Goal: Task Accomplishment & Management: Manage account settings

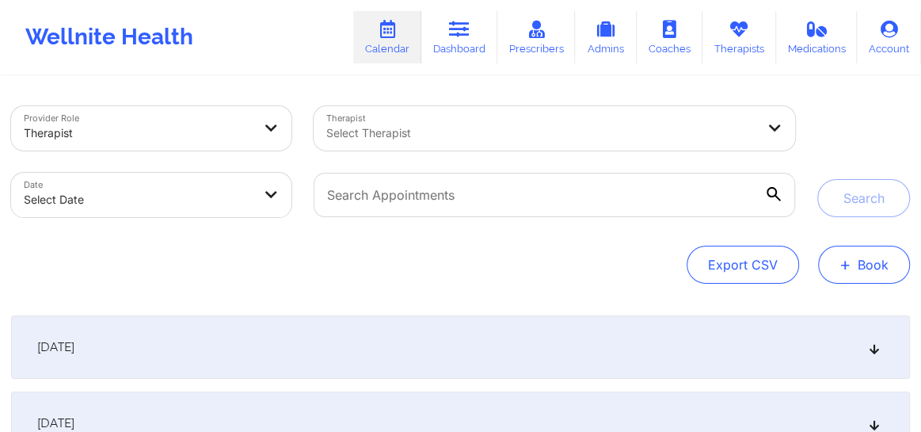
click at [849, 268] on span "+" at bounding box center [845, 264] width 12 height 9
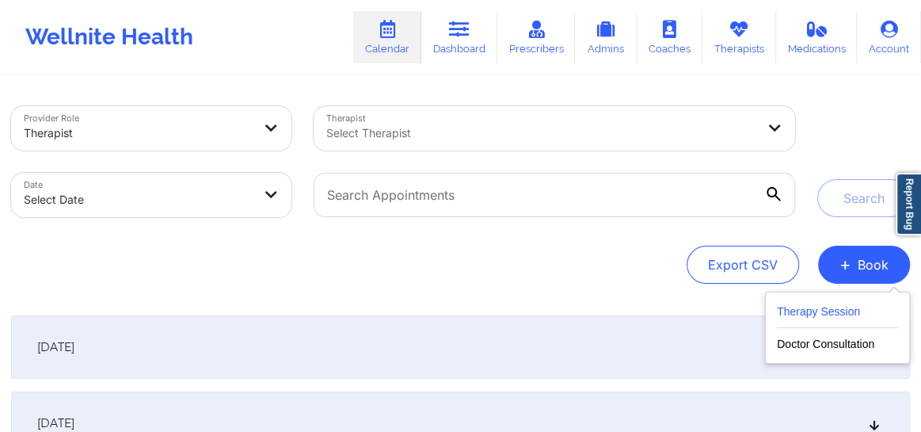
click at [778, 303] on button "Therapy Session" at bounding box center [837, 315] width 121 height 26
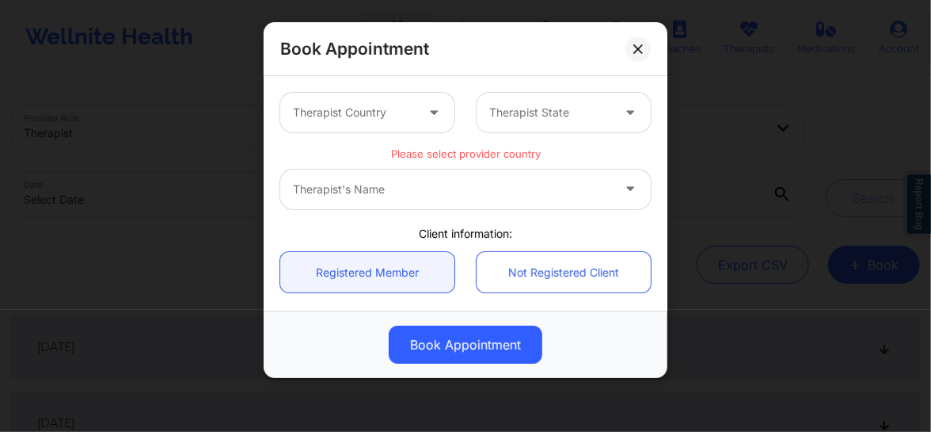
click at [413, 110] on div "Therapist Country" at bounding box center [348, 113] width 136 height 40
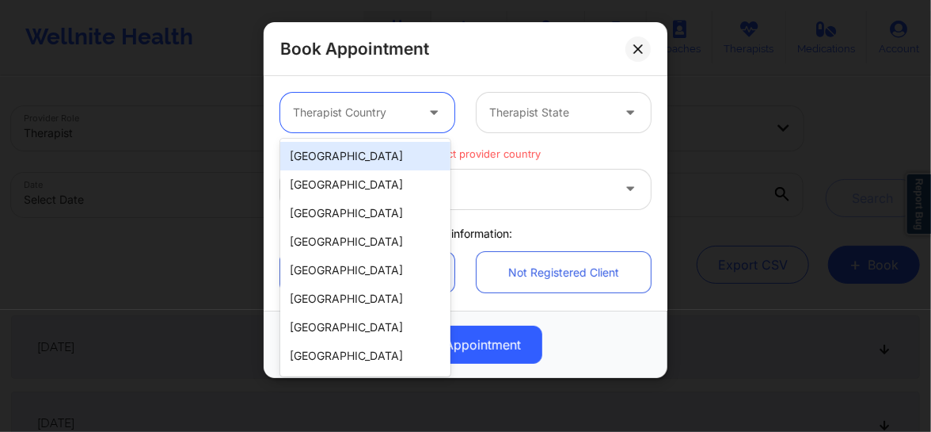
click at [354, 154] on div "[GEOGRAPHIC_DATA]" at bounding box center [365, 156] width 170 height 29
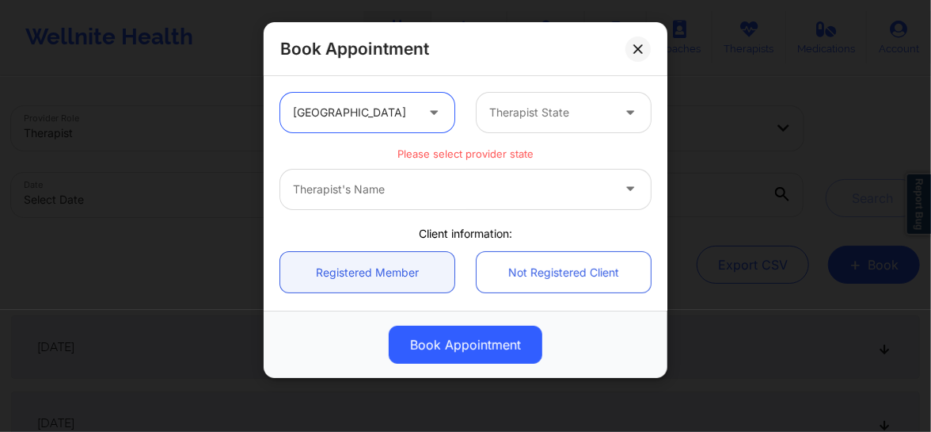
click at [521, 116] on div at bounding box center [550, 112] width 122 height 19
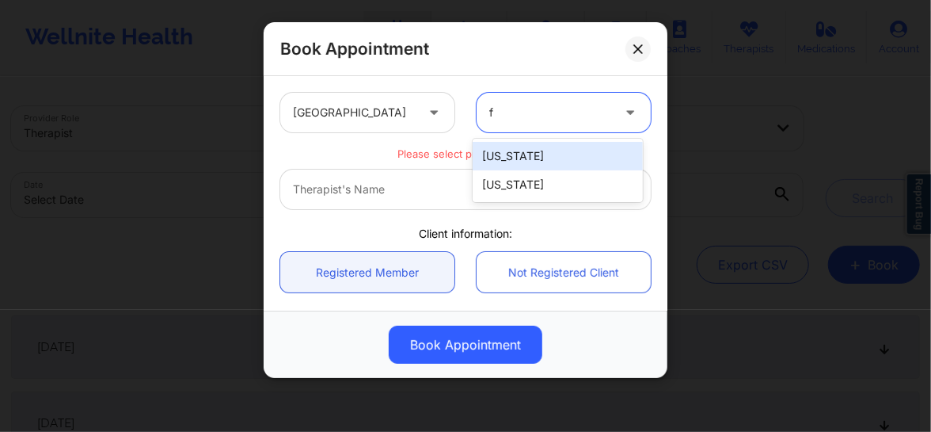
type input "fl"
click at [503, 143] on div "[US_STATE]" at bounding box center [558, 156] width 170 height 29
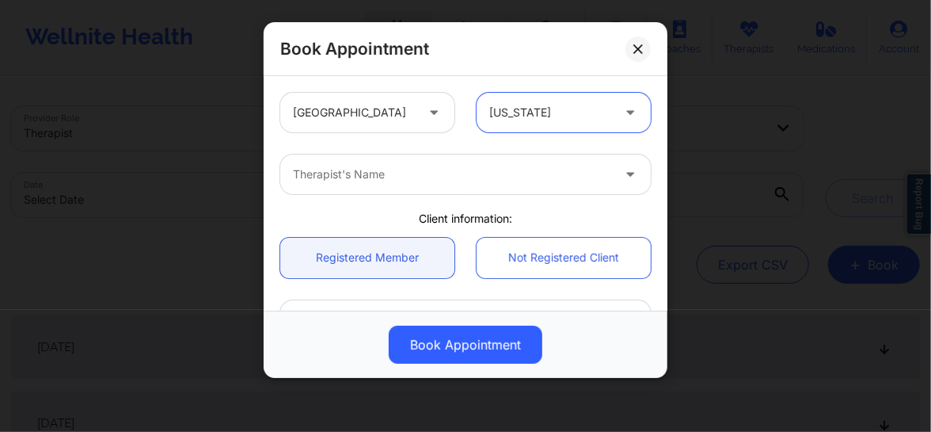
click at [398, 181] on div at bounding box center [452, 174] width 318 height 19
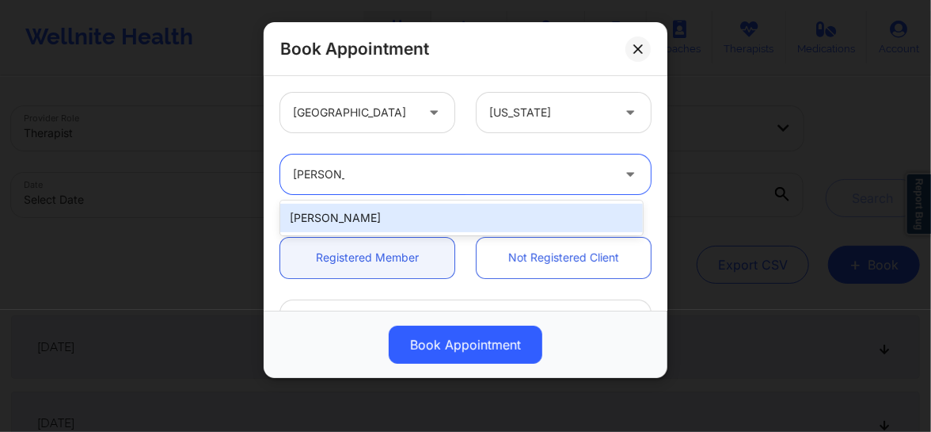
type input "[PERSON_NAME]"
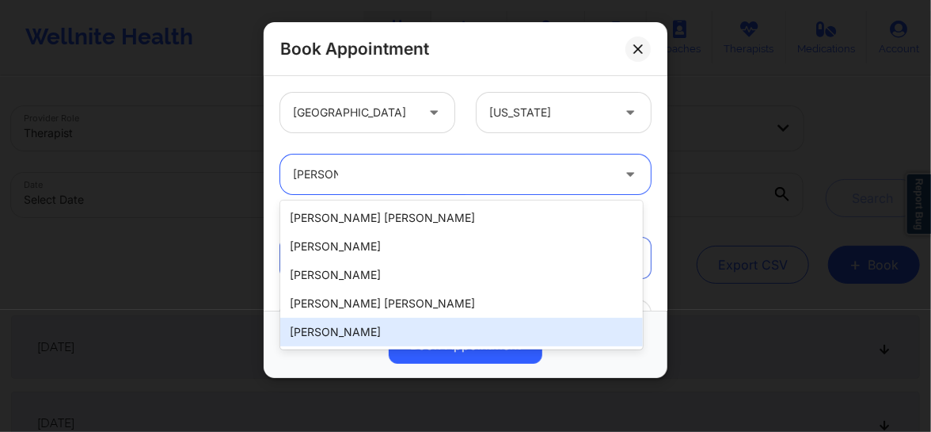
click at [345, 334] on div "[PERSON_NAME]" at bounding box center [461, 332] width 363 height 29
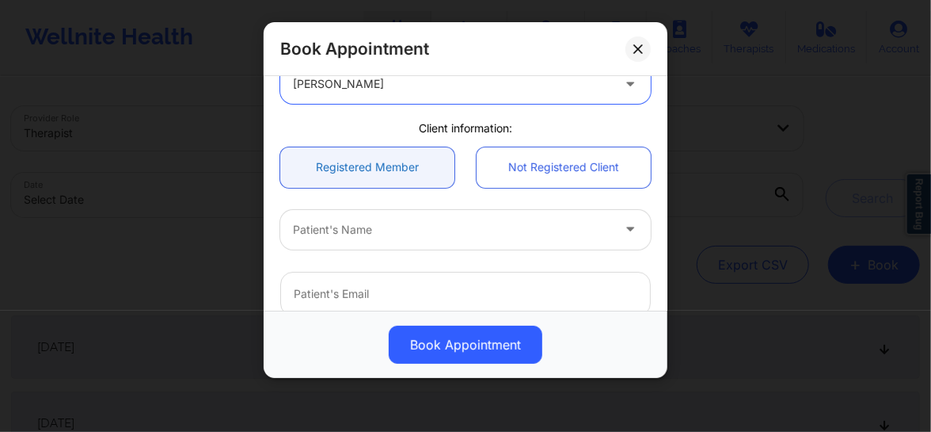
scroll to position [108, 0]
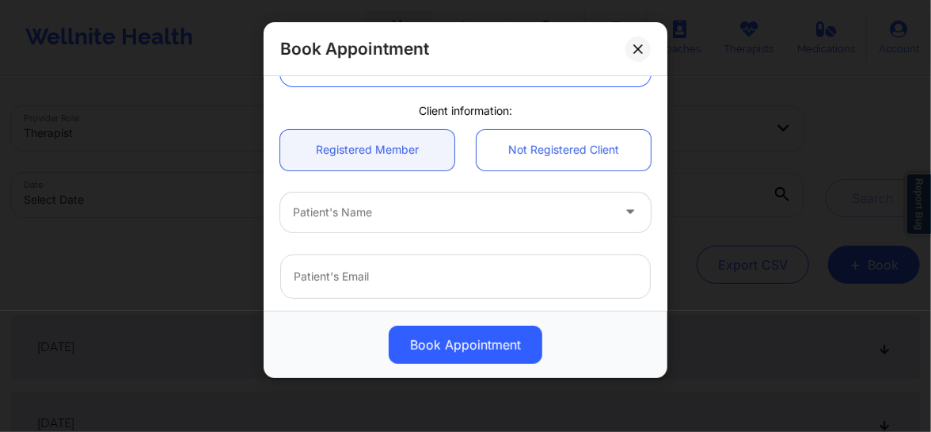
click at [348, 215] on div at bounding box center [452, 212] width 318 height 19
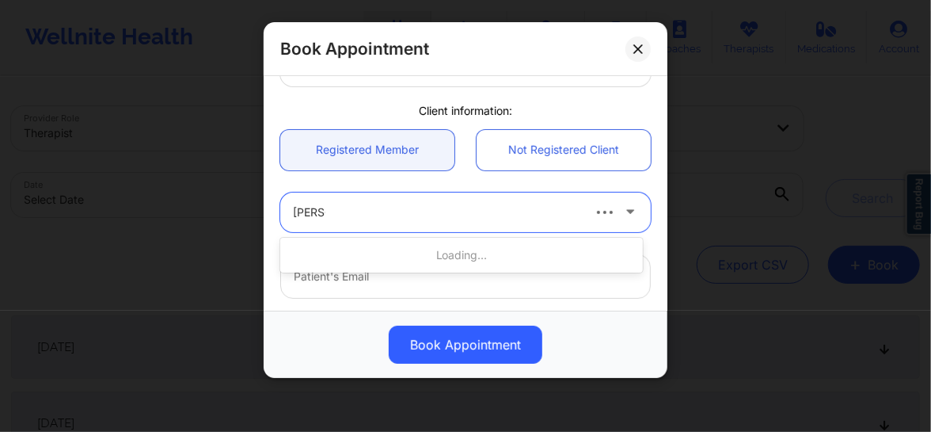
type input "Marcie"
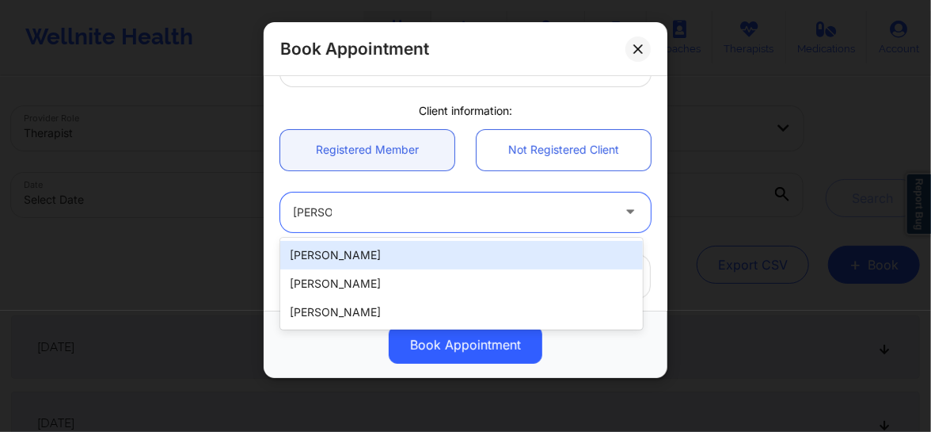
click at [348, 246] on div "Marcie J Lakin" at bounding box center [461, 255] width 363 height 29
type input "marciejayne@mac.com"
type input "+1305-336-1306"
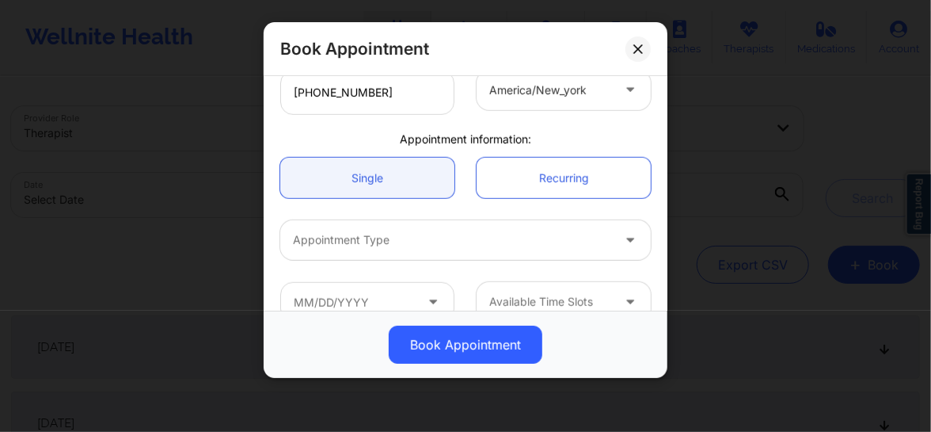
scroll to position [443, 0]
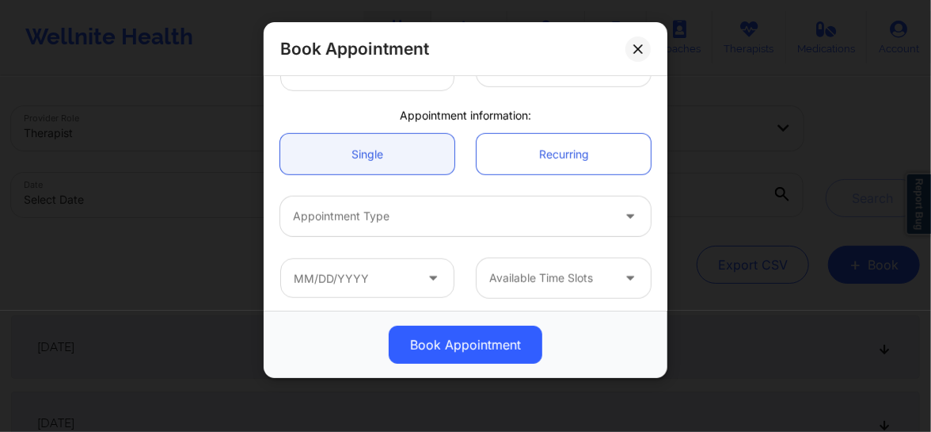
click at [383, 222] on div at bounding box center [452, 216] width 318 height 19
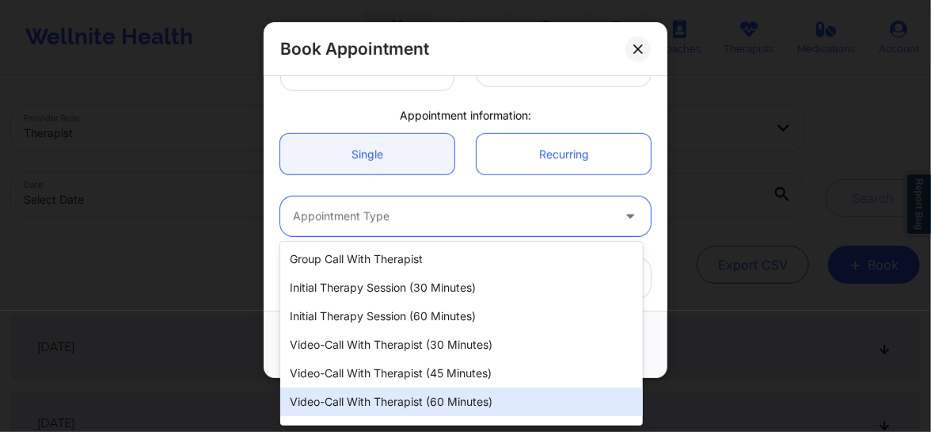
click at [383, 387] on div "Video-Call with Therapist (60 minutes)" at bounding box center [461, 401] width 363 height 29
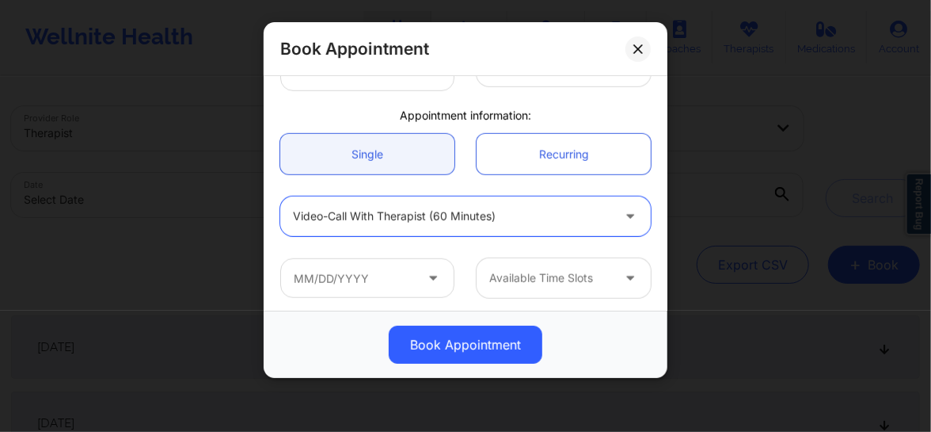
click at [361, 298] on div "Available Time Slots" at bounding box center [465, 278] width 393 height 62
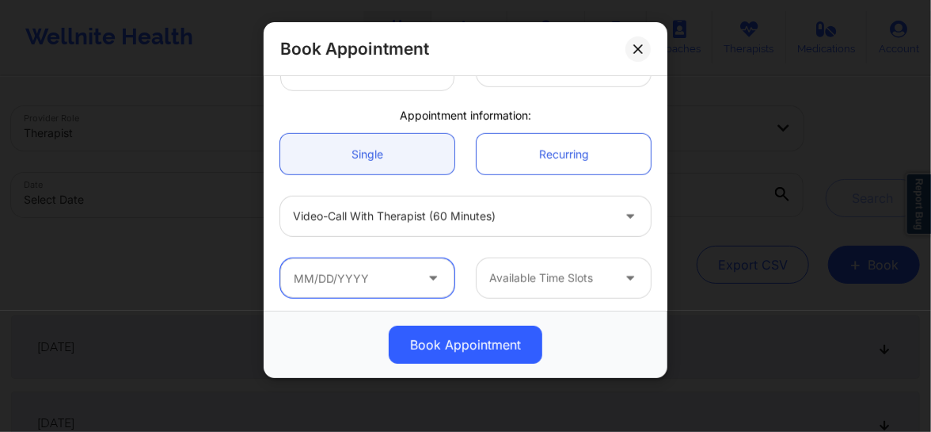
click at [361, 284] on input "text" at bounding box center [367, 278] width 174 height 40
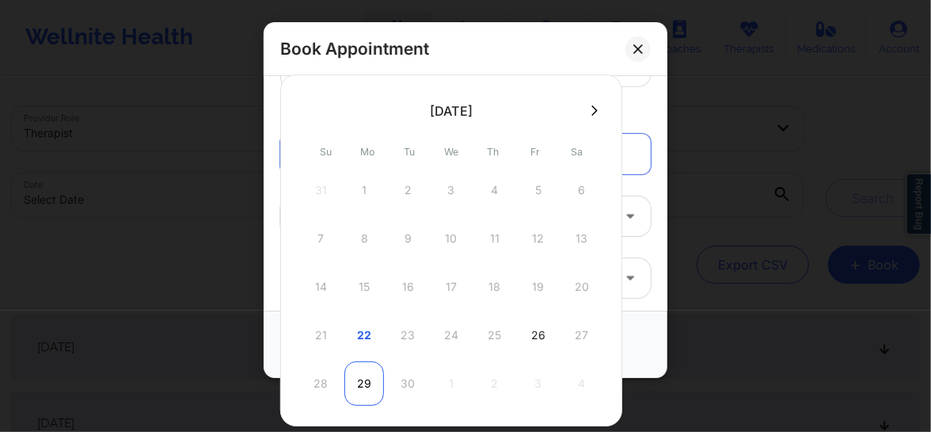
click at [364, 383] on div "29" at bounding box center [364, 383] width 40 height 44
type input "09/29/2025"
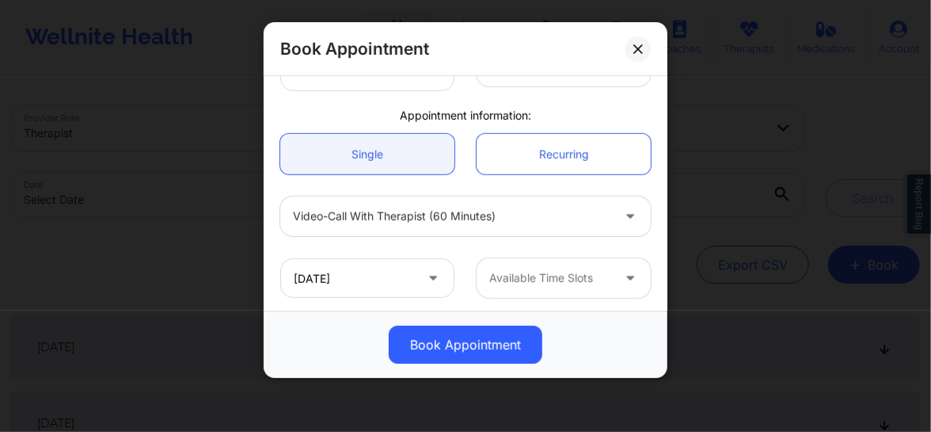
click at [540, 267] on div "Available Time Slots" at bounding box center [545, 278] width 136 height 40
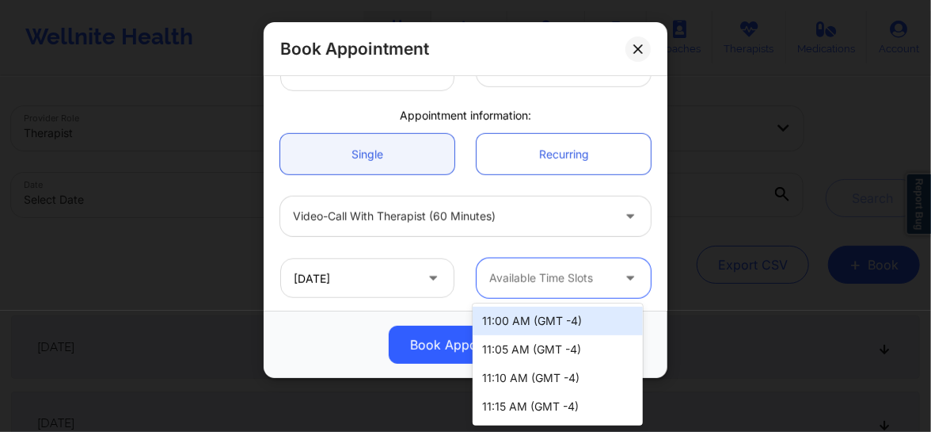
click at [530, 322] on div "11:00 AM (GMT -4)" at bounding box center [558, 320] width 170 height 29
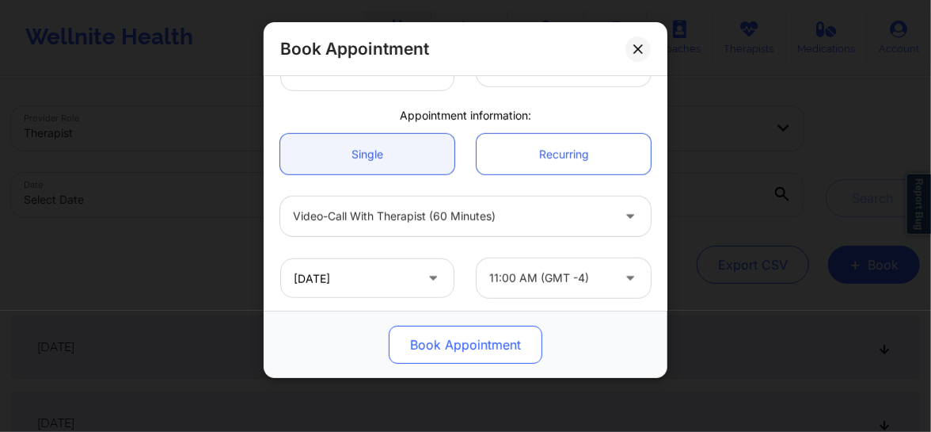
click at [479, 341] on button "Book Appointment" at bounding box center [466, 344] width 154 height 38
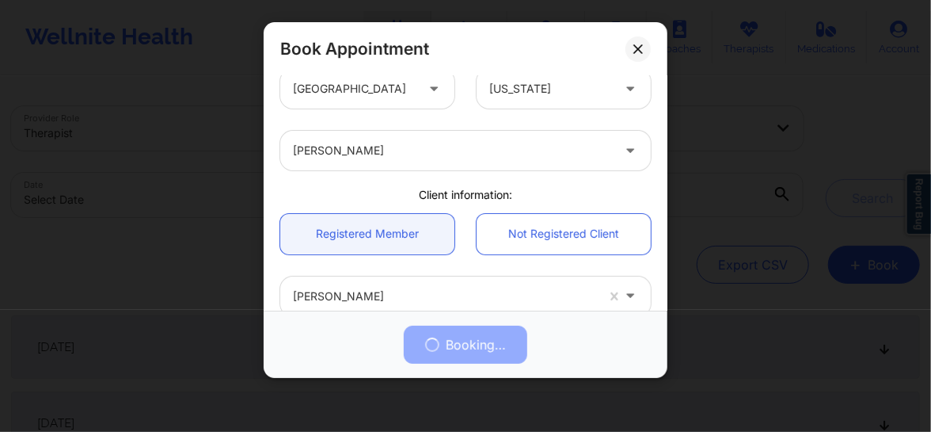
scroll to position [0, 0]
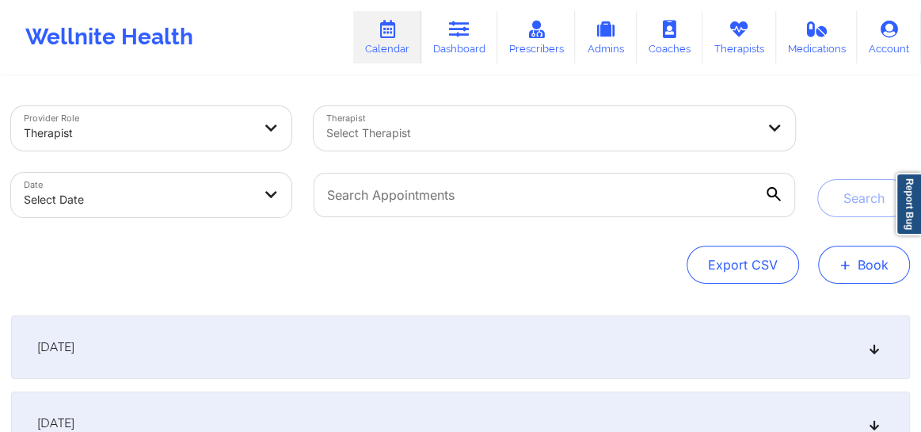
click at [866, 271] on button "+ Book" at bounding box center [864, 264] width 92 height 38
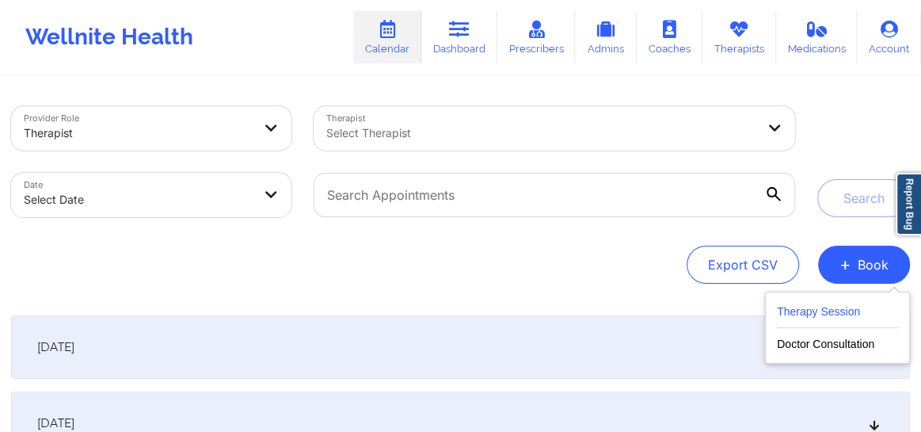
click at [807, 313] on button "Therapy Session" at bounding box center [837, 315] width 121 height 26
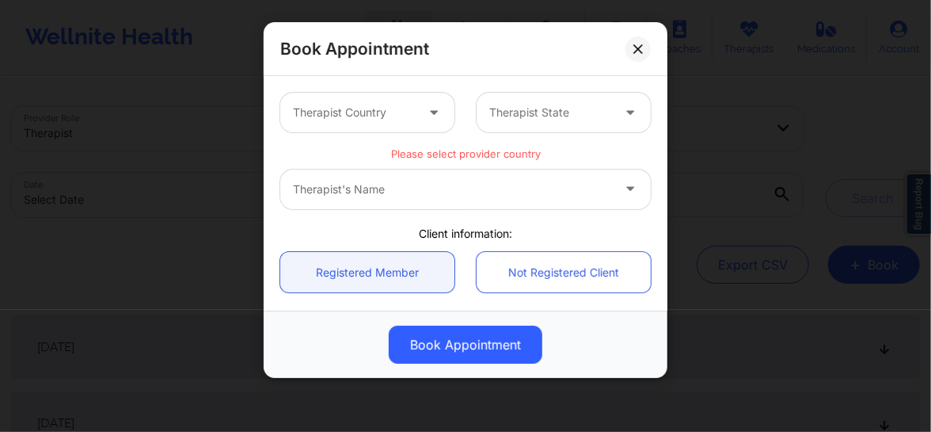
click at [391, 103] on div at bounding box center [354, 112] width 122 height 19
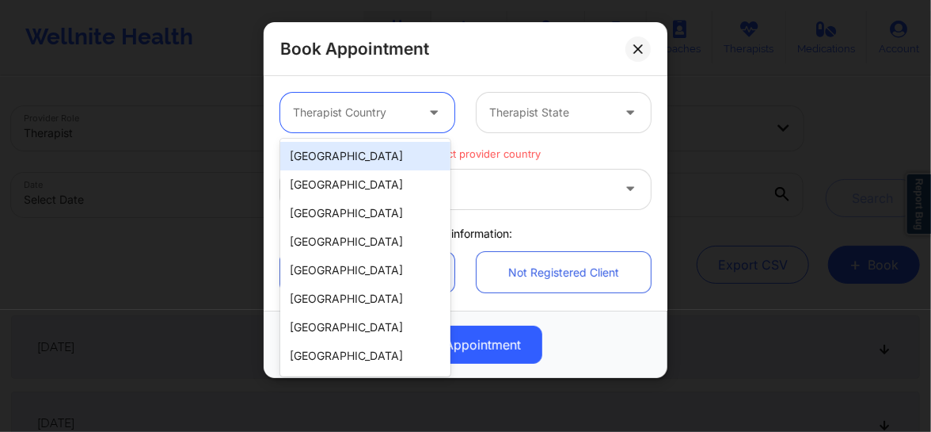
click at [379, 162] on div "[GEOGRAPHIC_DATA]" at bounding box center [365, 156] width 170 height 29
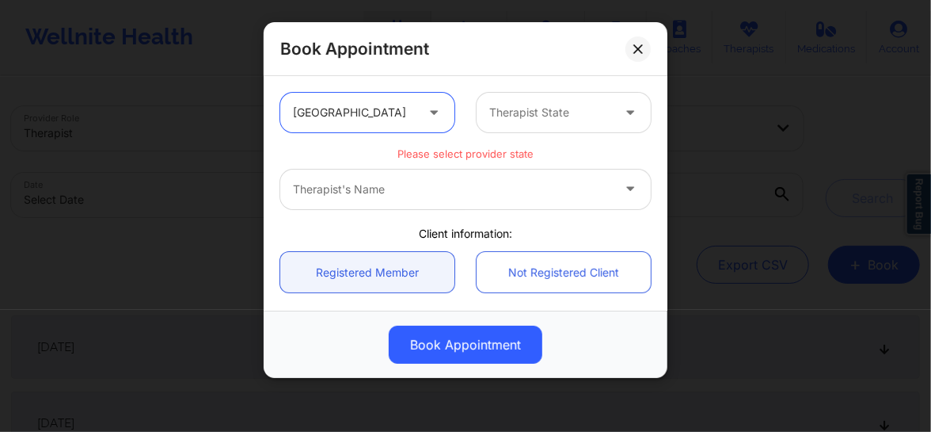
click at [539, 103] on div at bounding box center [550, 112] width 122 height 19
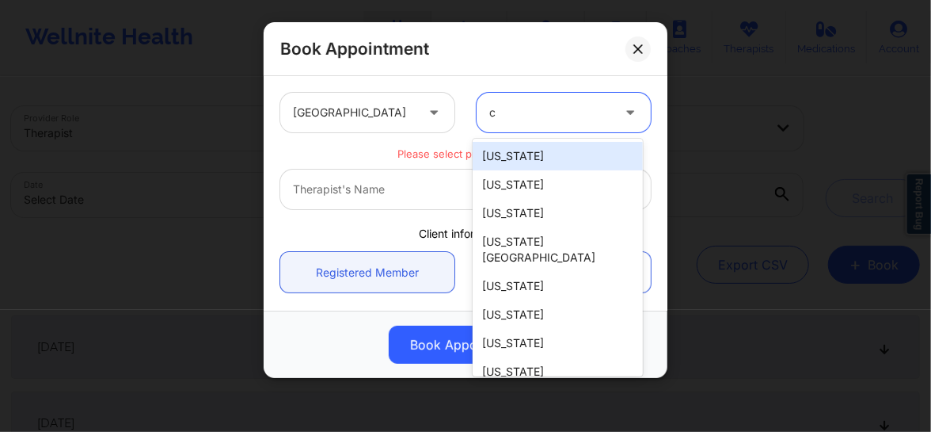
type input "ca"
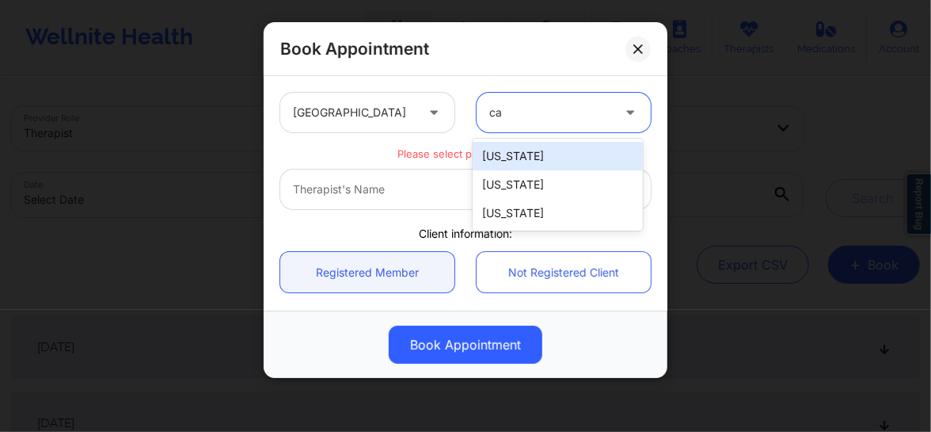
click at [508, 150] on div "[US_STATE]" at bounding box center [558, 156] width 170 height 29
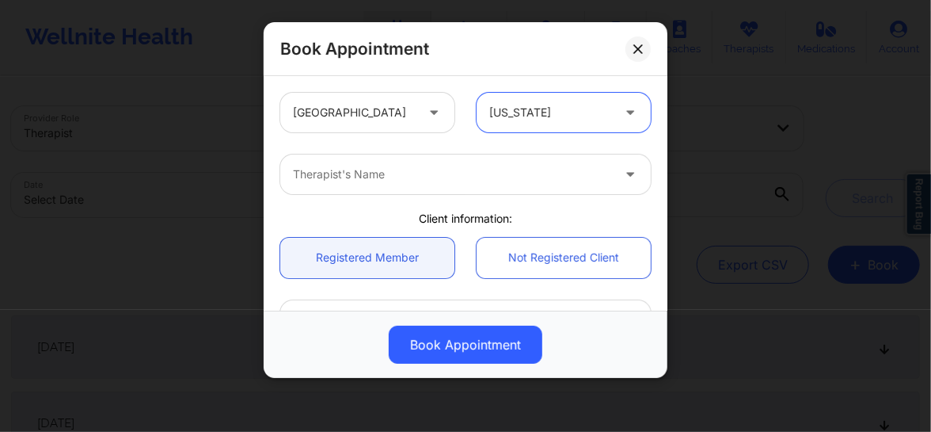
click at [403, 177] on div at bounding box center [452, 174] width 318 height 19
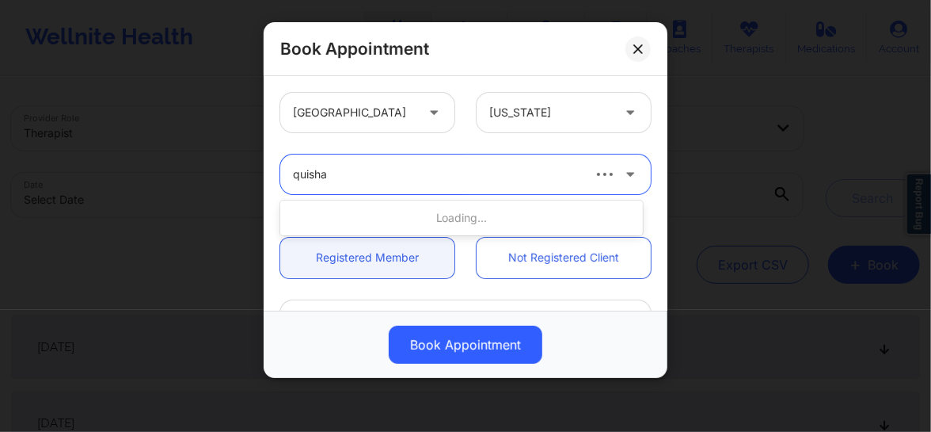
type input "quisha"
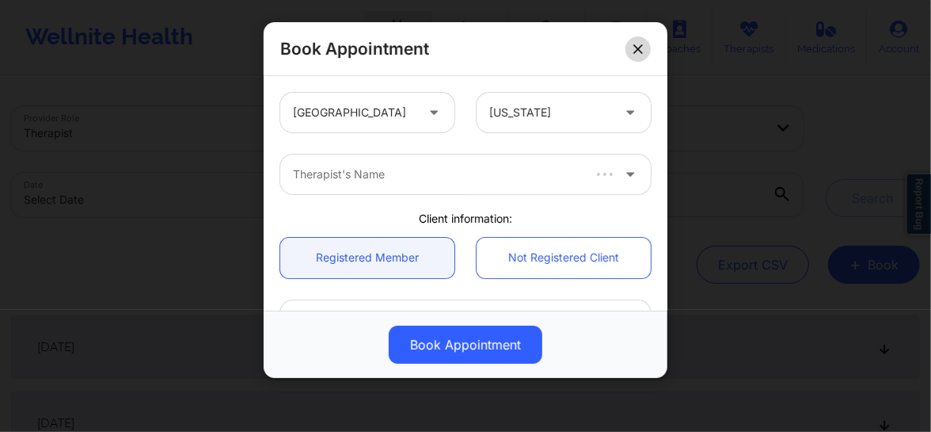
click at [643, 47] on button at bounding box center [638, 48] width 25 height 25
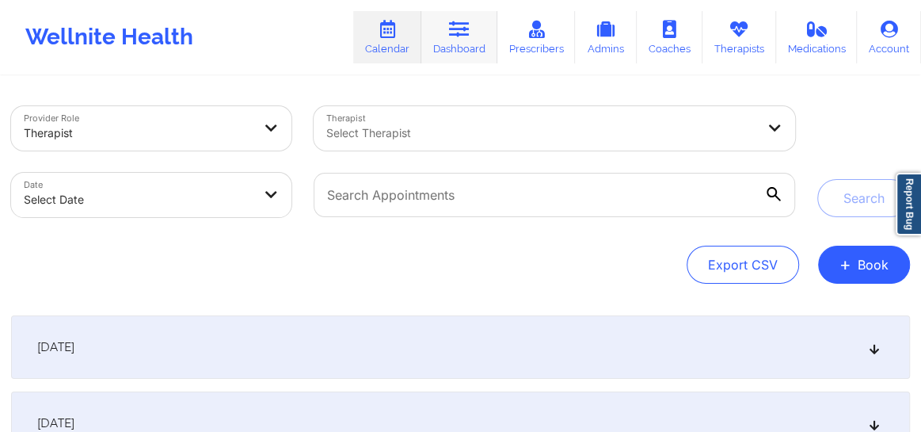
click at [474, 36] on link "Dashboard" at bounding box center [459, 37] width 76 height 52
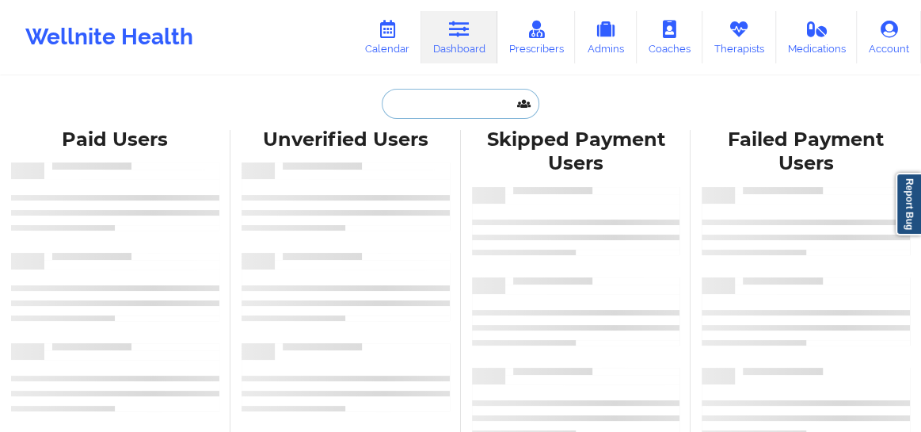
click at [440, 110] on input "text" at bounding box center [460, 104] width 157 height 30
paste input "Mary A Roche"
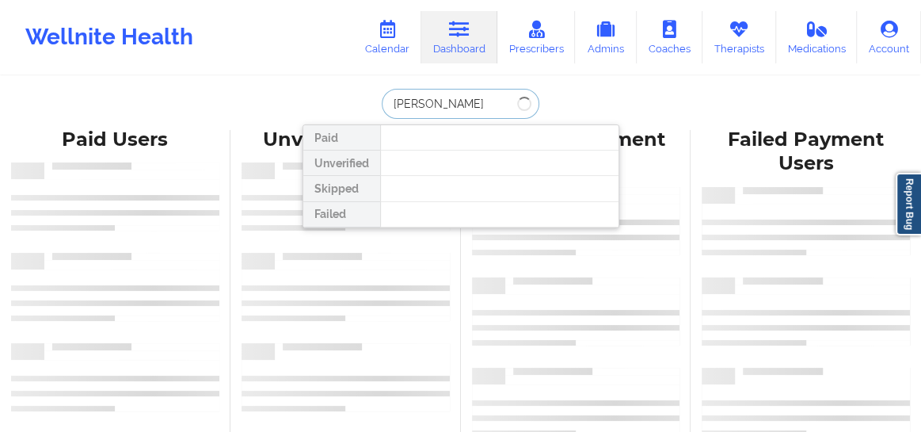
type input "Mary A Roche"
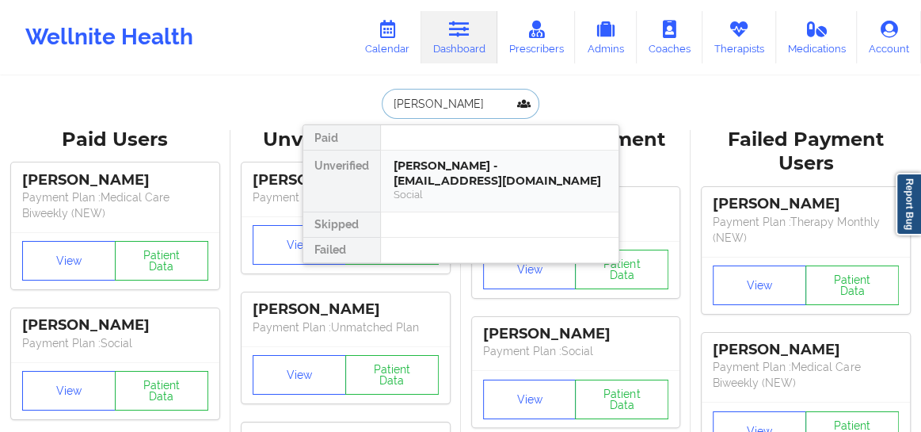
click at [467, 185] on div "Mary A Roche - goldleafframing@hotmail.com" at bounding box center [500, 172] width 212 height 29
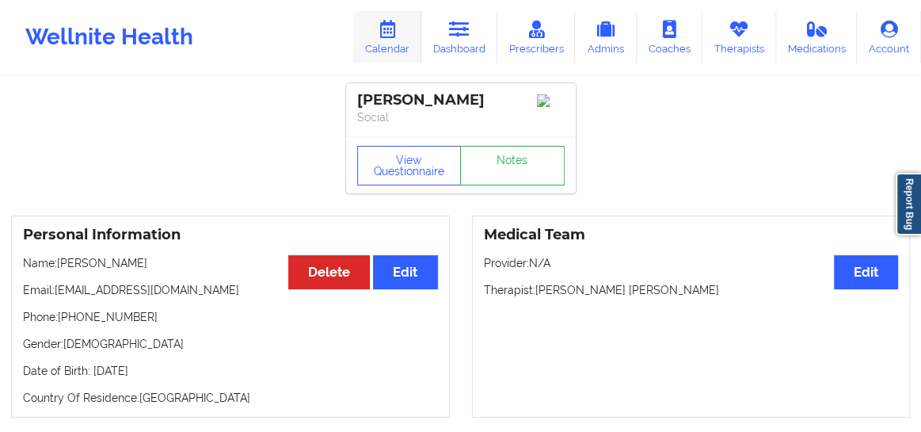
click at [397, 42] on link "Calendar" at bounding box center [387, 37] width 68 height 52
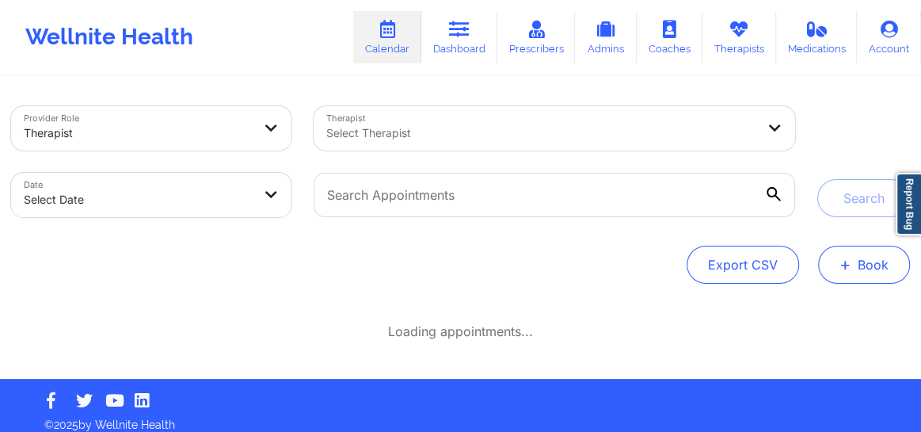
click at [847, 261] on span "+" at bounding box center [845, 264] width 12 height 9
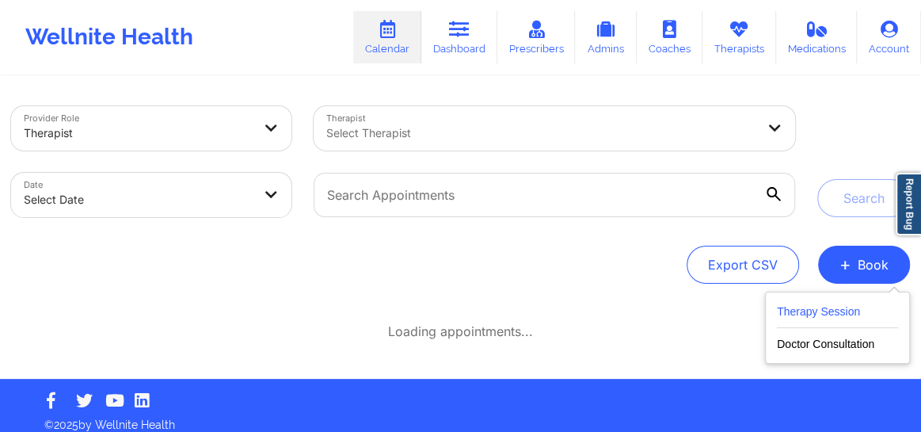
click at [803, 307] on button "Therapy Session" at bounding box center [837, 315] width 121 height 26
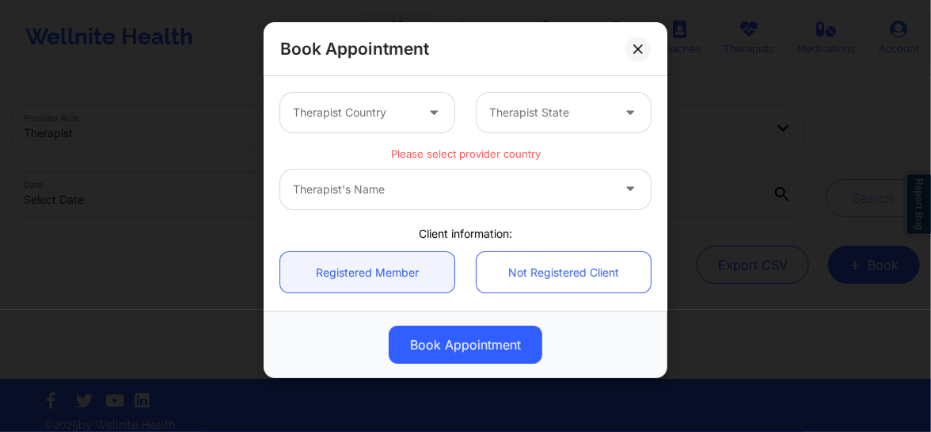
click at [408, 113] on div at bounding box center [354, 112] width 122 height 19
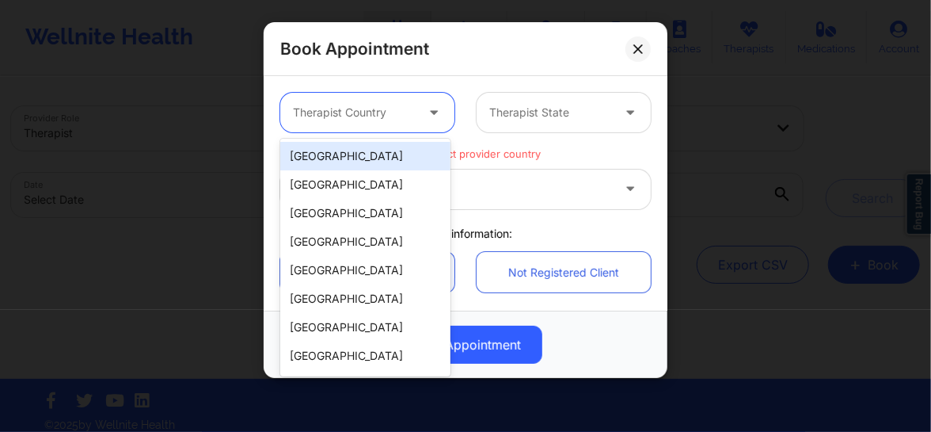
click at [344, 161] on div "[GEOGRAPHIC_DATA]" at bounding box center [365, 156] width 170 height 29
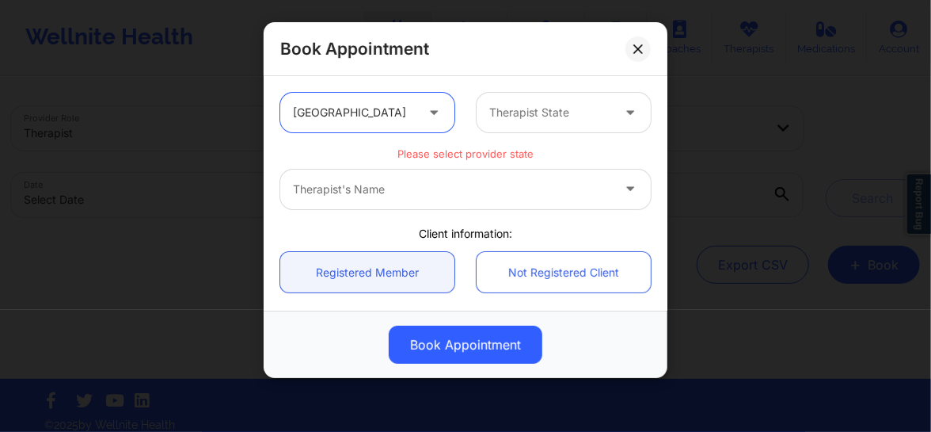
click at [507, 115] on div at bounding box center [550, 112] width 122 height 19
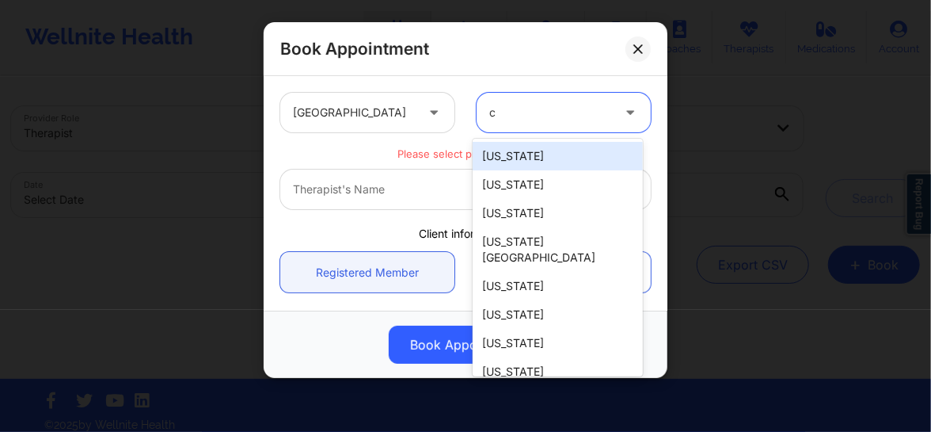
type input "ca"
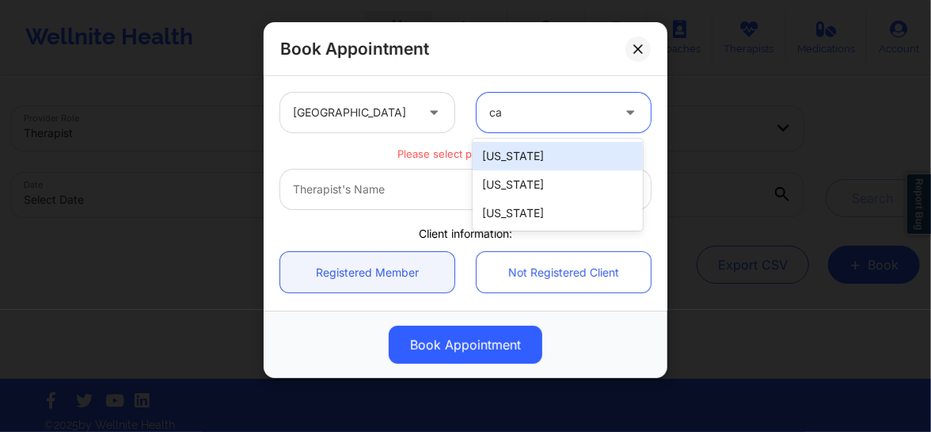
click at [508, 145] on div "[US_STATE]" at bounding box center [558, 156] width 170 height 29
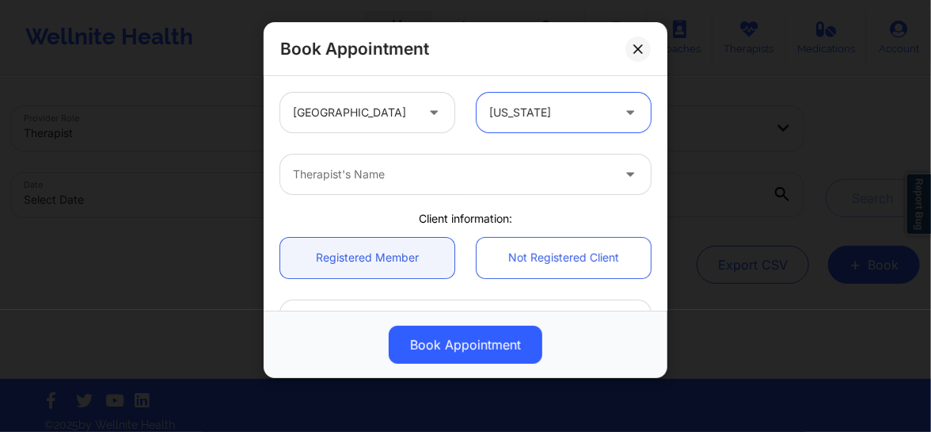
click at [403, 176] on div at bounding box center [452, 174] width 318 height 19
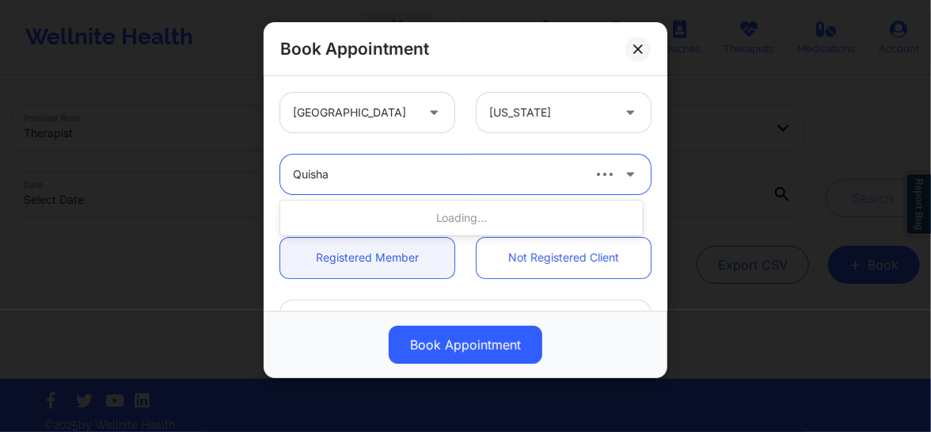
type input "Quisha"
type input "quisha"
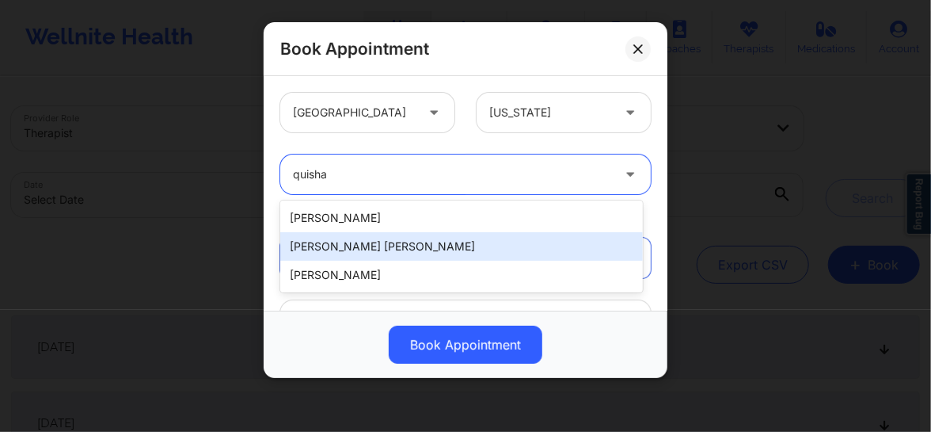
click at [421, 249] on div "Quisha Monique Castro" at bounding box center [461, 246] width 363 height 29
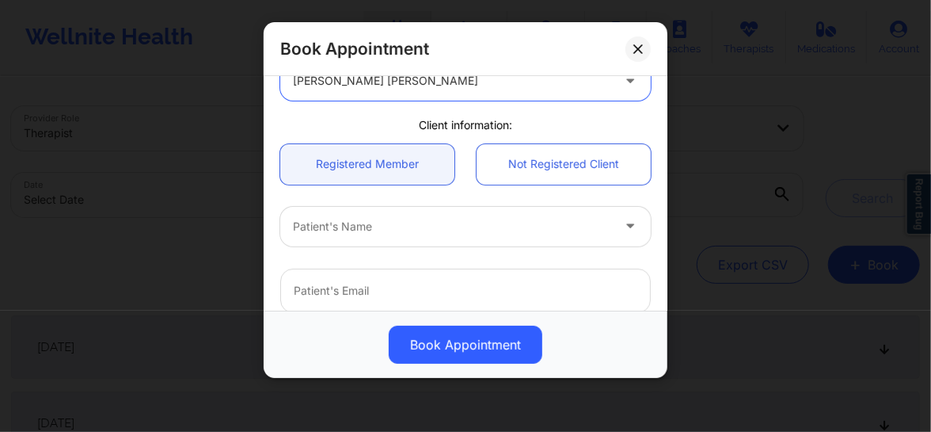
scroll to position [95, 0]
click at [391, 226] on div at bounding box center [452, 224] width 318 height 19
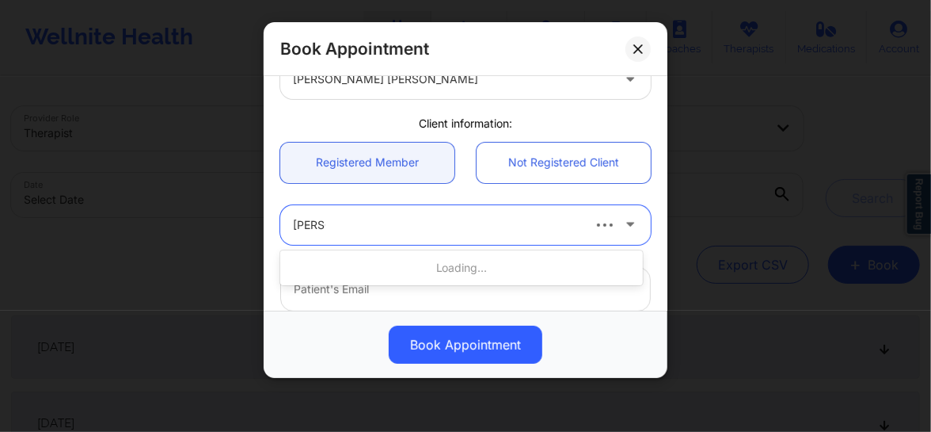
type input "mary A"
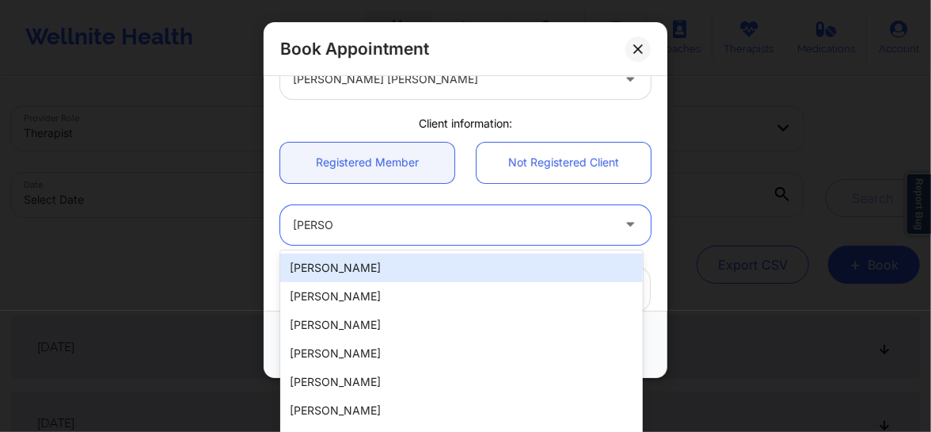
click at [362, 257] on div "Mary A Roche" at bounding box center [461, 267] width 363 height 29
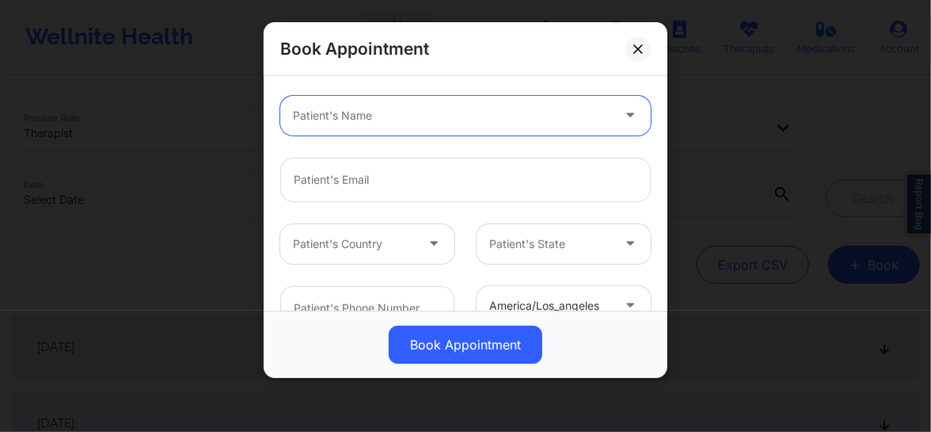
scroll to position [108, 0]
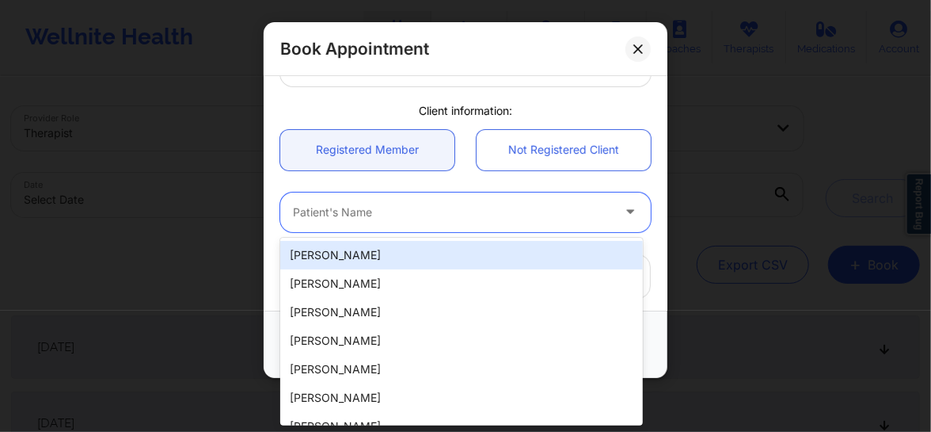
click at [371, 218] on div at bounding box center [452, 212] width 318 height 19
type input "mary"
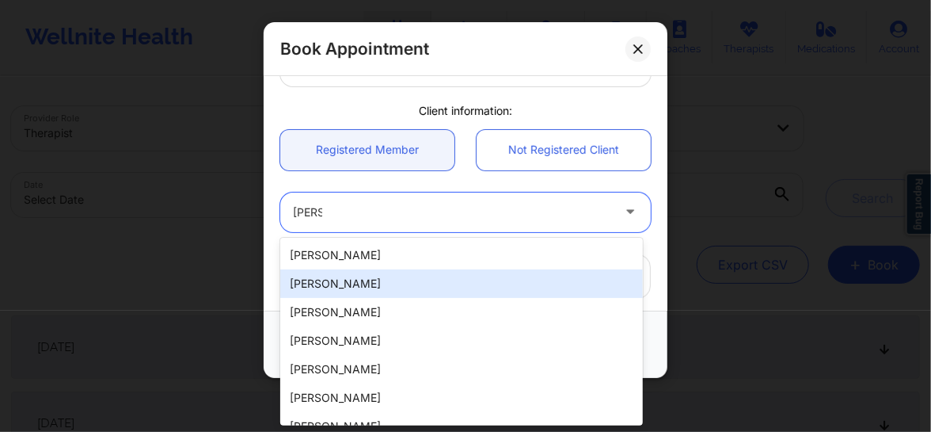
click at [335, 288] on div "Mary A Roche" at bounding box center [461, 283] width 363 height 29
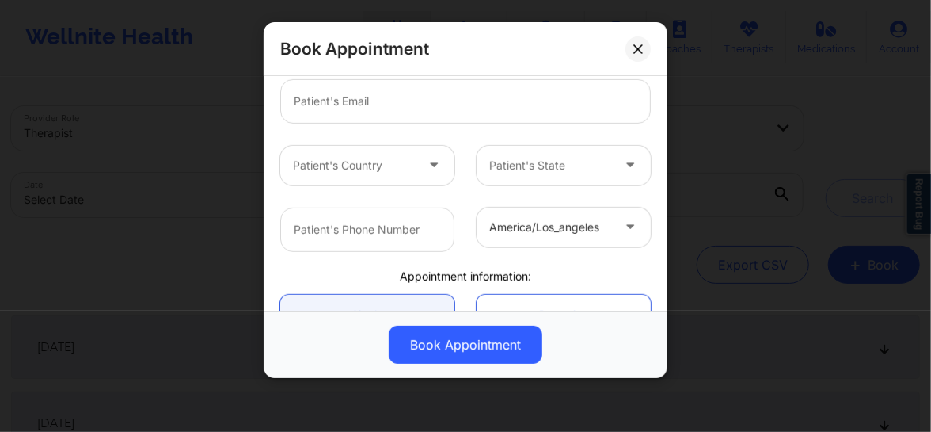
scroll to position [447, 0]
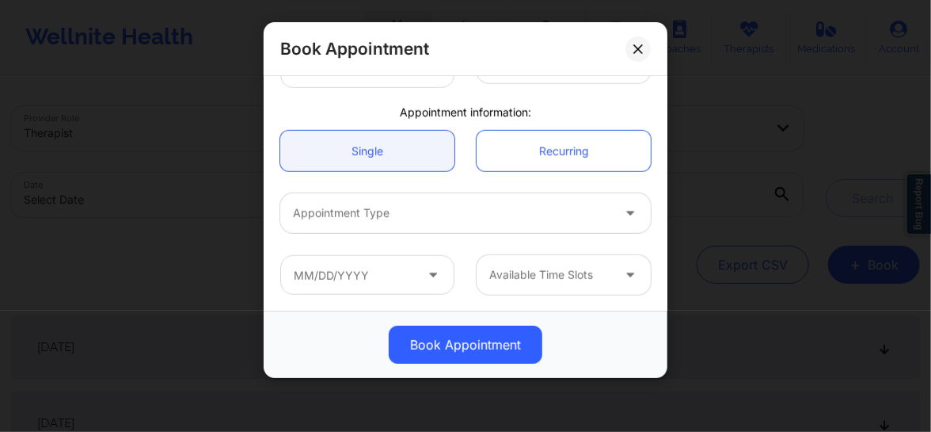
click at [365, 224] on div "Appointment Type" at bounding box center [446, 213] width 333 height 40
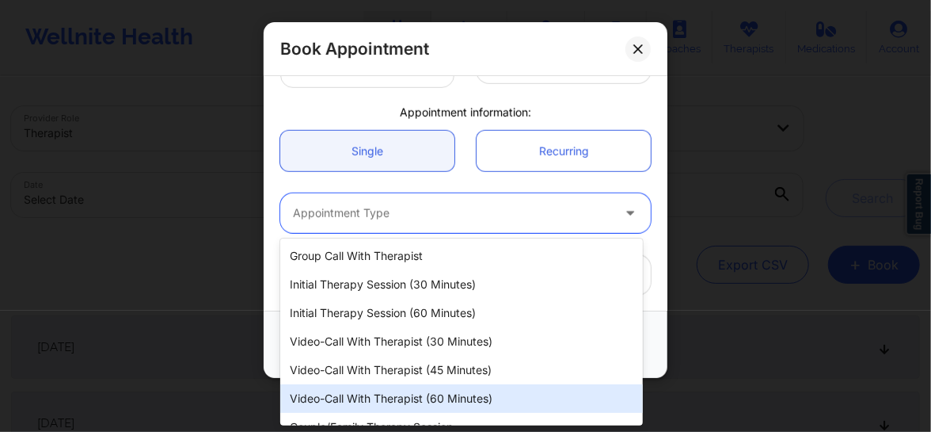
click at [376, 401] on div "Video-Call with Therapist (60 minutes)" at bounding box center [461, 398] width 363 height 29
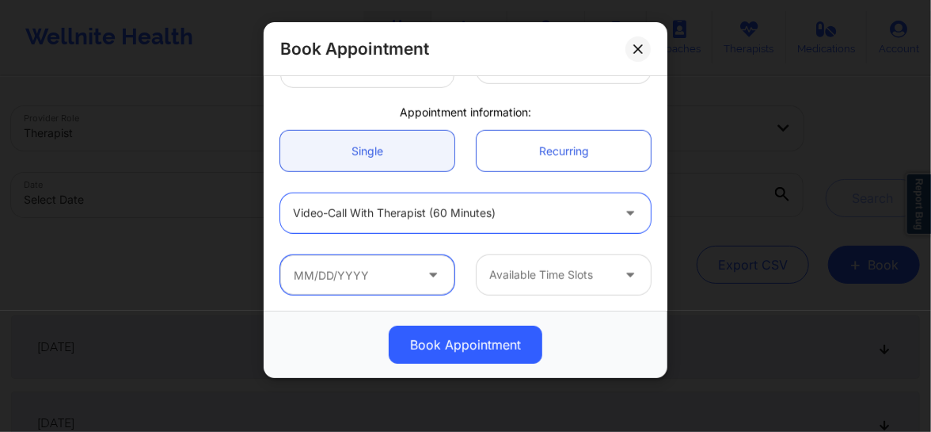
click at [390, 269] on input "text" at bounding box center [367, 275] width 174 height 40
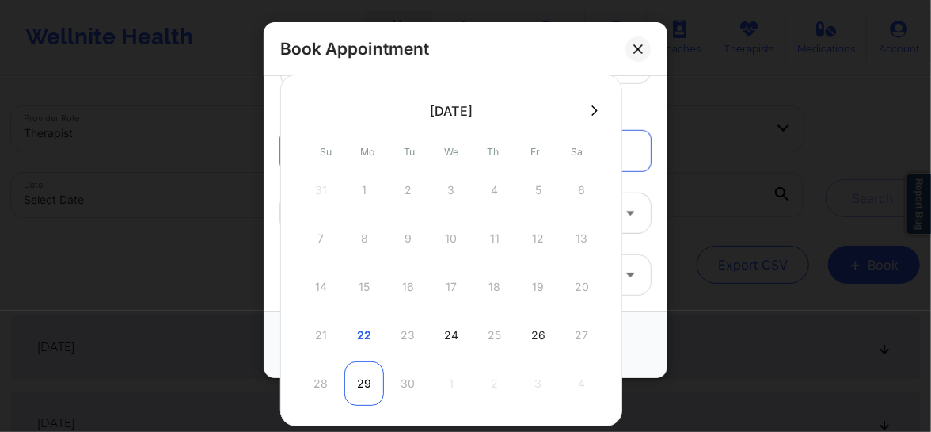
click at [364, 386] on div "29" at bounding box center [364, 383] width 40 height 44
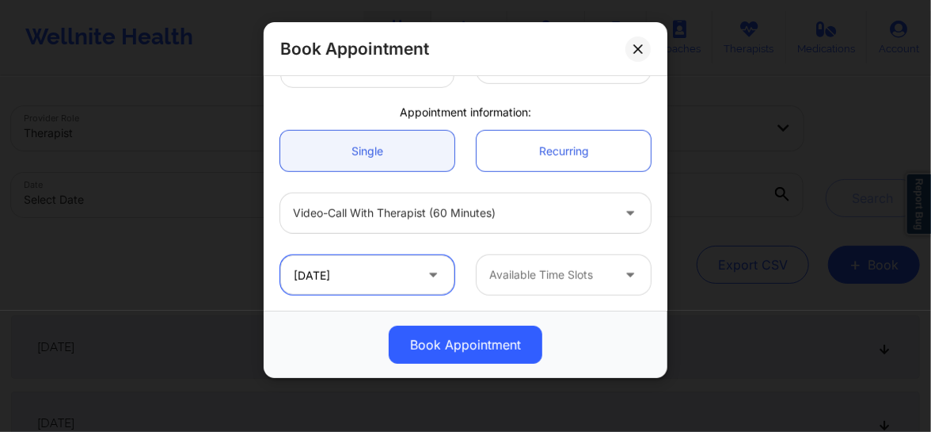
click at [401, 271] on input "09/29/2025" at bounding box center [367, 275] width 174 height 40
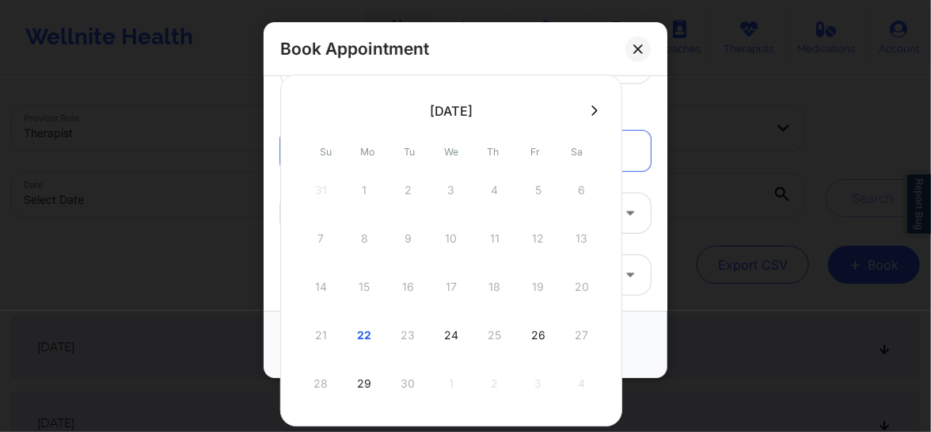
click at [592, 109] on icon at bounding box center [595, 111] width 6 height 12
click at [448, 390] on div "29" at bounding box center [452, 383] width 40 height 44
type input "10/29/2025"
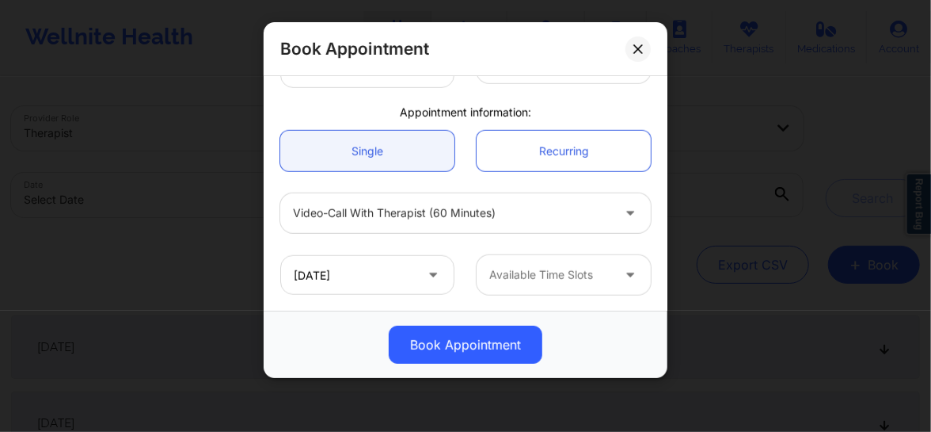
click at [531, 291] on div "Available Time Slots" at bounding box center [545, 275] width 136 height 40
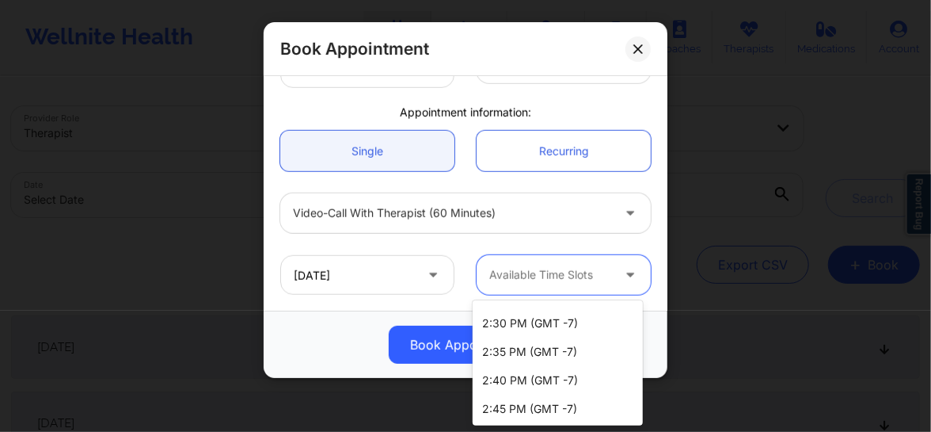
scroll to position [1877, 0]
click at [527, 408] on div "7:30 PM (GMT -7)" at bounding box center [558, 408] width 170 height 29
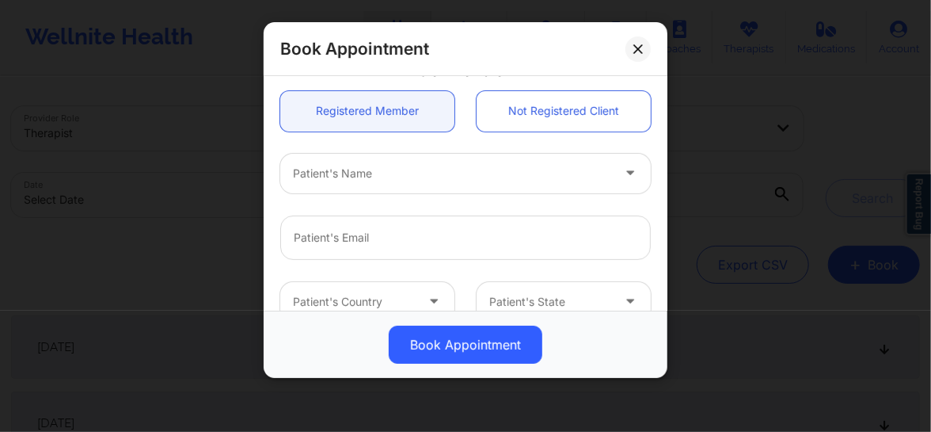
scroll to position [111, 0]
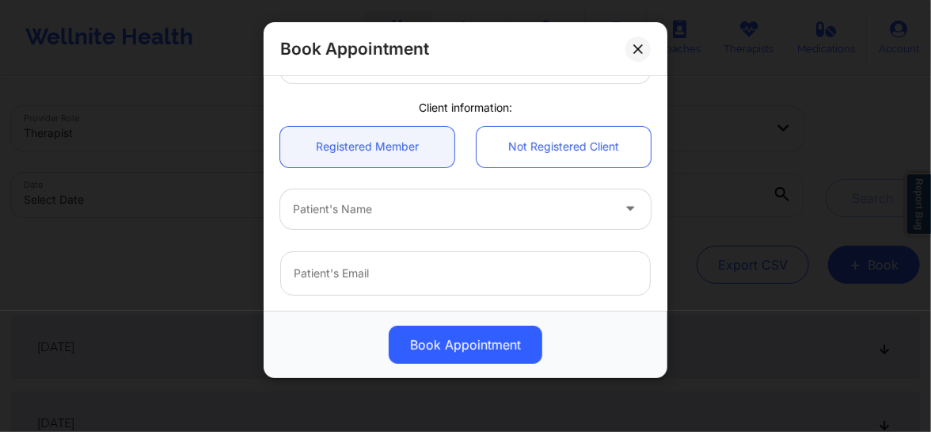
click at [377, 206] on div at bounding box center [452, 209] width 318 height 19
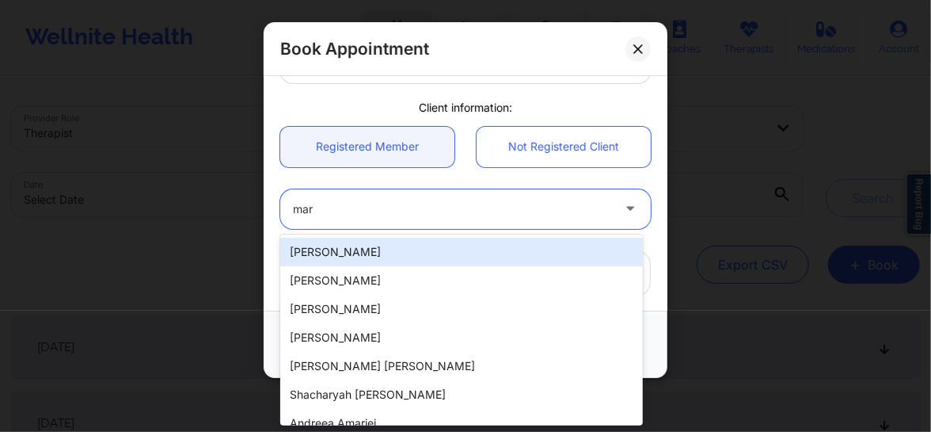
type input "mary"
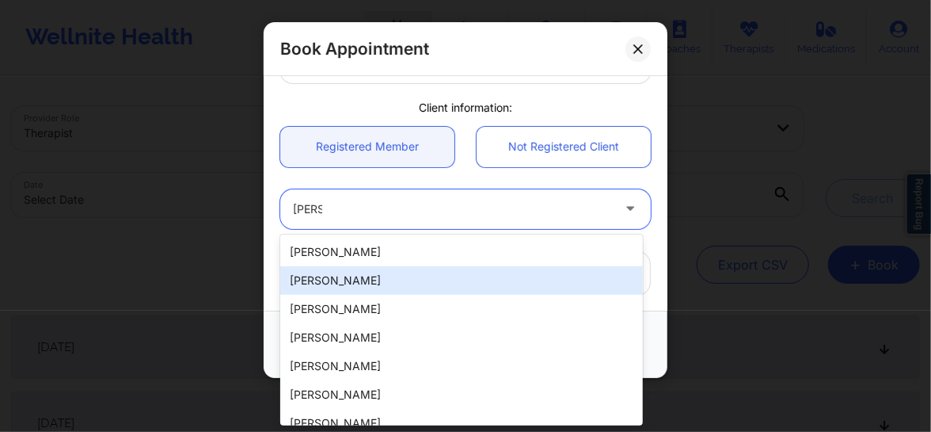
click at [343, 279] on div "Mary A Roche" at bounding box center [461, 280] width 363 height 29
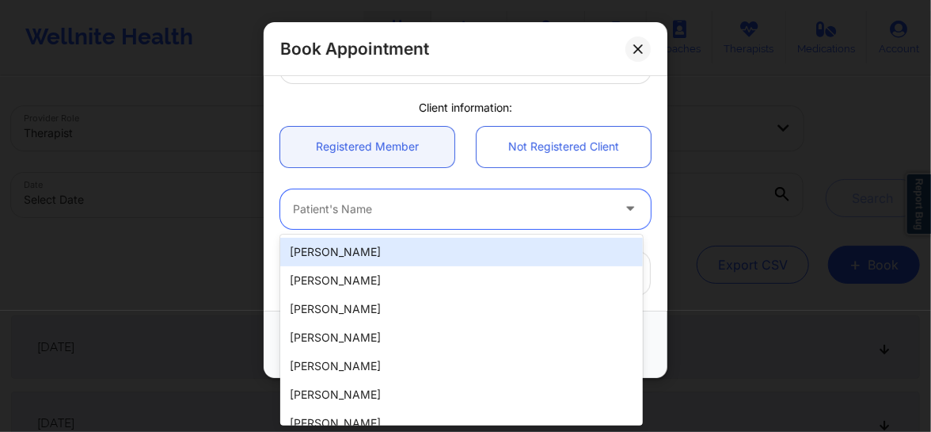
click at [427, 213] on div at bounding box center [452, 209] width 318 height 19
type input "mary"
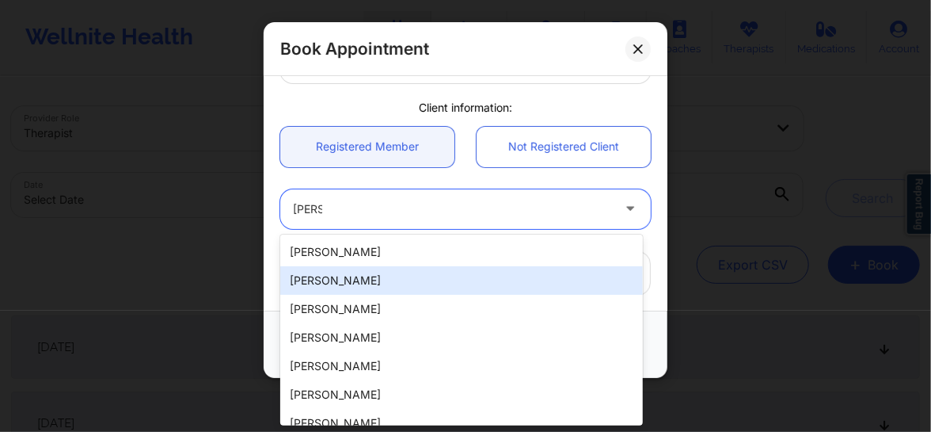
click at [360, 279] on div "Mary A Roche" at bounding box center [461, 280] width 363 height 29
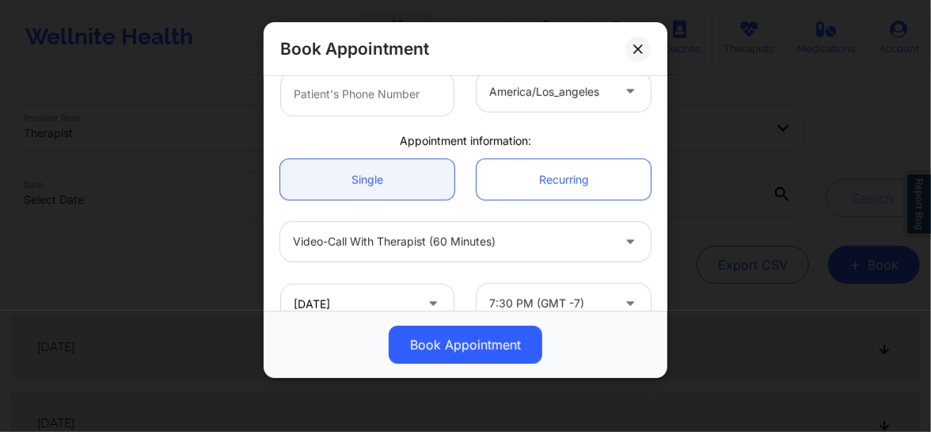
scroll to position [447, 0]
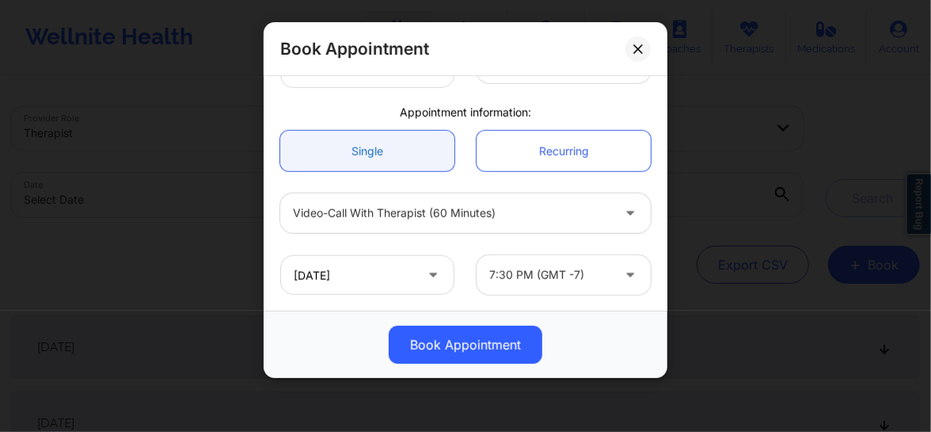
click at [420, 139] on link "Single" at bounding box center [367, 151] width 174 height 40
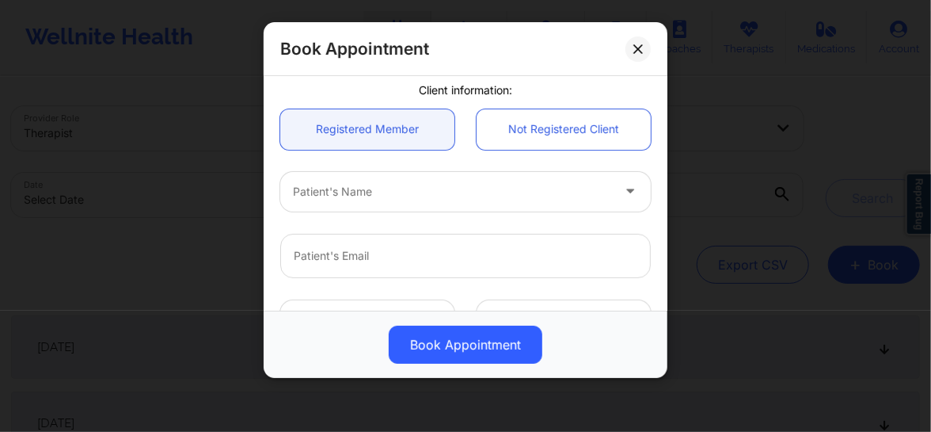
scroll to position [111, 0]
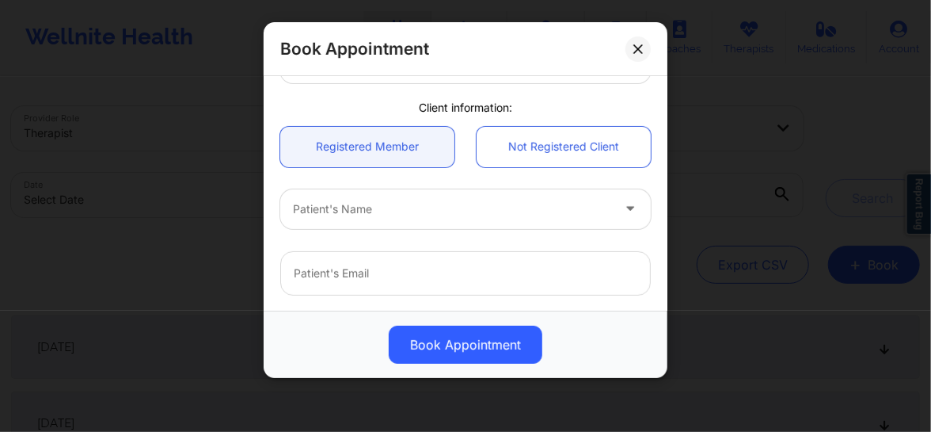
click at [447, 220] on div "Patient's Name" at bounding box center [446, 209] width 333 height 40
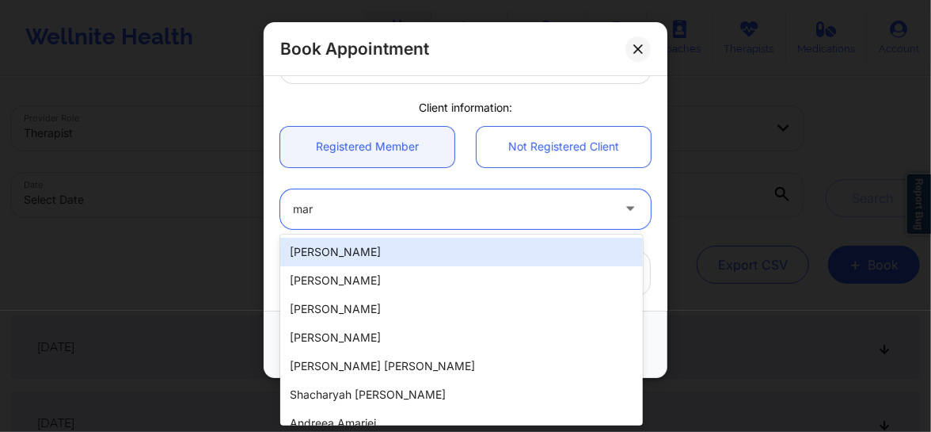
type input "mary"
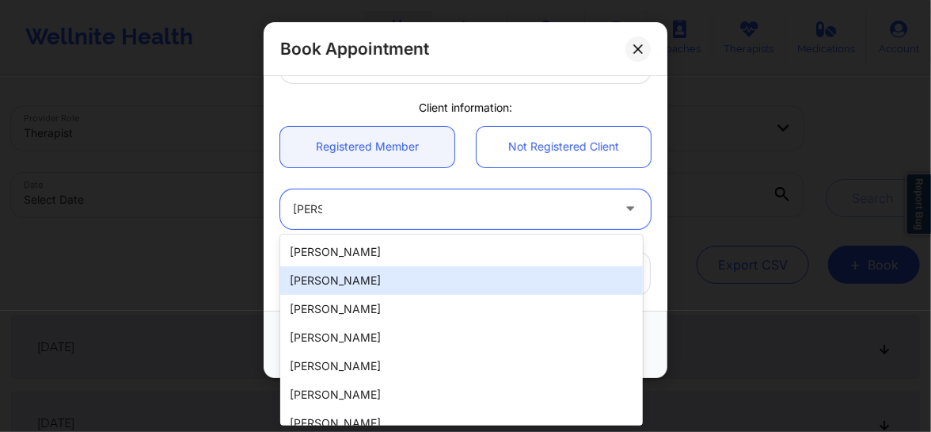
click at [337, 279] on div "Mary A Roche" at bounding box center [461, 280] width 363 height 29
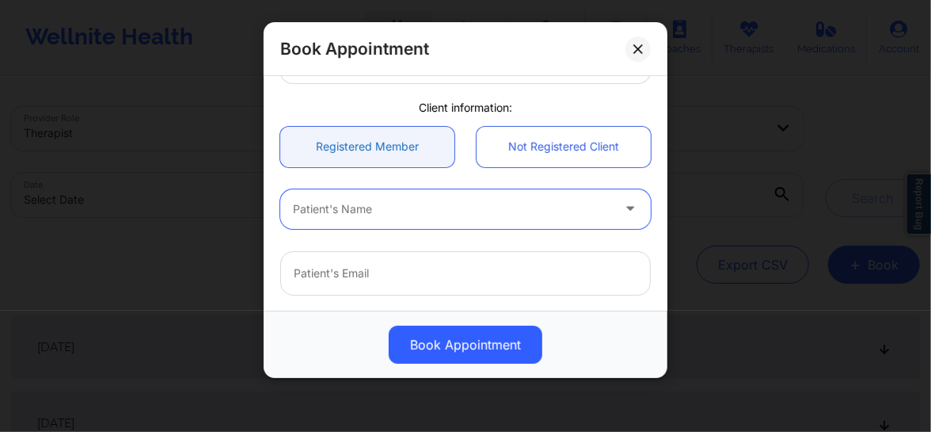
scroll to position [0, 0]
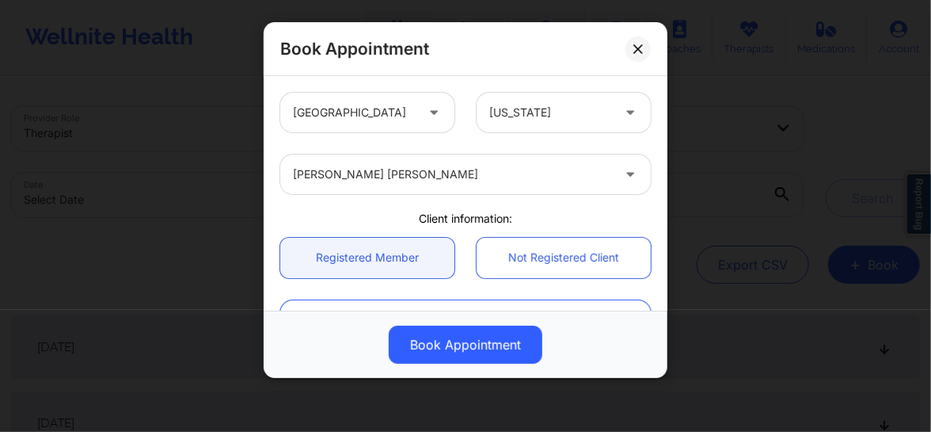
click at [527, 119] on div at bounding box center [550, 112] width 122 height 19
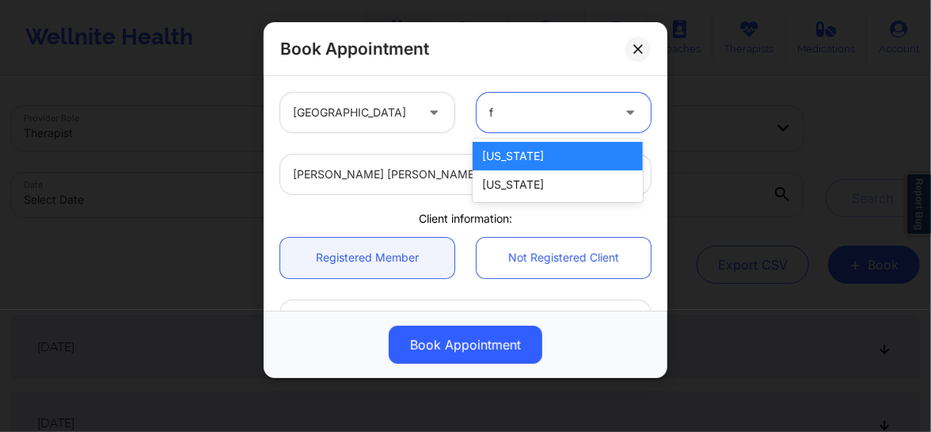
type input "fl"
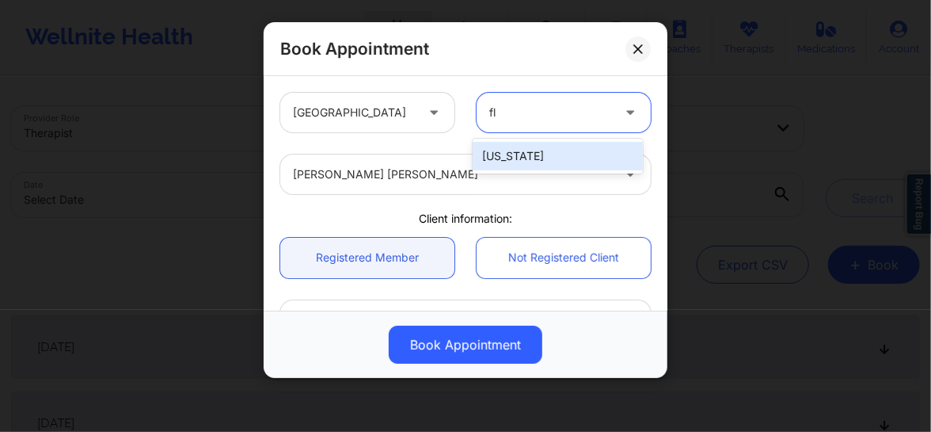
click at [515, 150] on div "[US_STATE]" at bounding box center [558, 156] width 170 height 29
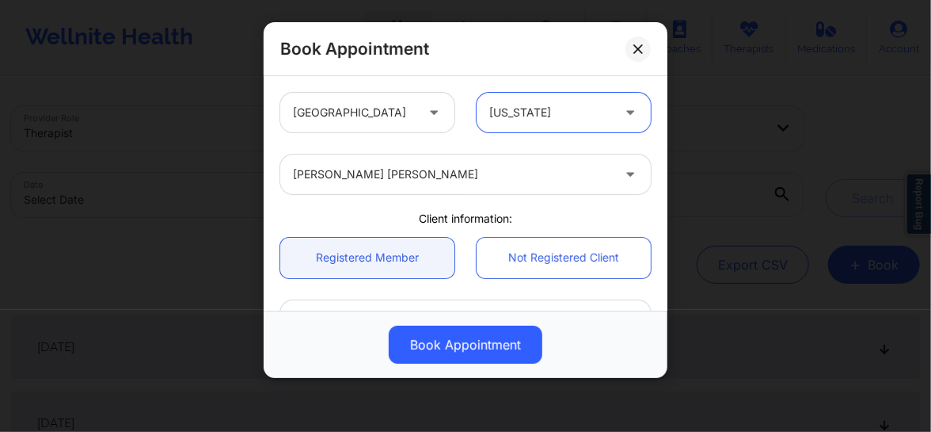
click at [454, 171] on div at bounding box center [452, 174] width 318 height 19
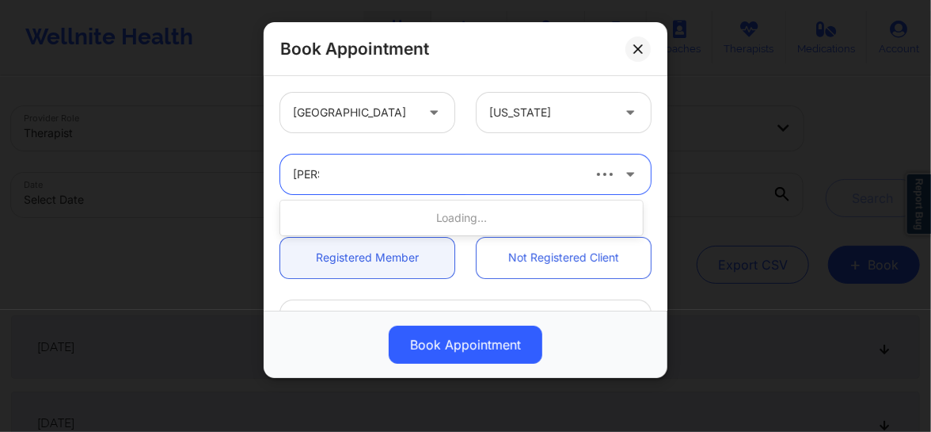
type input "Vicki"
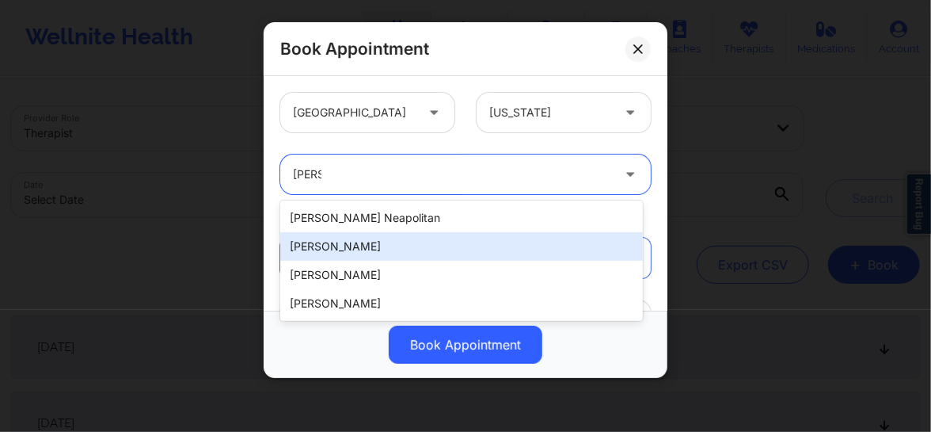
click at [373, 247] on div "Vicki Rene Padilla" at bounding box center [461, 246] width 363 height 29
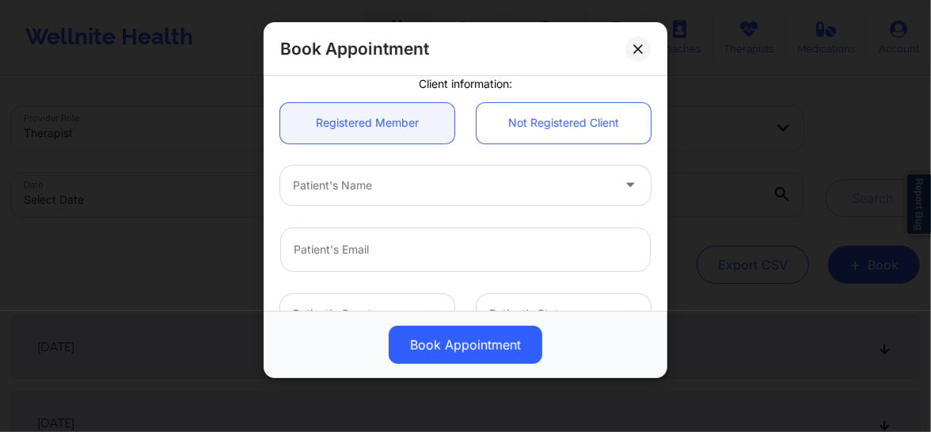
scroll to position [156, 0]
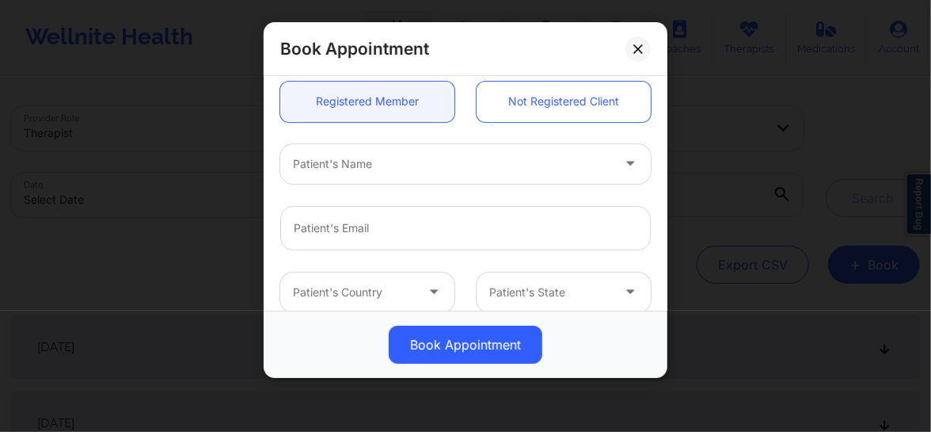
click at [386, 171] on div at bounding box center [452, 163] width 318 height 19
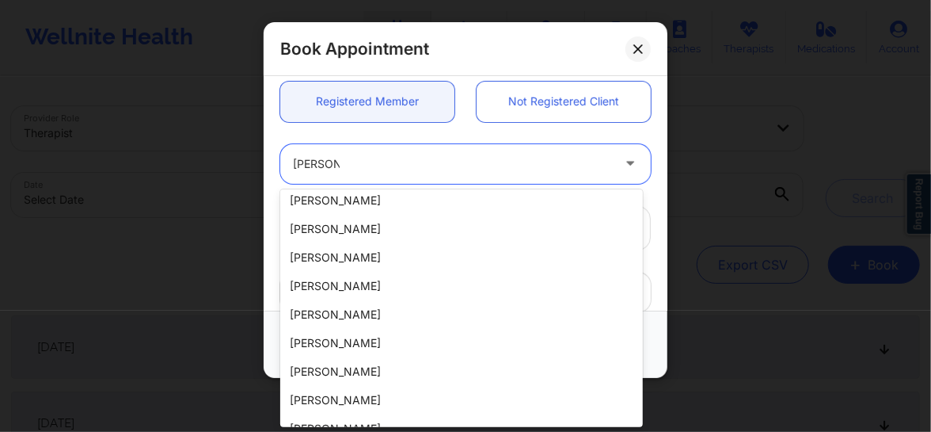
scroll to position [204, 0]
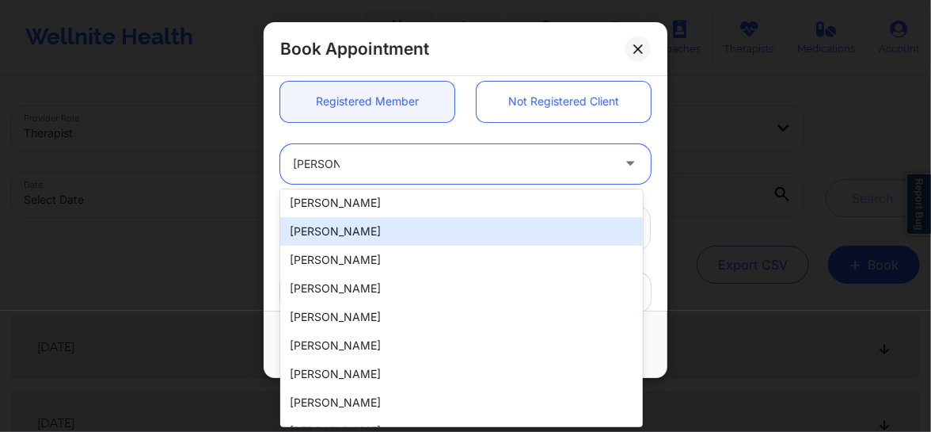
type input "christina"
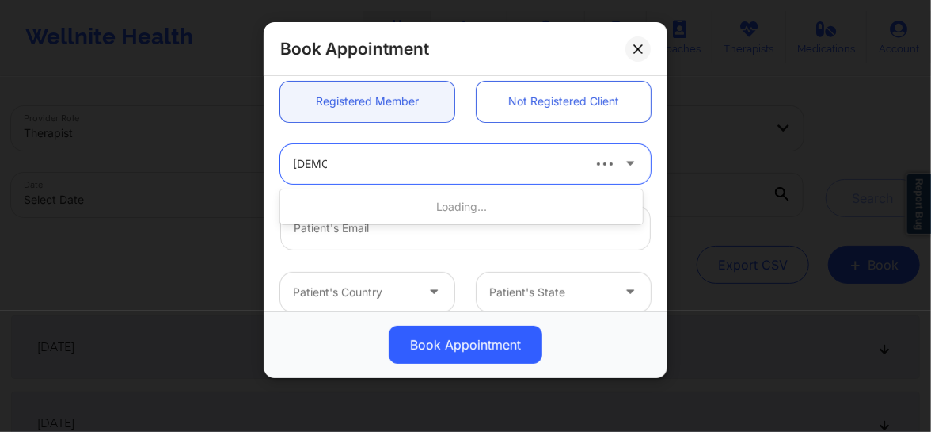
type input "cristina"
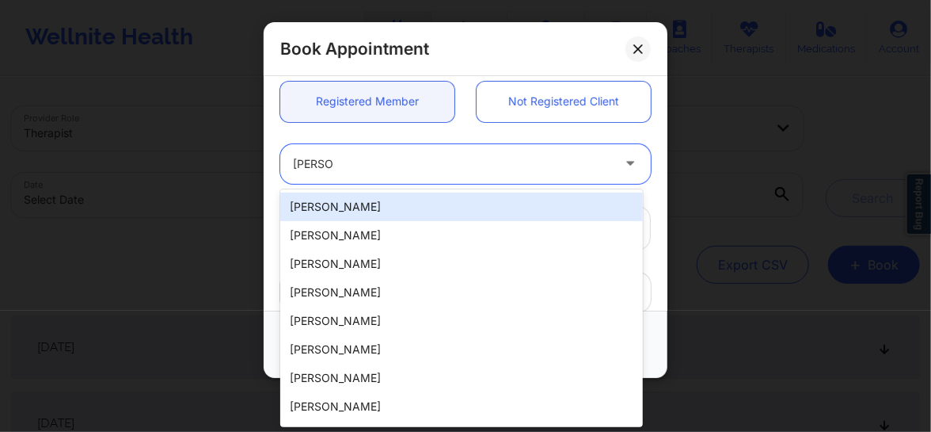
click at [362, 194] on div "Cristina Rivera" at bounding box center [461, 206] width 363 height 29
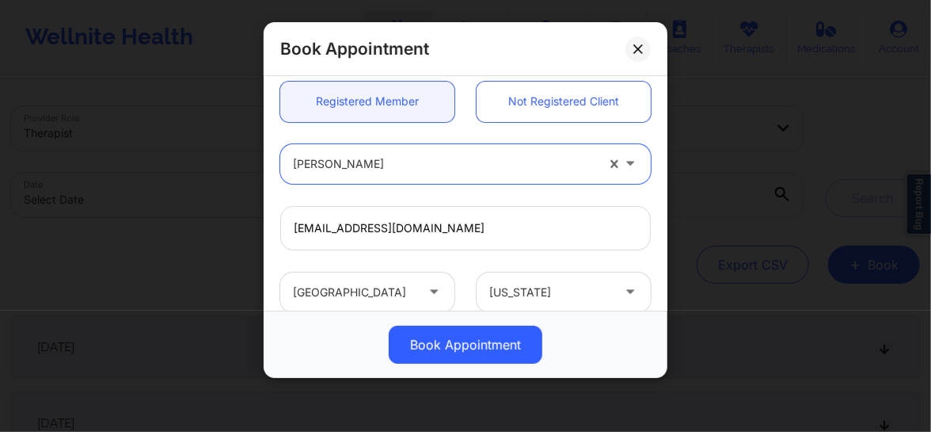
type input "sancrisabel@gmail.com"
type input "+13052900108"
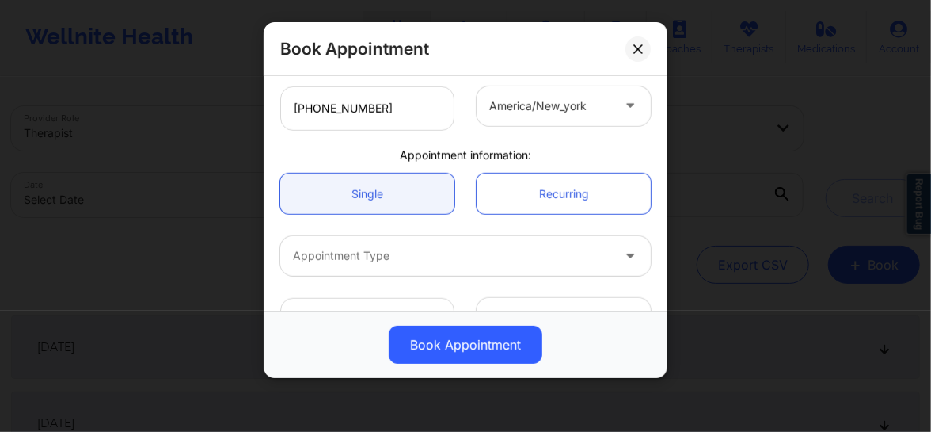
scroll to position [447, 0]
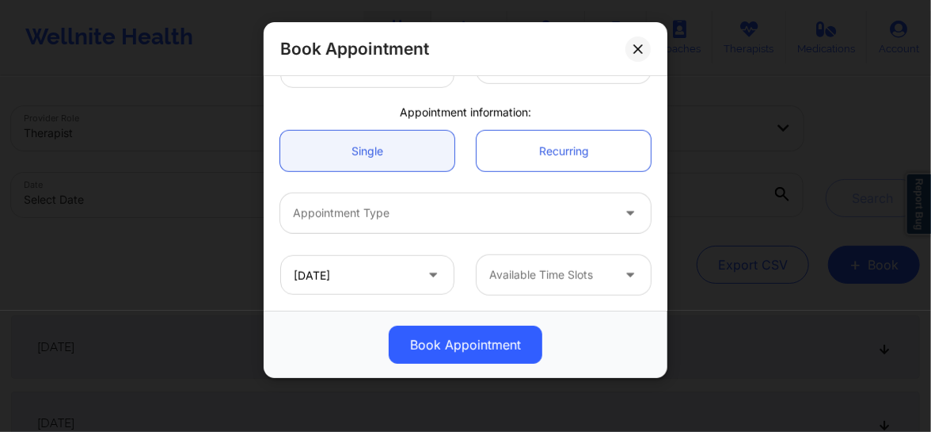
click at [385, 213] on div at bounding box center [452, 213] width 318 height 19
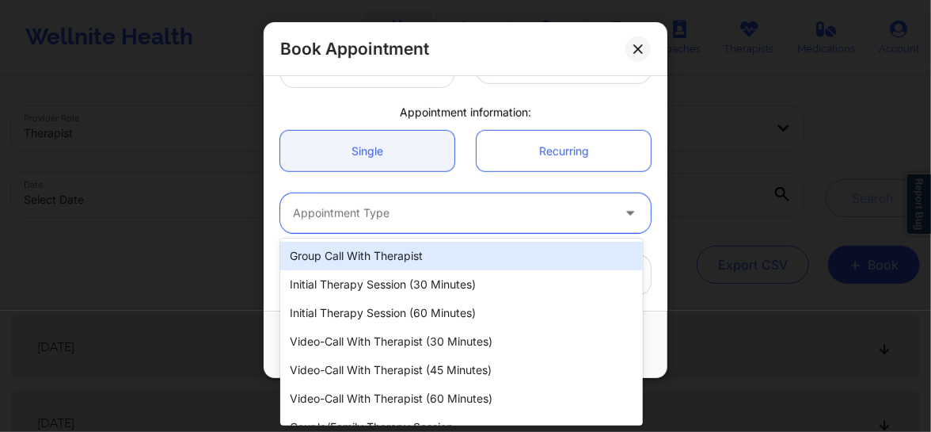
click at [385, 213] on div at bounding box center [452, 213] width 318 height 19
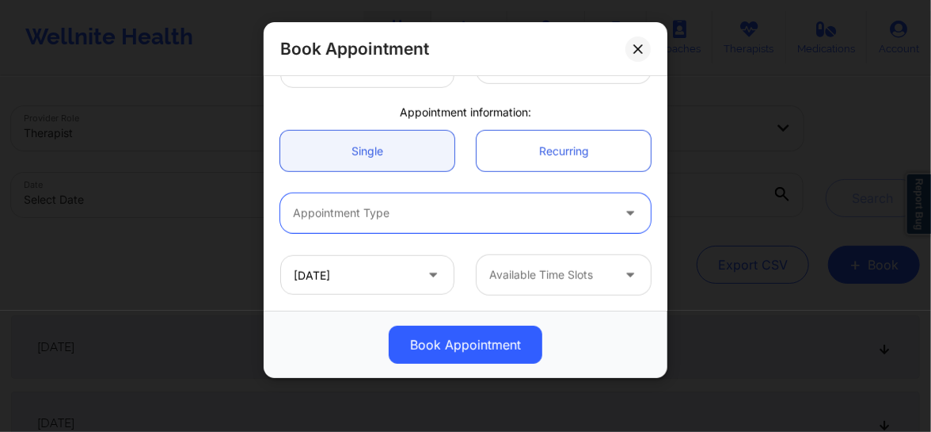
click at [385, 213] on div at bounding box center [452, 213] width 318 height 19
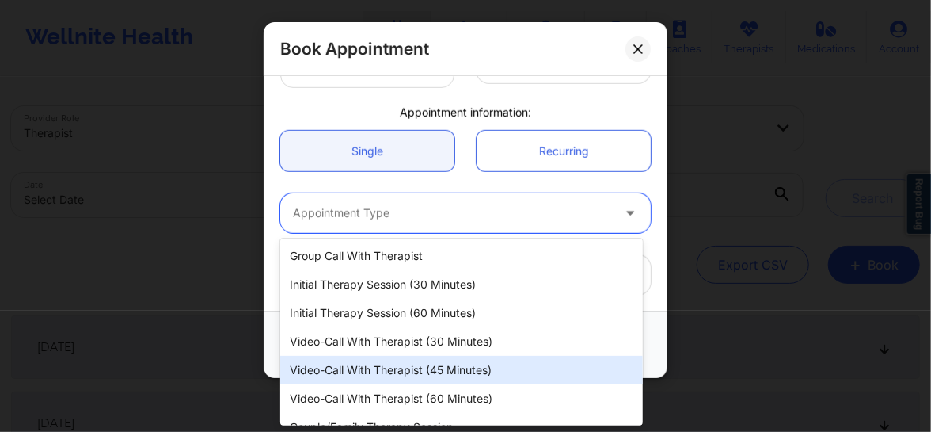
click at [397, 362] on div "Video-Call with Therapist (45 minutes)" at bounding box center [461, 370] width 363 height 29
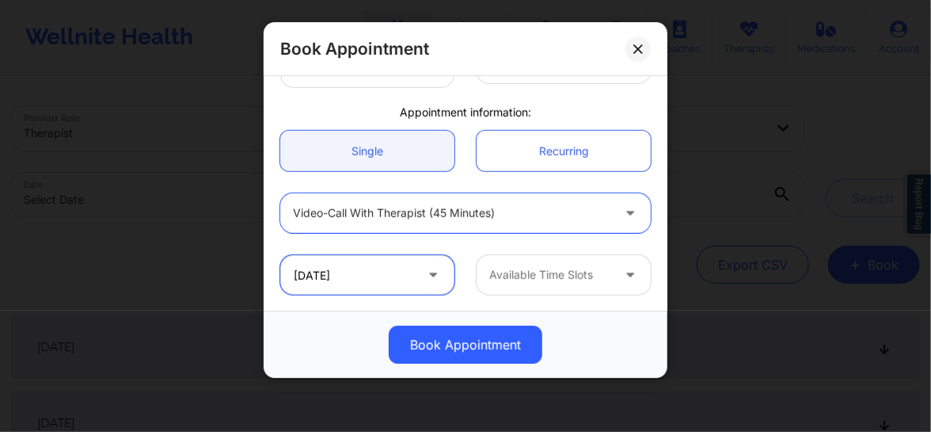
click at [370, 273] on input "10/29/2025" at bounding box center [367, 275] width 174 height 40
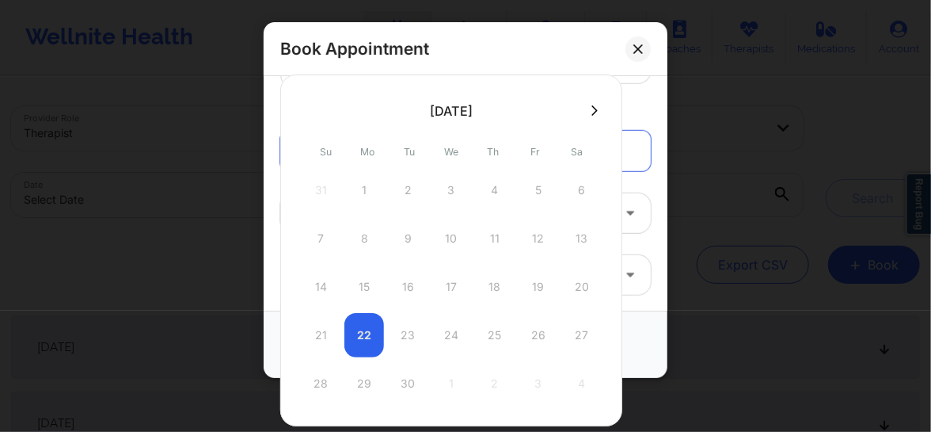
click at [368, 334] on div "21 22 23 24 25 26 27" at bounding box center [451, 335] width 301 height 44
click at [592, 108] on icon at bounding box center [595, 111] width 6 height 12
click at [371, 242] on div "6" at bounding box center [364, 238] width 40 height 44
type input "10/06/2025"
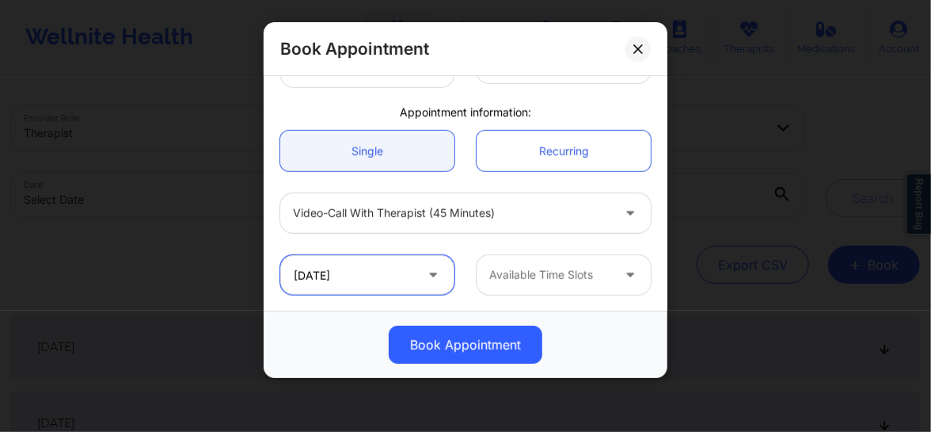
click at [367, 278] on input "10/06/2025" at bounding box center [367, 275] width 174 height 40
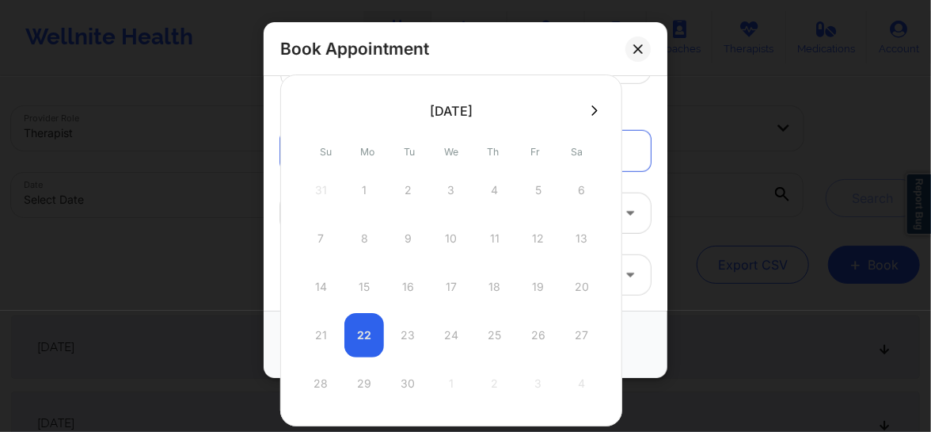
click at [374, 333] on div "21 22 23 24 25 26 27" at bounding box center [451, 335] width 301 height 44
click at [587, 110] on button at bounding box center [595, 110] width 16 height 13
click at [360, 333] on div at bounding box center [451, 250] width 342 height 352
click at [308, 109] on icon at bounding box center [308, 111] width 6 height 12
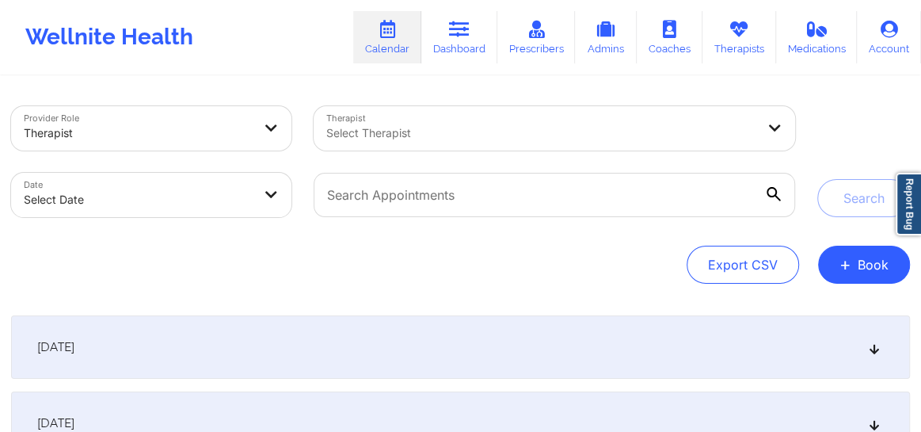
click at [395, 130] on div at bounding box center [540, 133] width 429 height 19
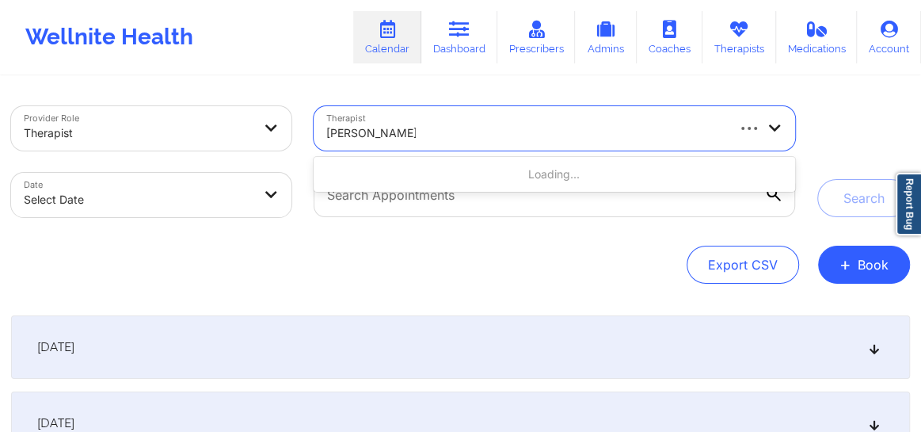
type input "[PERSON_NAME]"
click at [389, 116] on div "Select Therapist" at bounding box center [535, 128] width 443 height 44
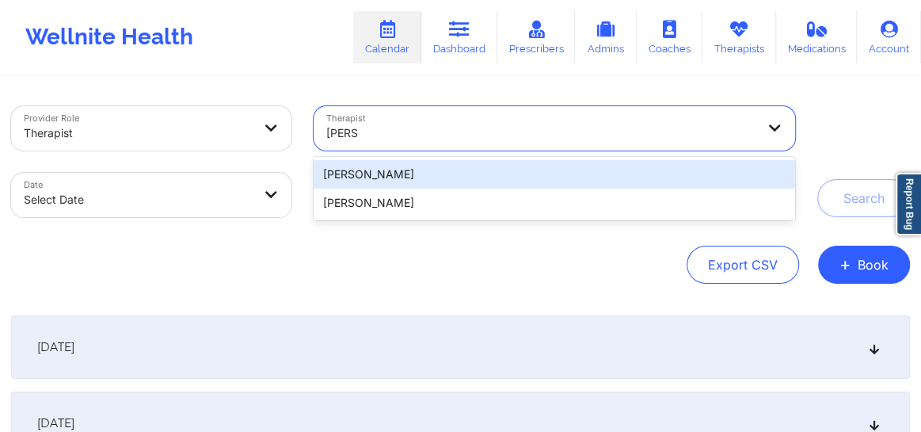
type input "[PERSON_NAME]"
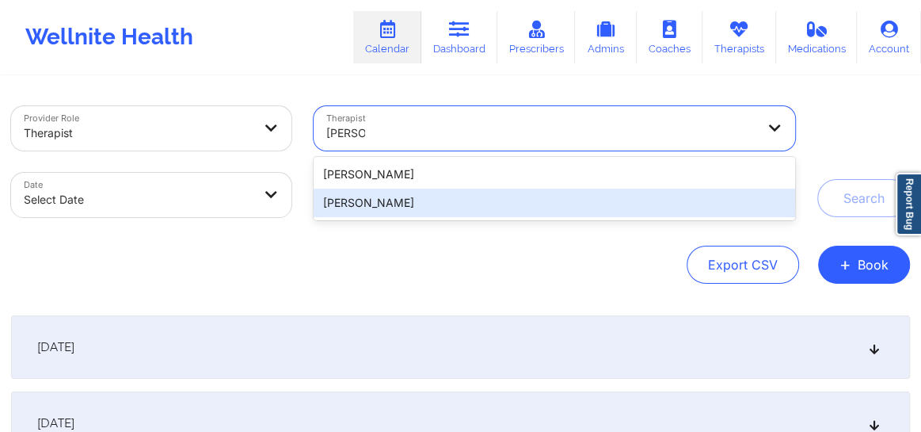
click at [374, 212] on div "[PERSON_NAME]" at bounding box center [554, 202] width 481 height 29
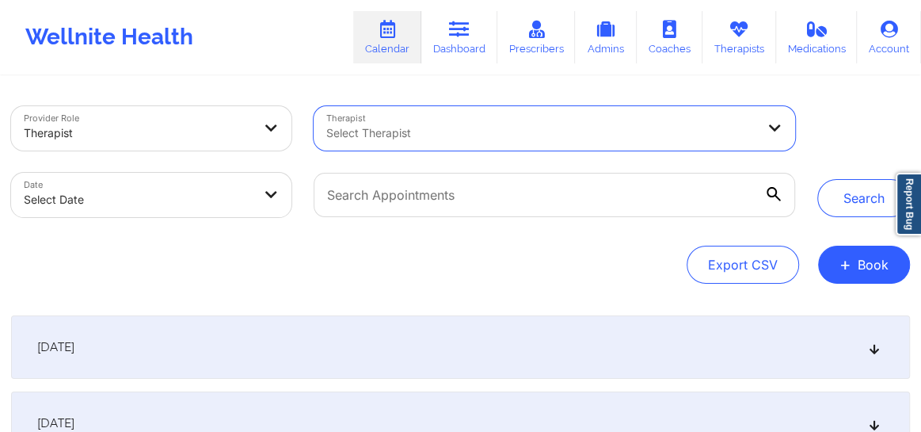
click at [478, 139] on div at bounding box center [540, 133] width 429 height 19
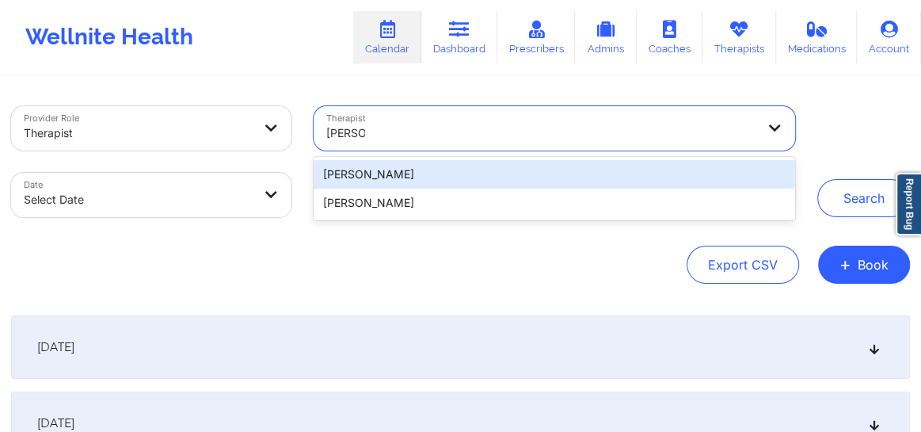
type input "[PERSON_NAME]"
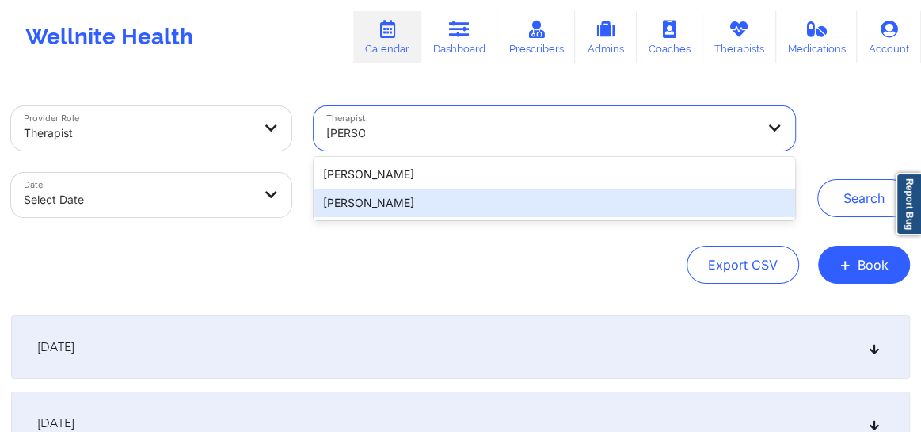
click at [410, 209] on div "[PERSON_NAME]" at bounding box center [554, 202] width 481 height 29
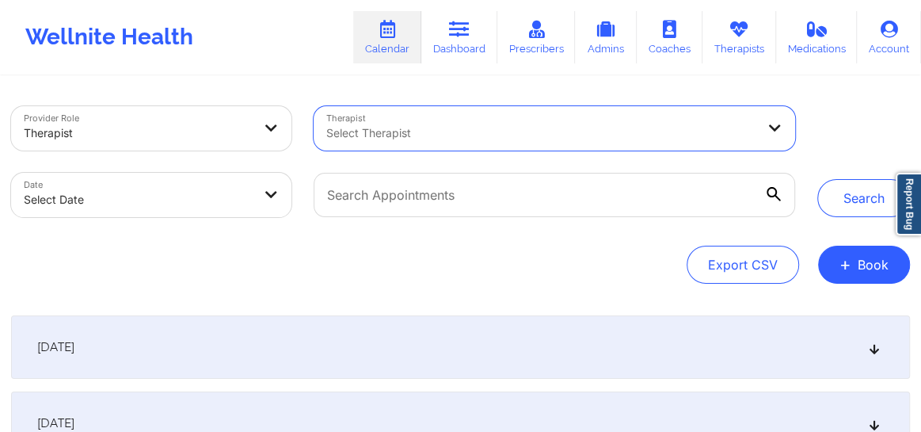
click at [467, 139] on div at bounding box center [540, 133] width 429 height 19
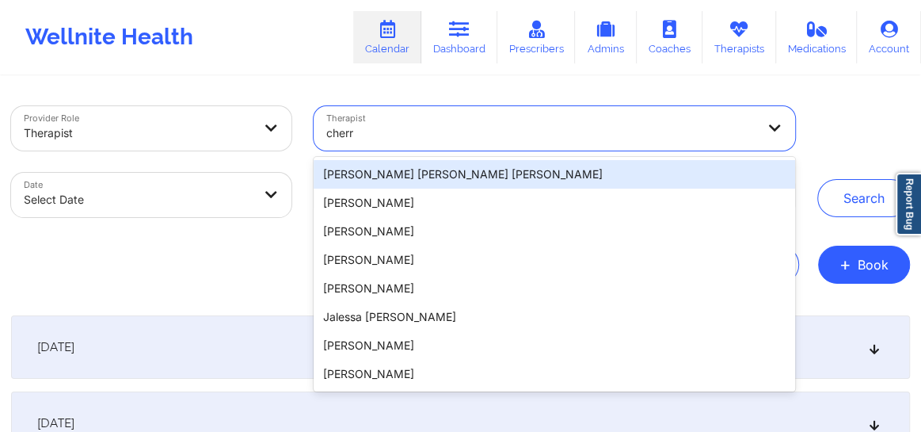
type input "[PERSON_NAME]"
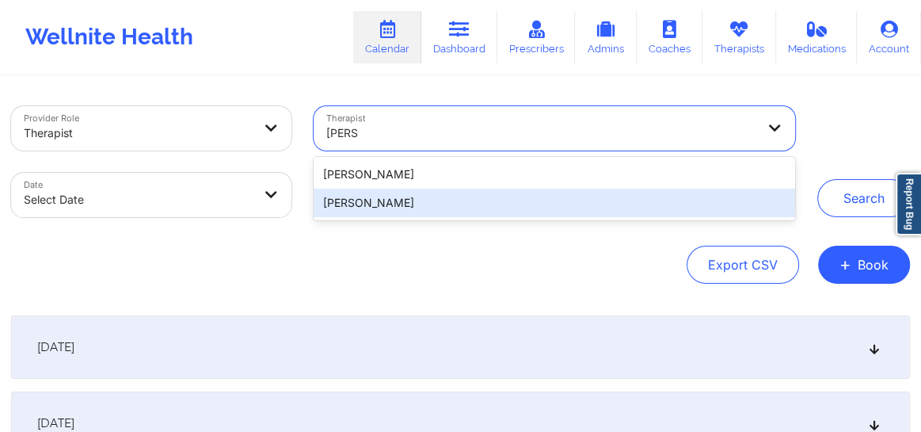
click at [401, 204] on div "[PERSON_NAME]" at bounding box center [554, 202] width 481 height 29
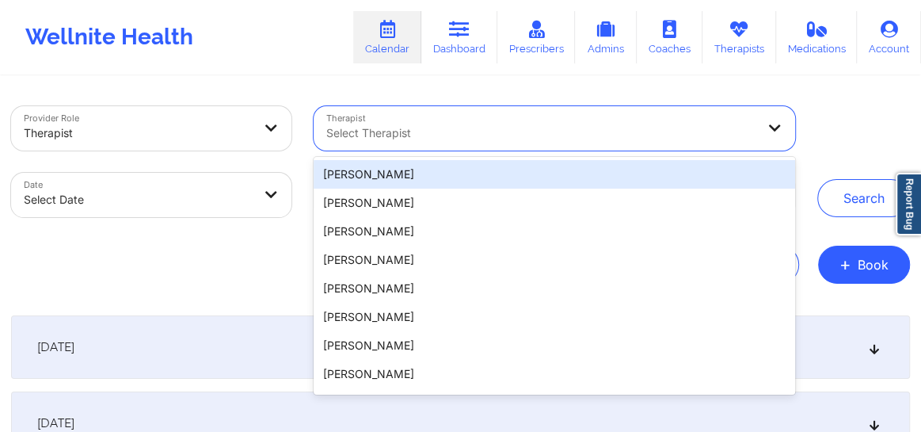
click at [404, 135] on div at bounding box center [540, 133] width 429 height 19
paste input "[PERSON_NAME]"
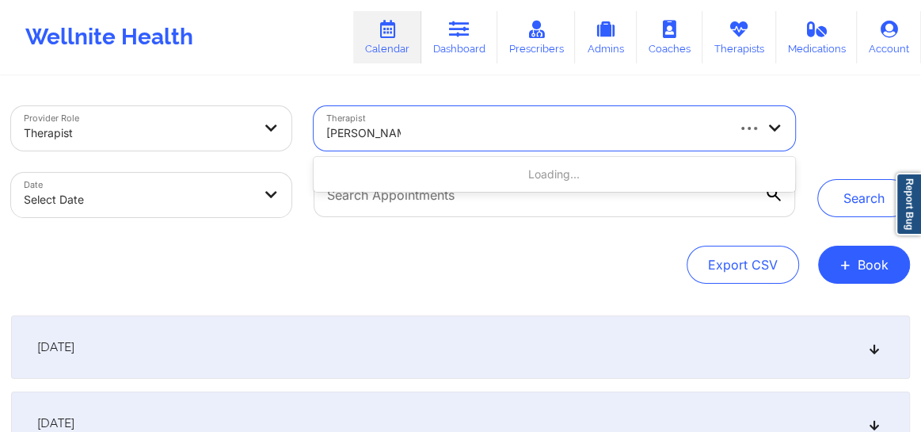
type input "[PERSON_NAME]"
paste input "[PERSON_NAME]"
type input "[PERSON_NAME]"
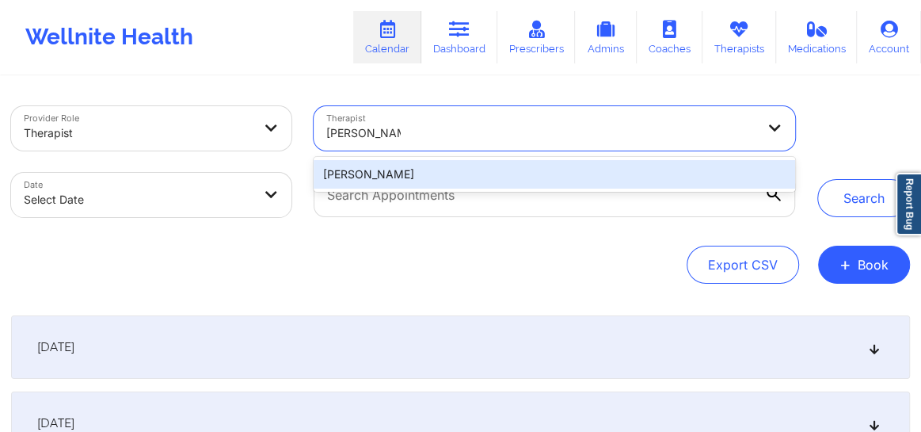
click at [395, 180] on div "[PERSON_NAME]" at bounding box center [554, 174] width 481 height 29
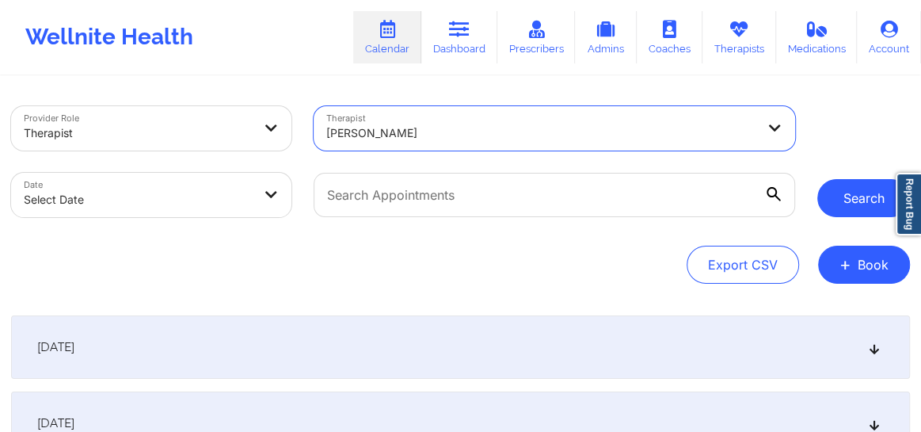
click at [857, 200] on button "Search" at bounding box center [863, 198] width 93 height 38
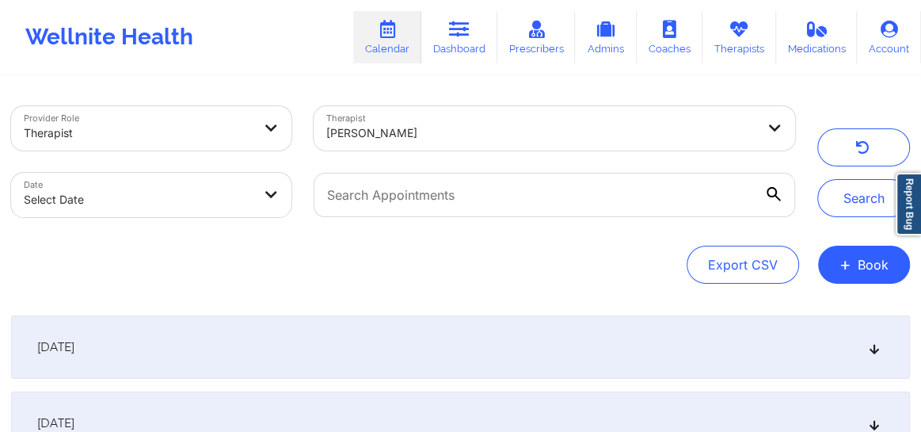
click at [877, 348] on icon at bounding box center [874, 346] width 13 height 11
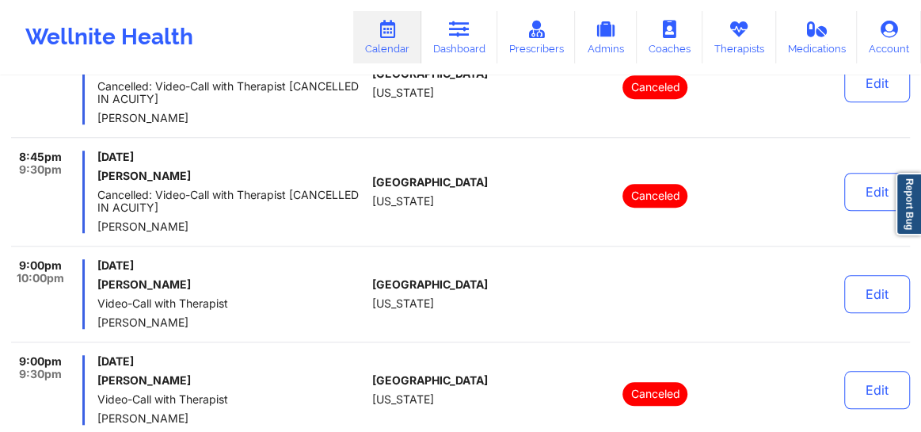
scroll to position [648, 0]
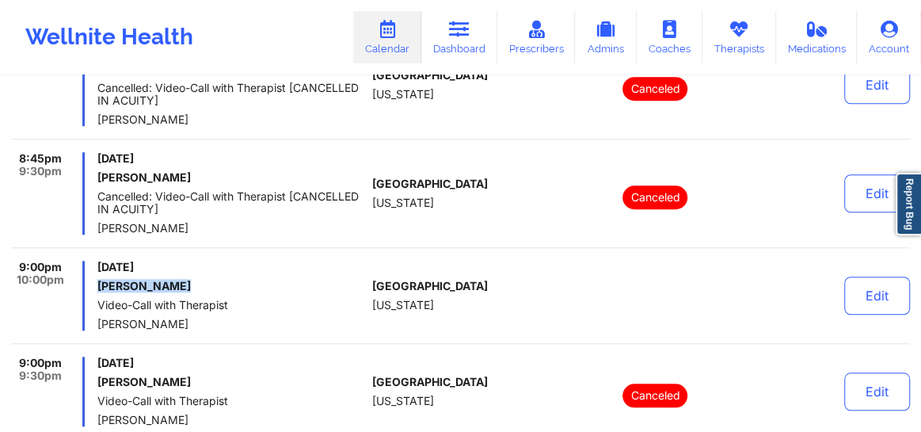
drag, startPoint x: 156, startPoint y: 286, endPoint x: 97, endPoint y: 286, distance: 58.6
click at [97, 286] on h6 "[PERSON_NAME]" at bounding box center [231, 286] width 268 height 13
copy h6 "[PERSON_NAME]"
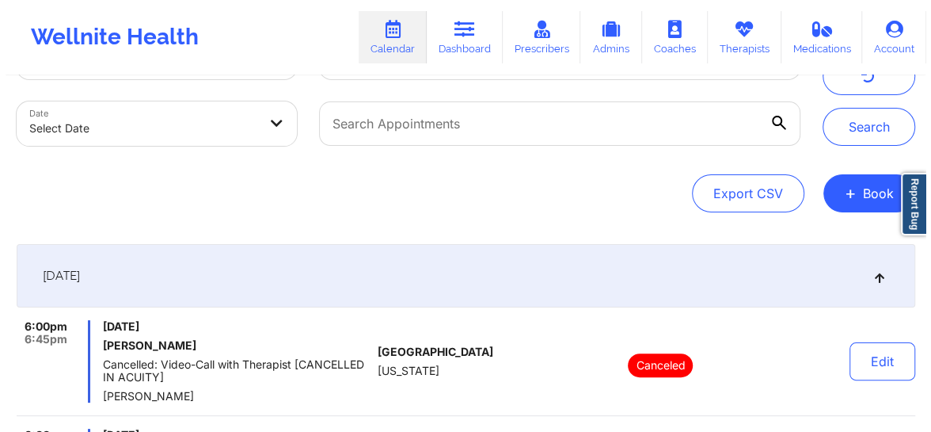
scroll to position [0, 0]
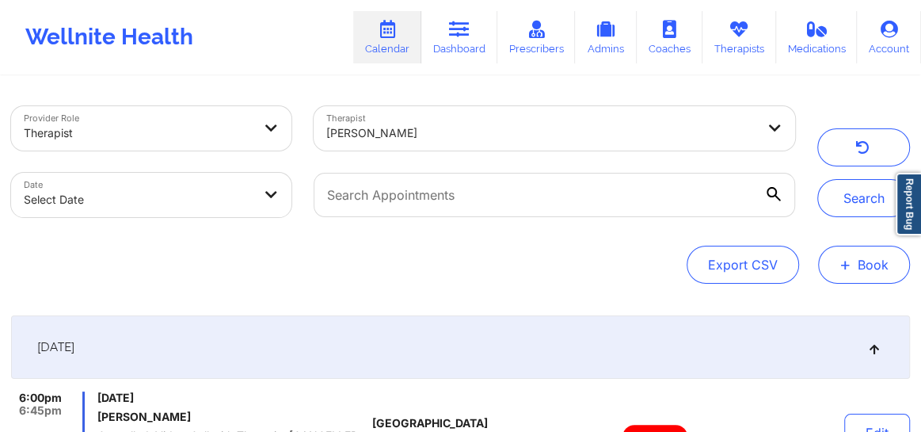
click at [867, 257] on button "+ Book" at bounding box center [864, 264] width 92 height 38
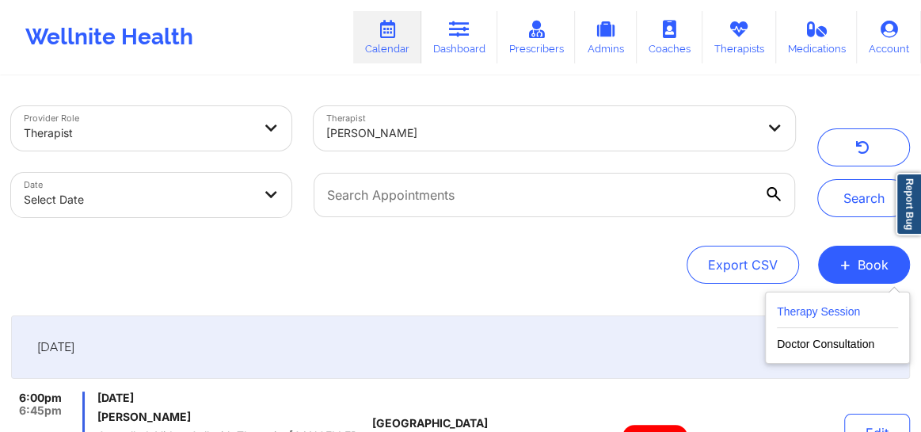
click at [808, 308] on button "Therapy Session" at bounding box center [837, 315] width 121 height 26
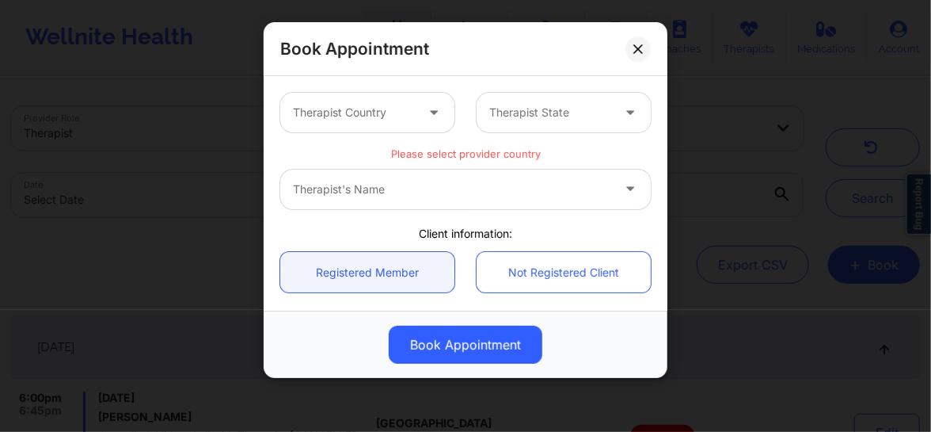
click at [403, 118] on div at bounding box center [354, 112] width 122 height 19
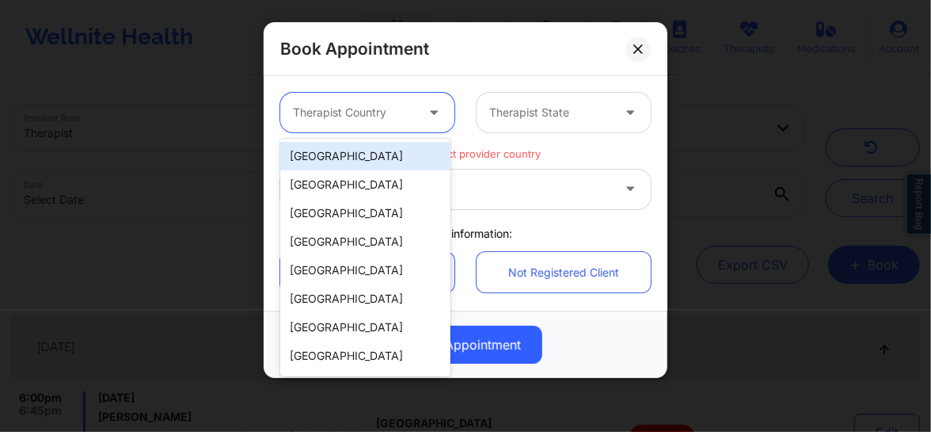
click at [360, 158] on div "[GEOGRAPHIC_DATA]" at bounding box center [365, 156] width 170 height 29
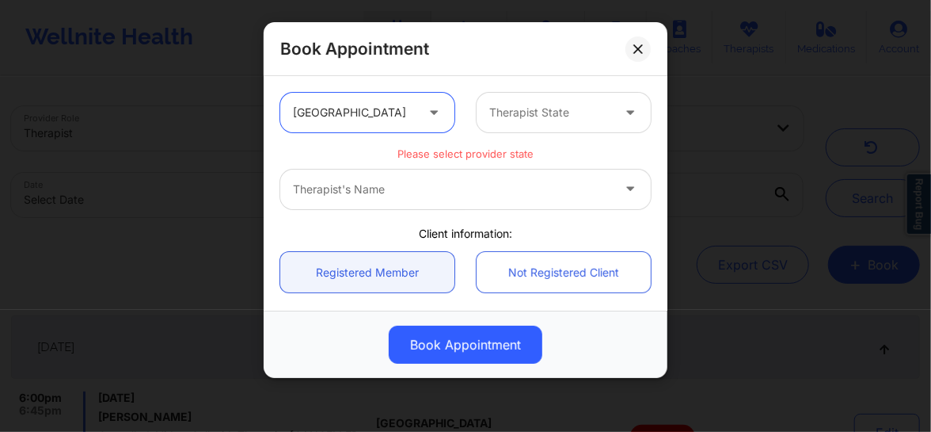
click at [507, 116] on div at bounding box center [550, 112] width 122 height 19
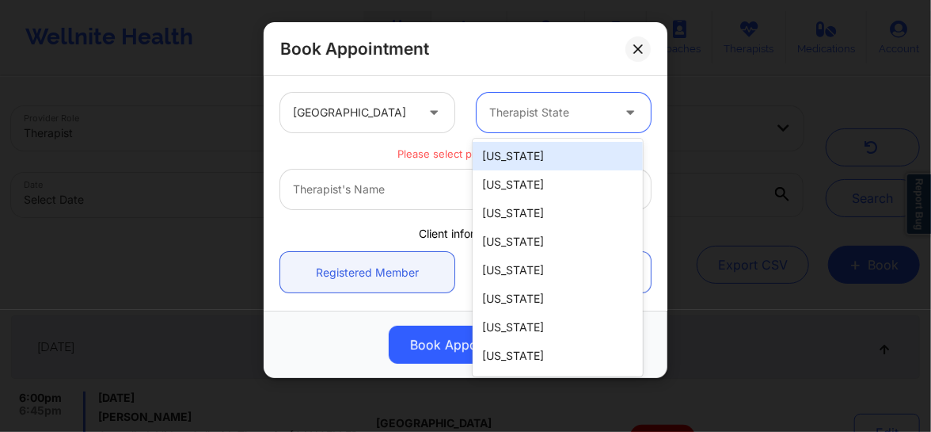
type input "F"
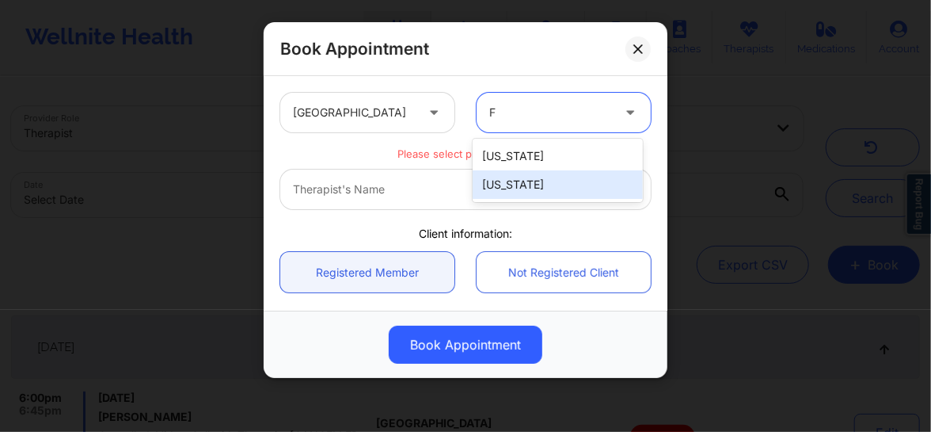
click at [517, 189] on div "[US_STATE]" at bounding box center [558, 184] width 170 height 29
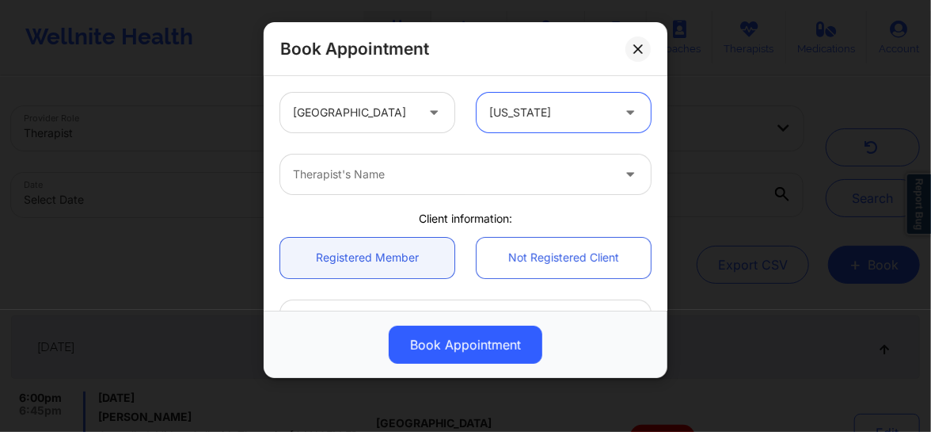
click at [429, 178] on div at bounding box center [452, 174] width 318 height 19
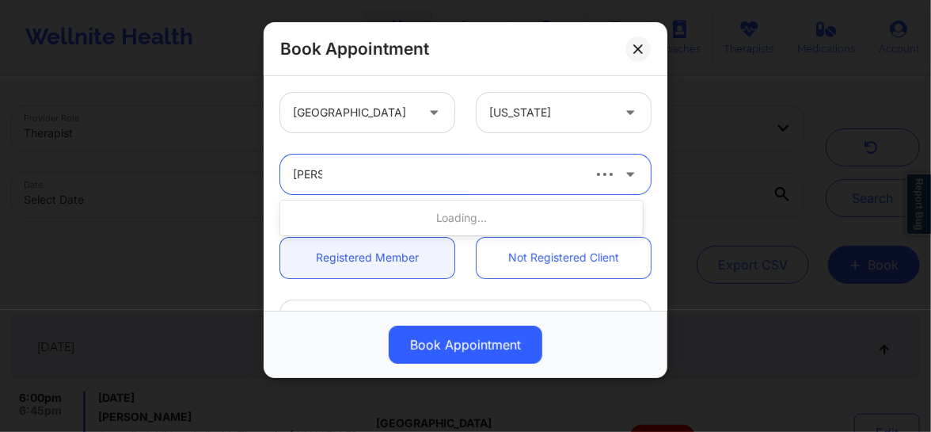
type input "[PERSON_NAME]"
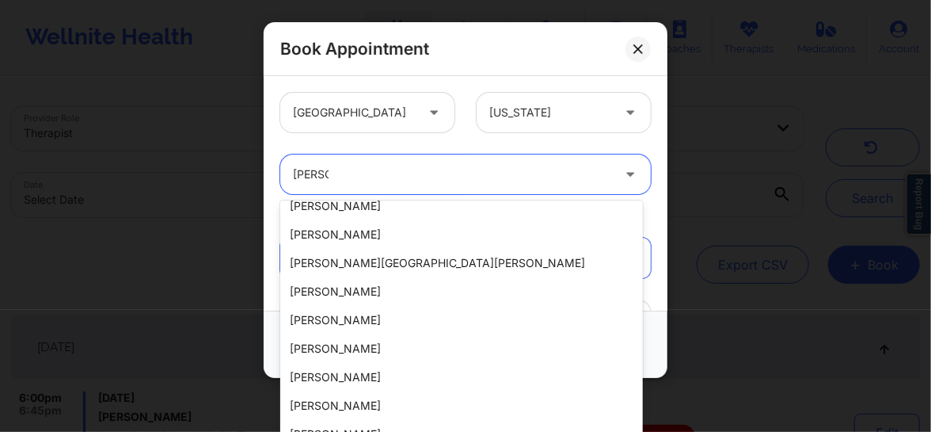
scroll to position [180, 0]
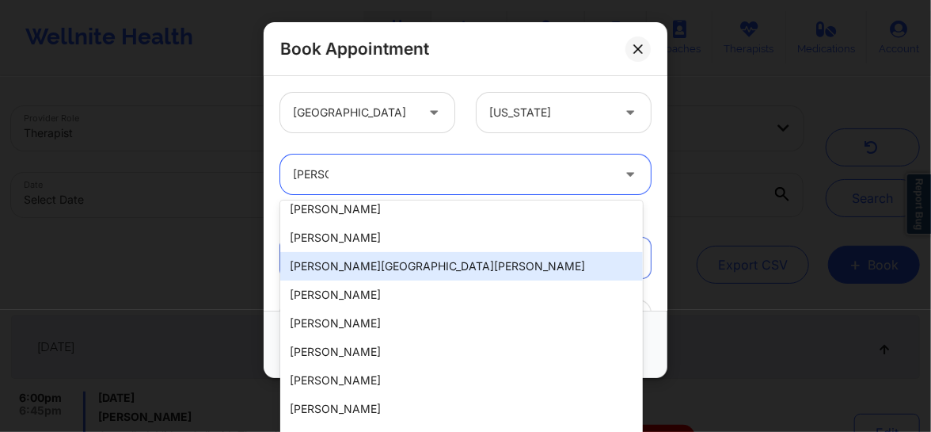
click at [360, 264] on div "[PERSON_NAME][GEOGRAPHIC_DATA][PERSON_NAME]" at bounding box center [461, 266] width 363 height 29
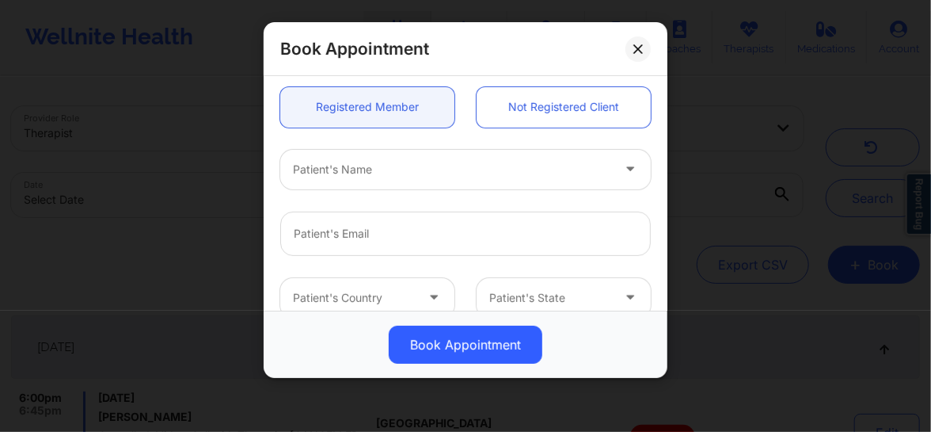
scroll to position [167, 0]
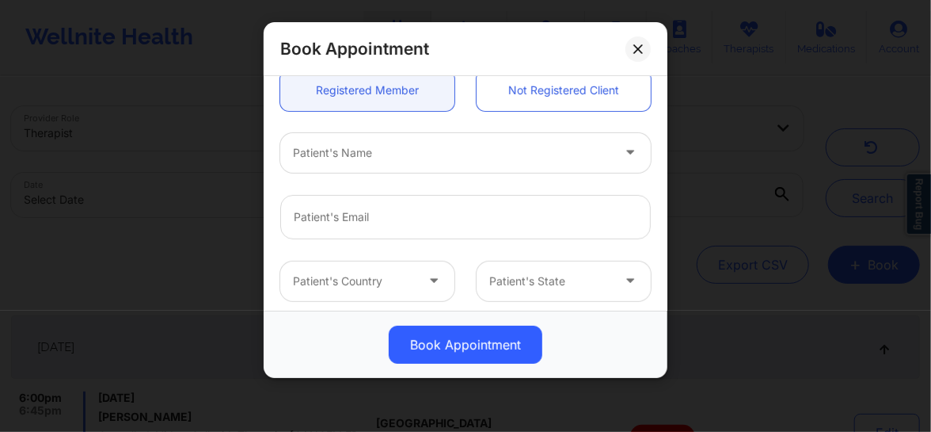
click at [349, 162] on div "Patient's Name" at bounding box center [446, 153] width 333 height 40
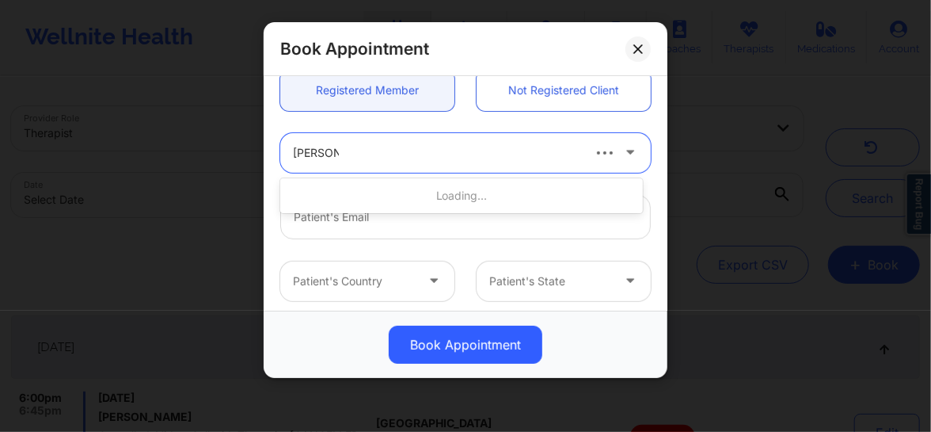
type input "[PERSON_NAME]"
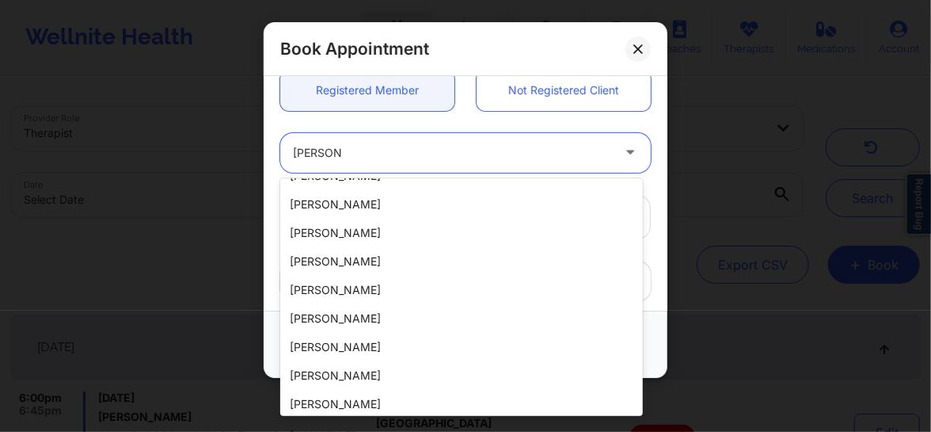
scroll to position [909, 0]
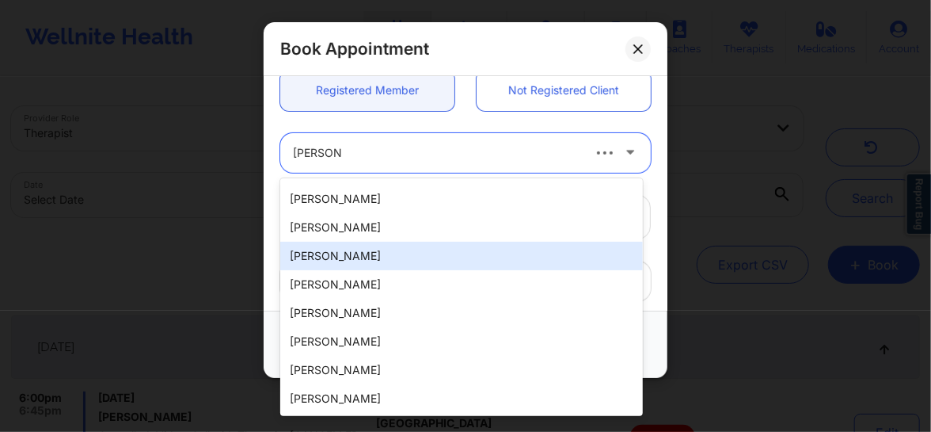
click at [345, 253] on div "[PERSON_NAME]" at bounding box center [461, 256] width 363 height 29
type input "[EMAIL_ADDRESS][DOMAIN_NAME]"
type input "[PHONE_NUMBER]"
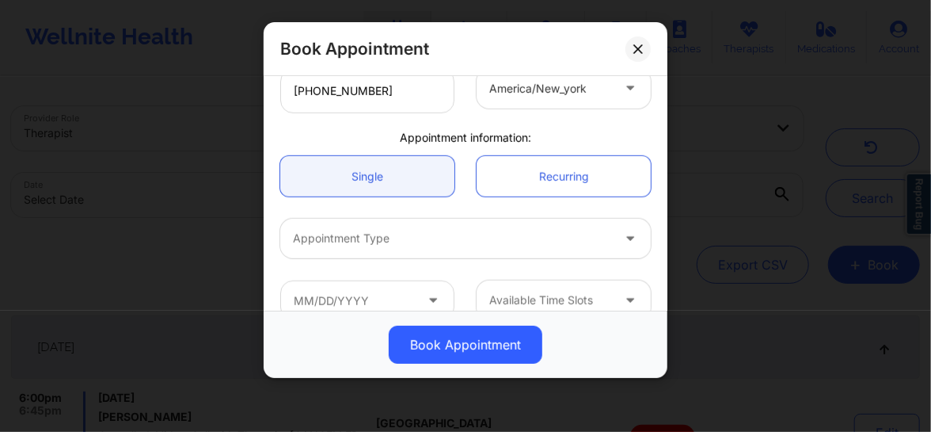
scroll to position [432, 0]
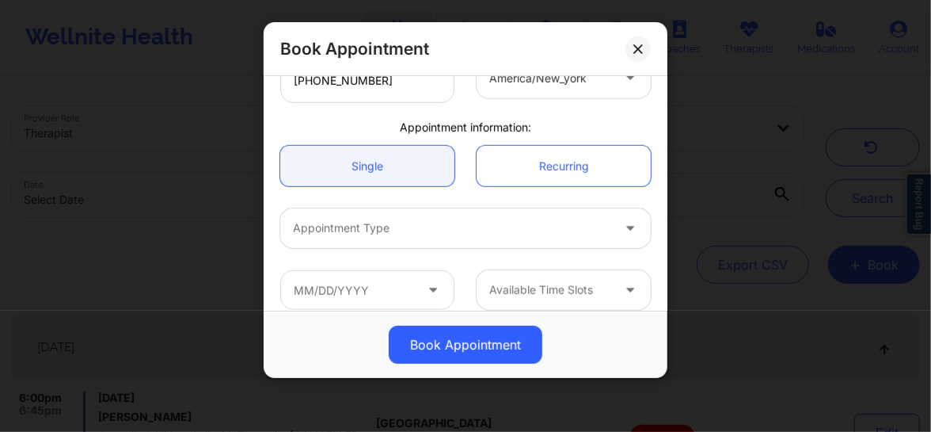
click at [396, 236] on div at bounding box center [452, 228] width 318 height 19
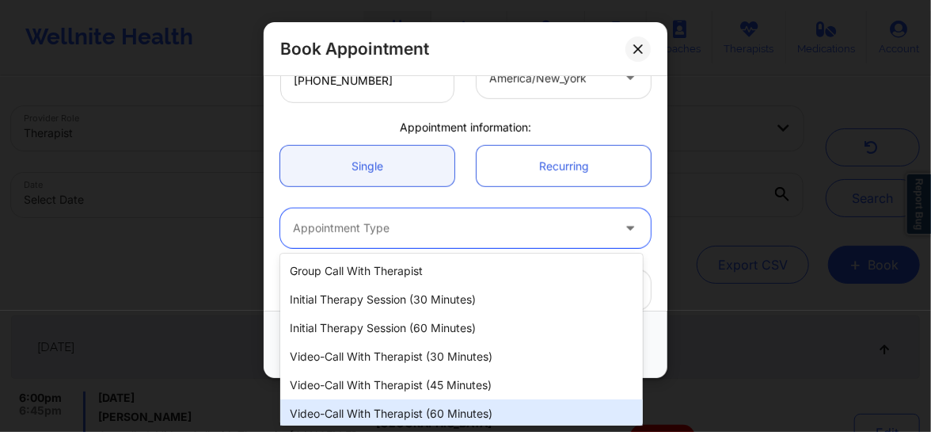
click at [398, 412] on div "Video-Call with Therapist (60 minutes)" at bounding box center [461, 413] width 363 height 29
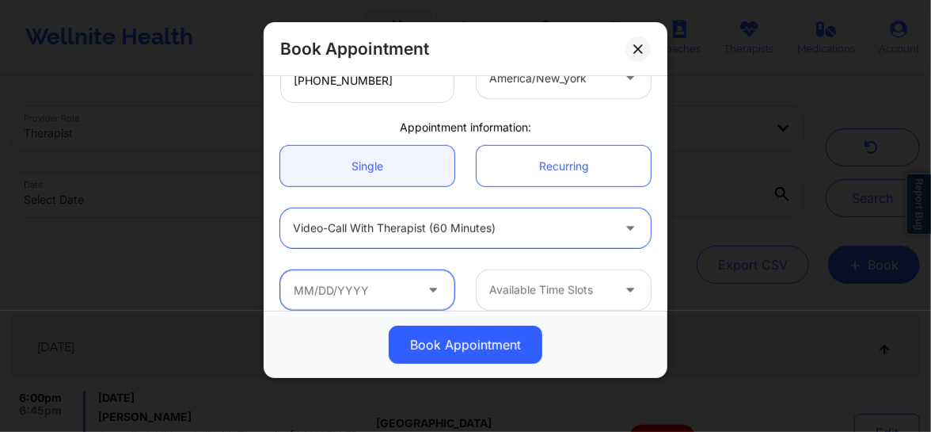
click at [367, 283] on input "text" at bounding box center [367, 290] width 174 height 40
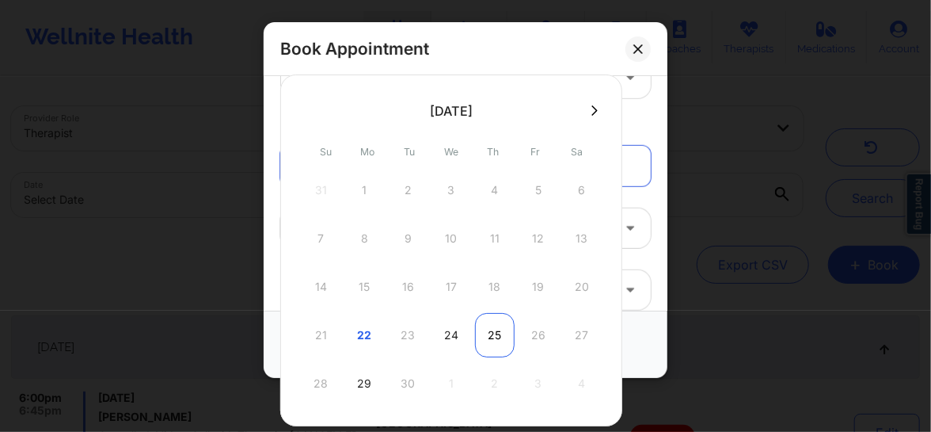
click at [483, 331] on div "25" at bounding box center [495, 335] width 40 height 44
type input "[DATE]"
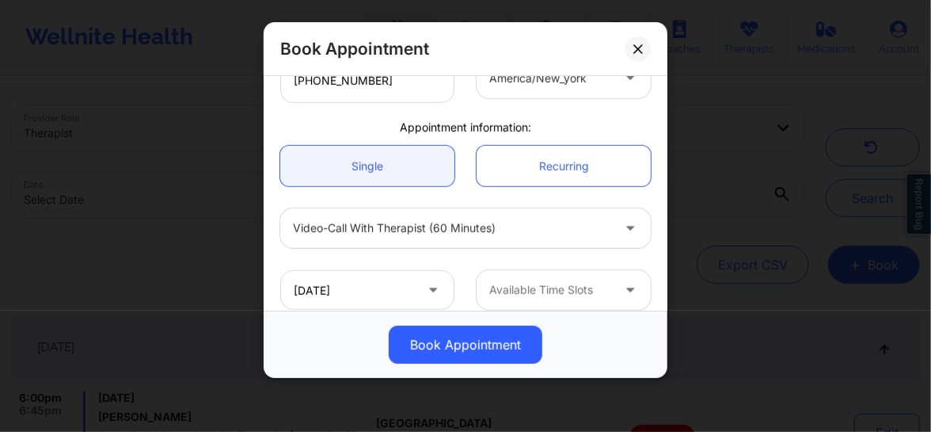
click at [538, 291] on div at bounding box center [550, 289] width 122 height 19
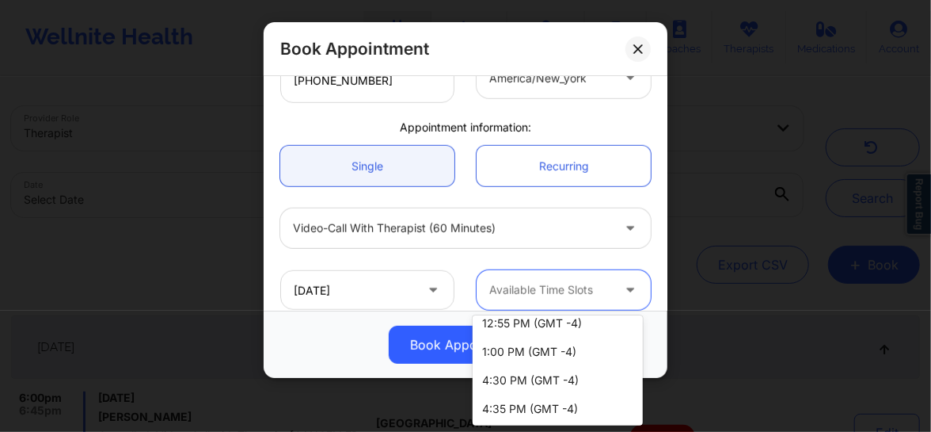
scroll to position [150, 0]
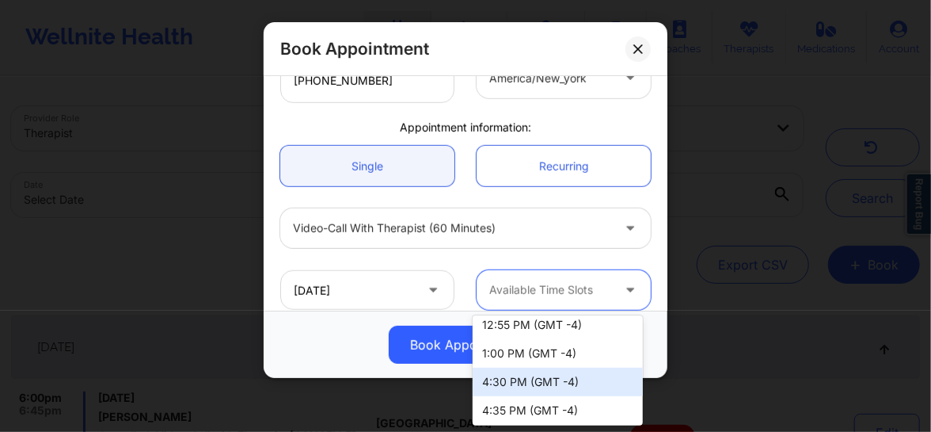
click at [584, 381] on div "4:30 PM (GMT -4)" at bounding box center [558, 381] width 170 height 29
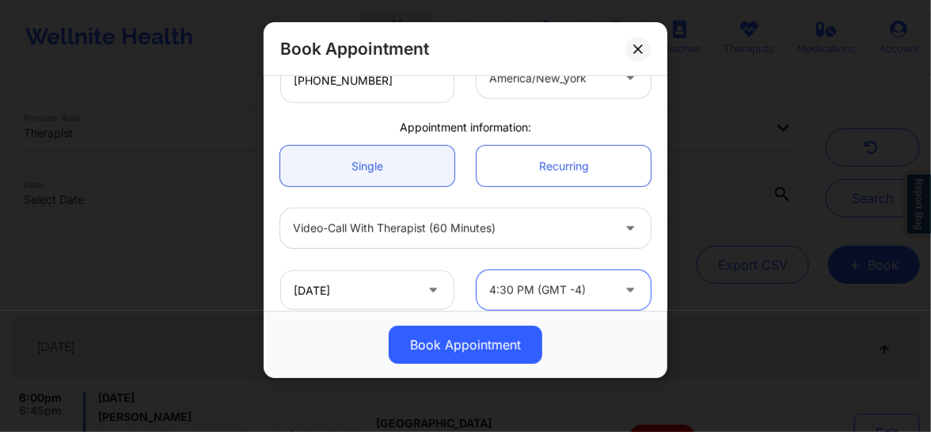
scroll to position [447, 0]
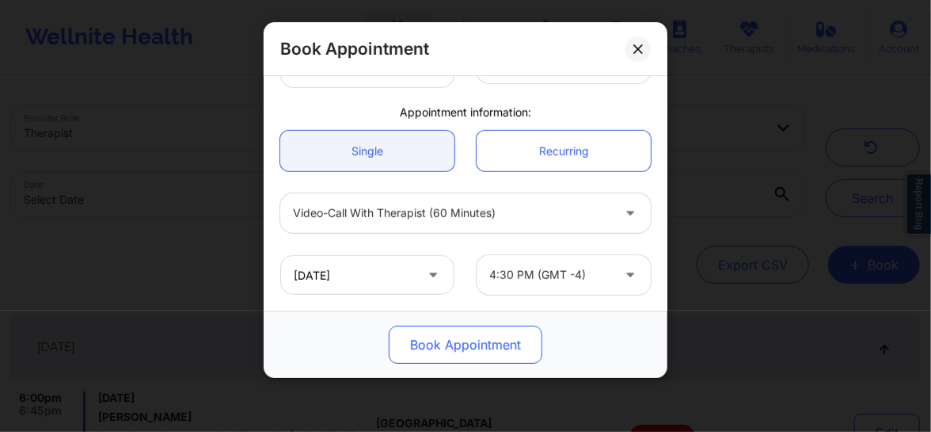
click at [455, 360] on button "Book Appointment" at bounding box center [466, 344] width 154 height 38
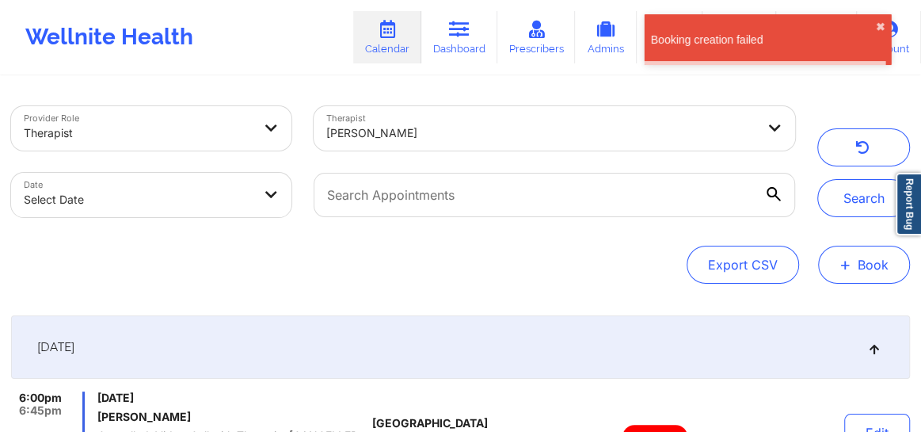
click at [866, 266] on button "+ Book" at bounding box center [864, 264] width 92 height 38
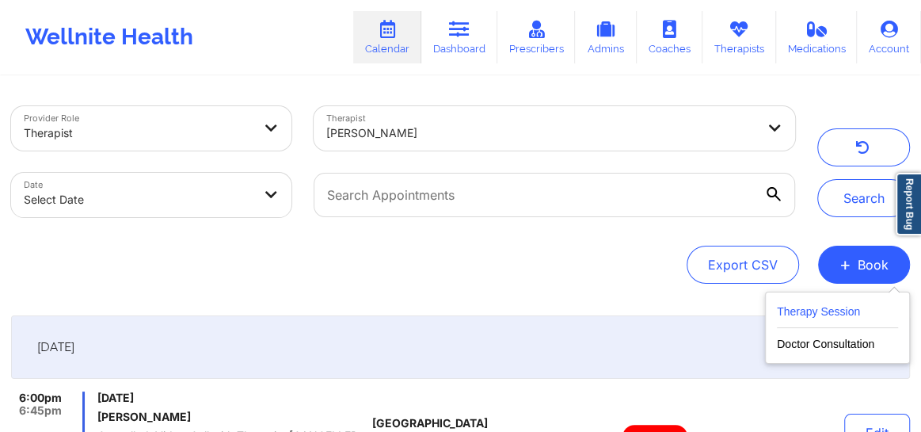
click at [831, 303] on button "Therapy Session" at bounding box center [837, 315] width 121 height 26
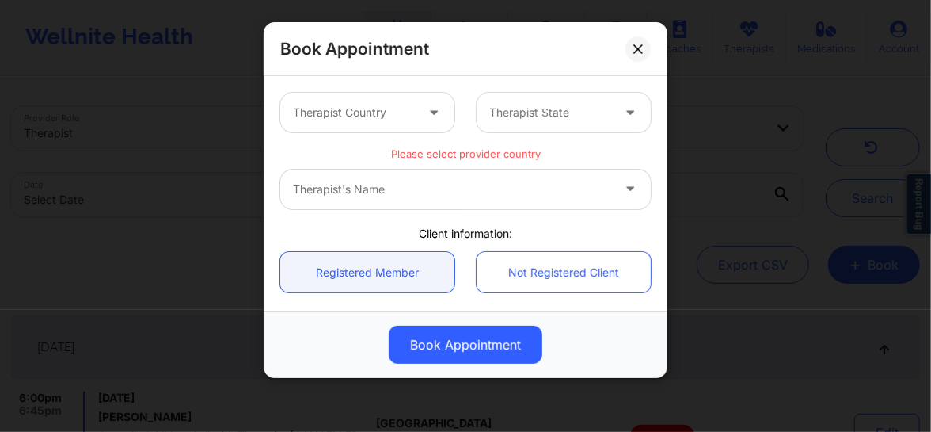
click at [380, 118] on div at bounding box center [354, 112] width 122 height 19
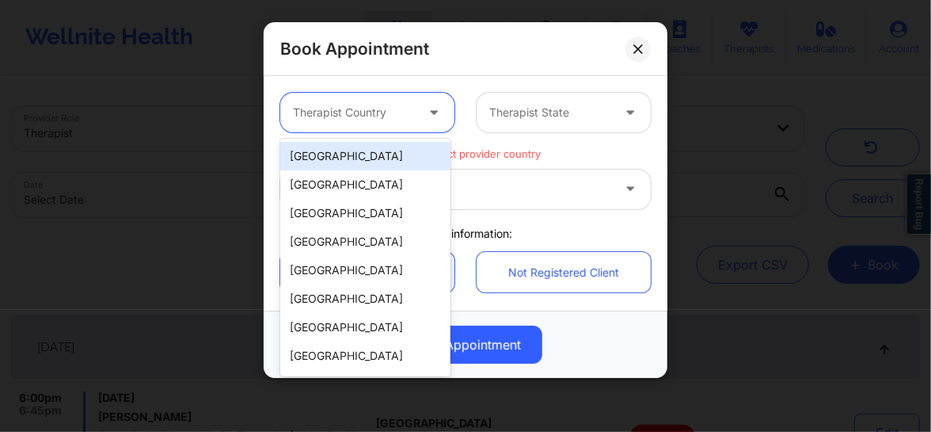
click at [373, 160] on div "[GEOGRAPHIC_DATA]" at bounding box center [365, 156] width 170 height 29
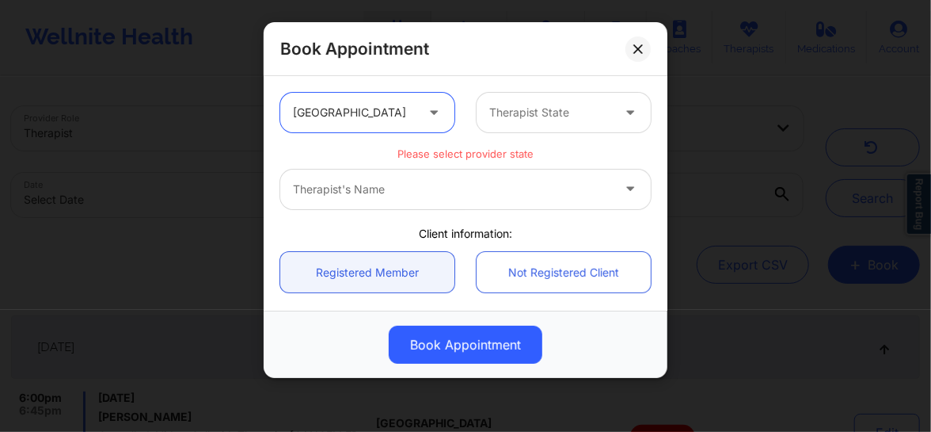
click at [548, 104] on div at bounding box center [550, 112] width 122 height 19
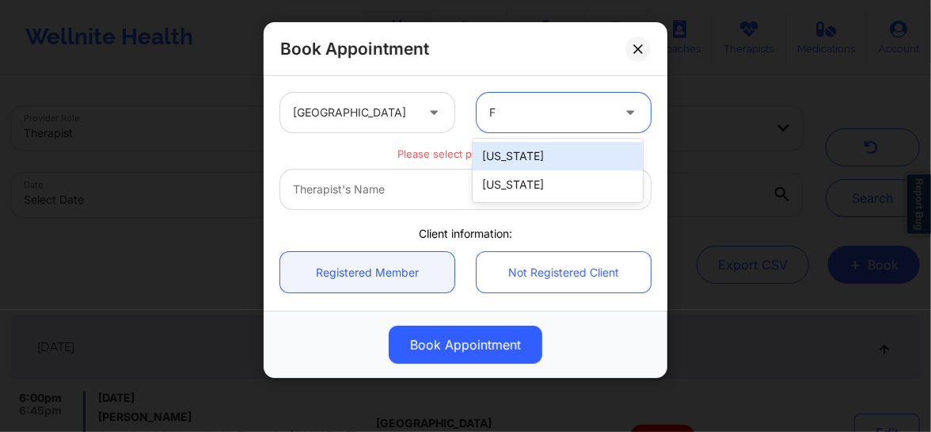
type input "FL"
click at [523, 144] on div "[US_STATE]" at bounding box center [558, 156] width 170 height 29
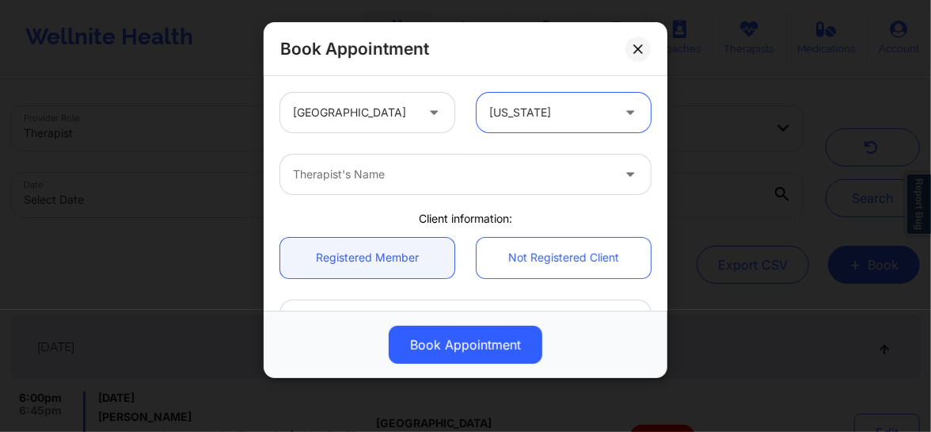
click at [490, 169] on div at bounding box center [452, 174] width 318 height 19
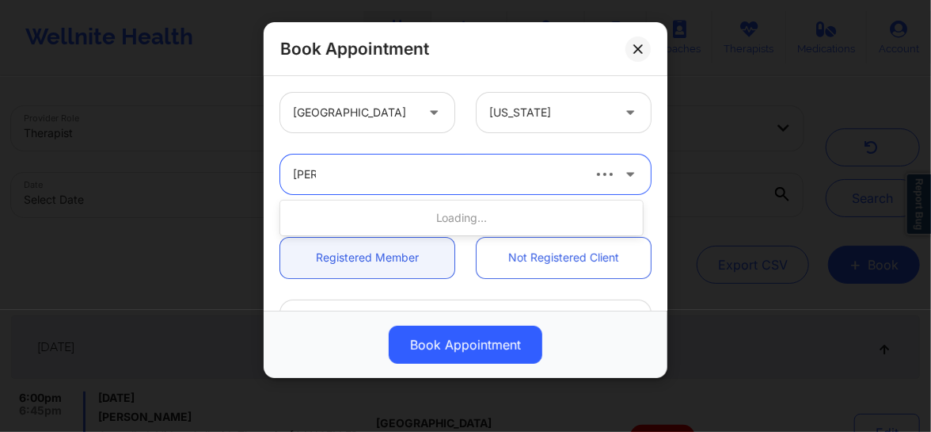
type input "[PERSON_NAME]"
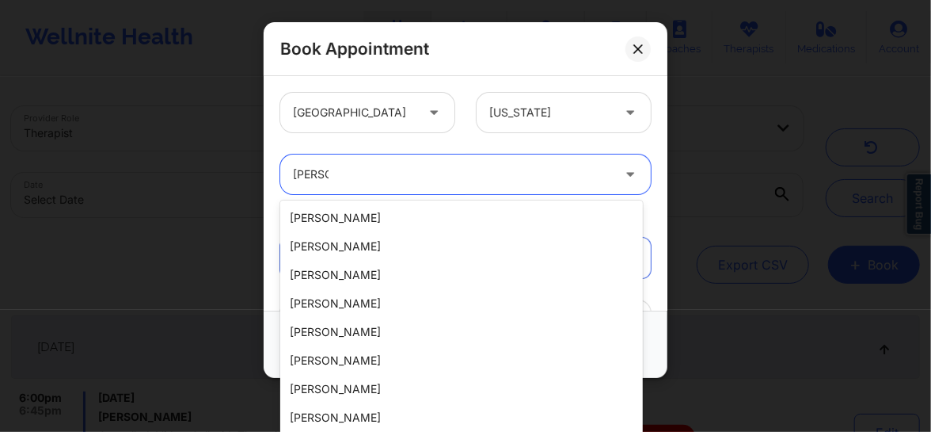
scroll to position [396, 0]
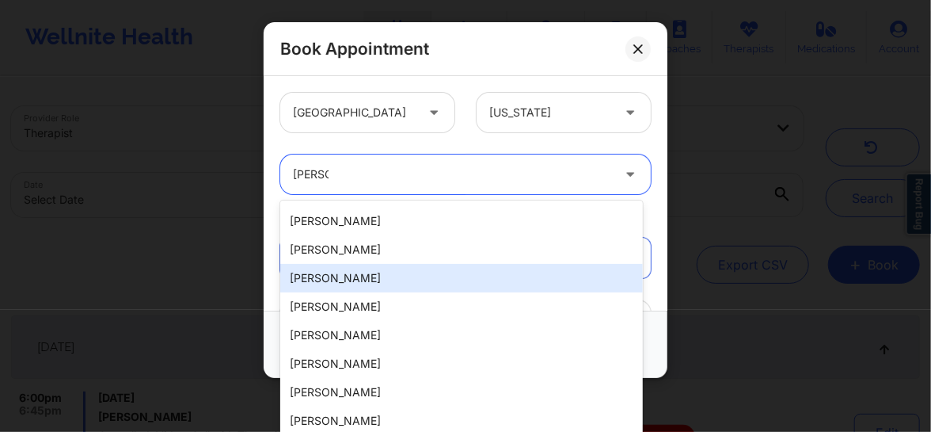
click at [463, 276] on div "[PERSON_NAME]" at bounding box center [461, 278] width 363 height 29
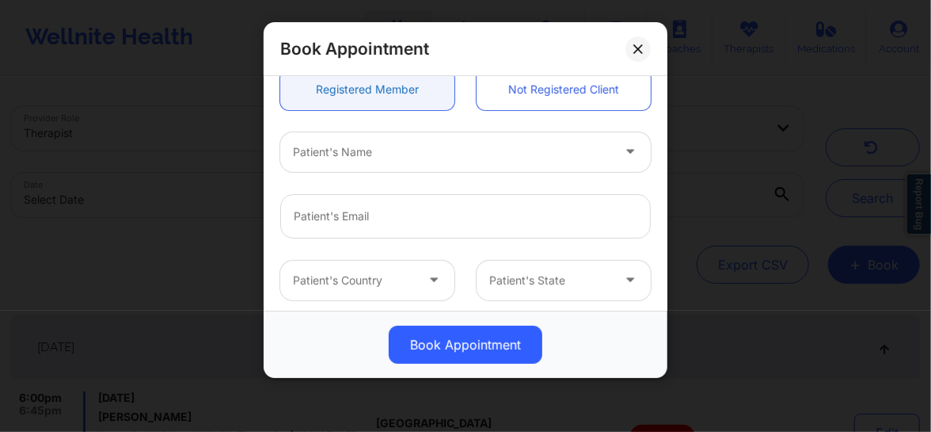
scroll to position [167, 0]
click at [412, 159] on div at bounding box center [452, 152] width 318 height 19
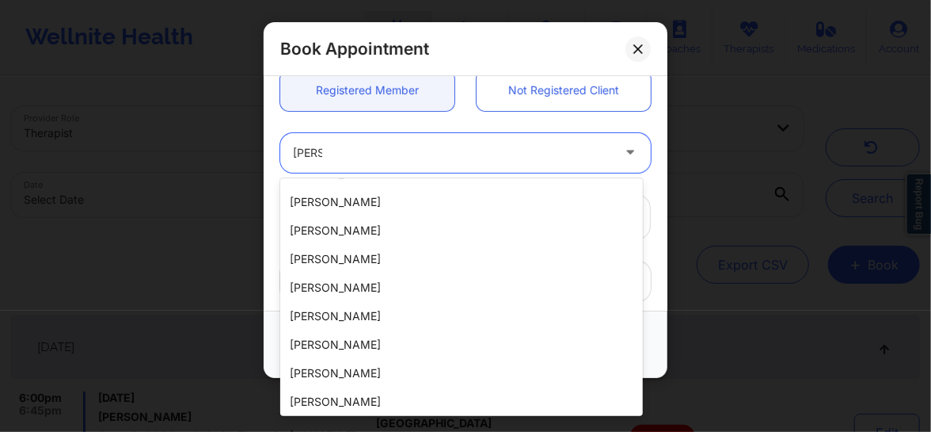
scroll to position [2049, 0]
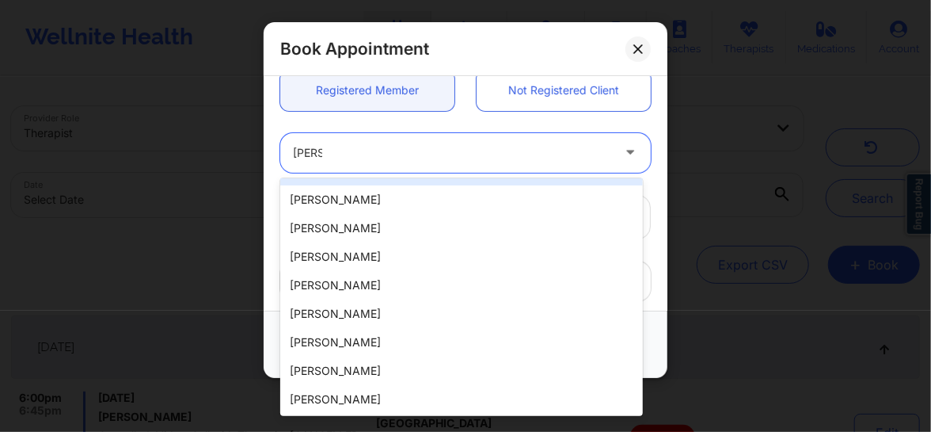
type input "[PERSON_NAME]"
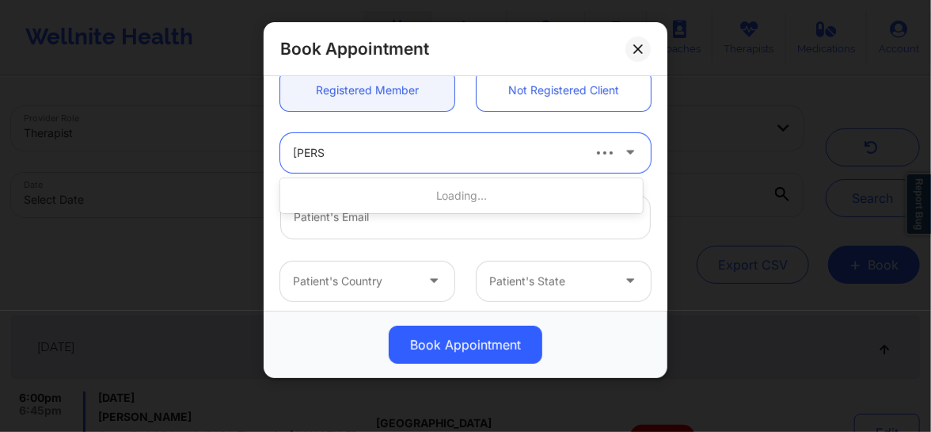
type input "[PERSON_NAME]"
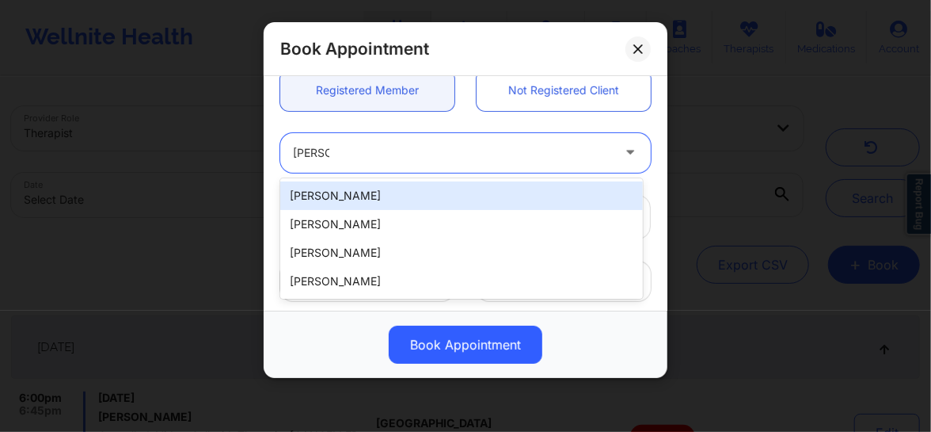
click at [371, 193] on div "[PERSON_NAME]" at bounding box center [461, 195] width 363 height 29
type input "[EMAIL_ADDRESS][DOMAIN_NAME]"
type input "[PHONE_NUMBER]"
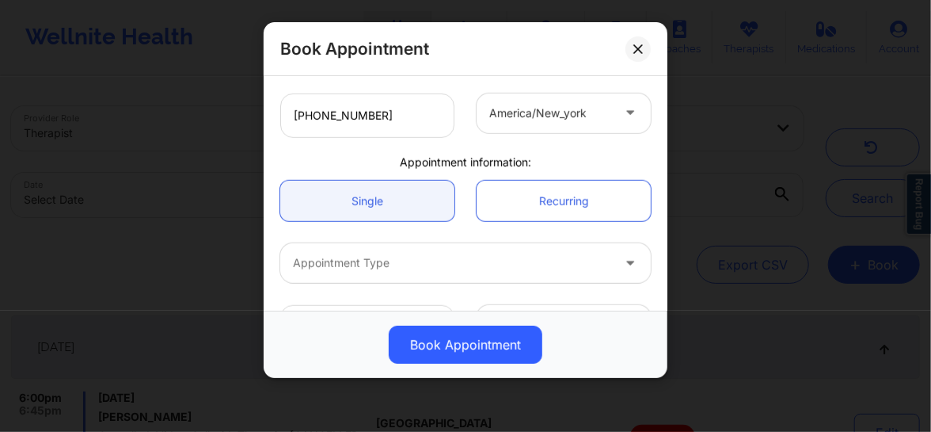
scroll to position [447, 0]
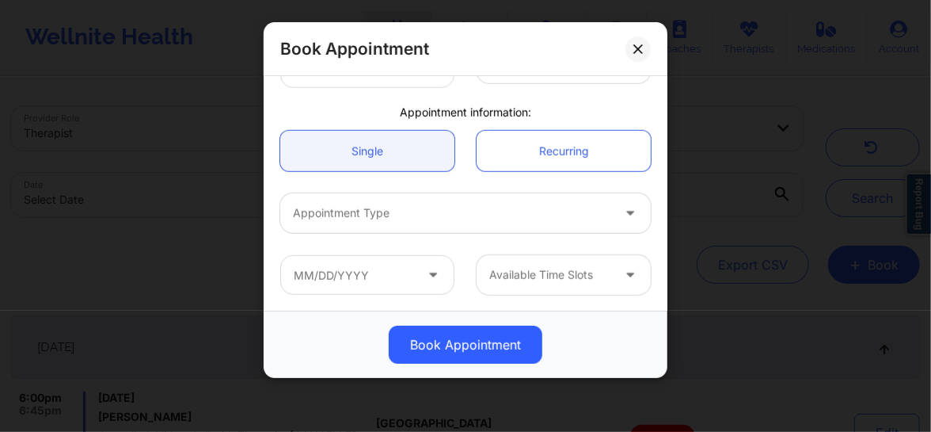
click at [378, 208] on div at bounding box center [452, 213] width 318 height 19
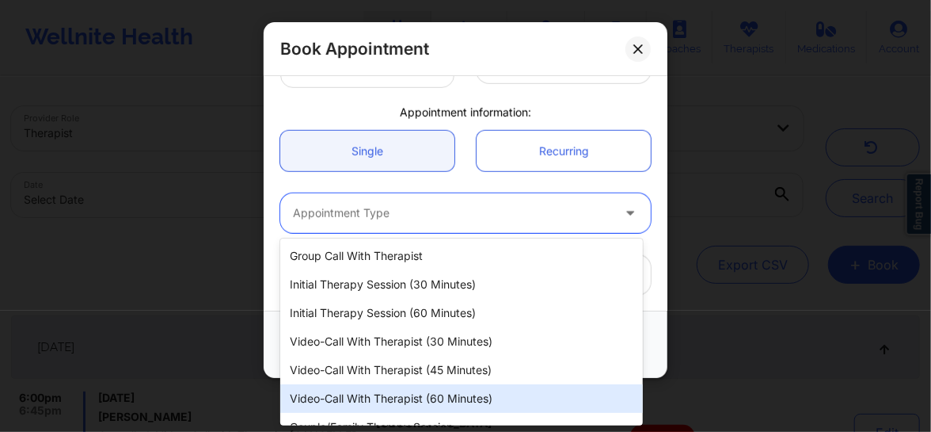
click at [428, 394] on div "Video-Call with Therapist (60 minutes)" at bounding box center [461, 398] width 363 height 29
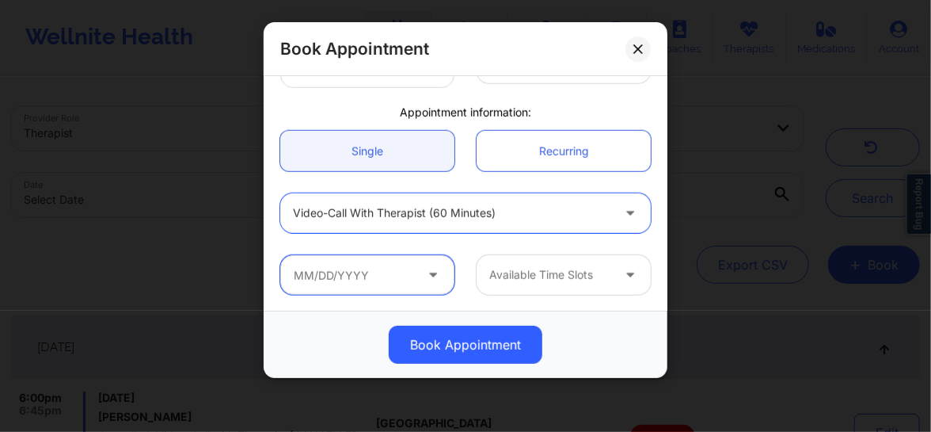
click at [349, 278] on input "text" at bounding box center [367, 275] width 174 height 40
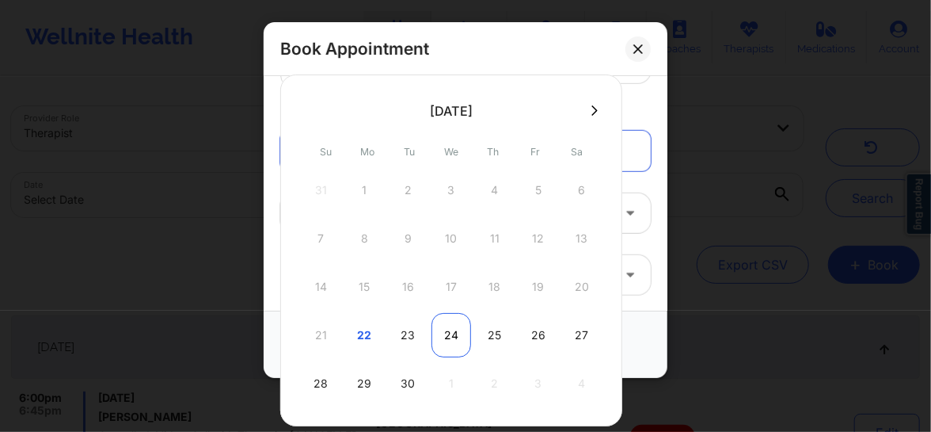
click at [442, 325] on div "24" at bounding box center [452, 335] width 40 height 44
type input "[DATE]"
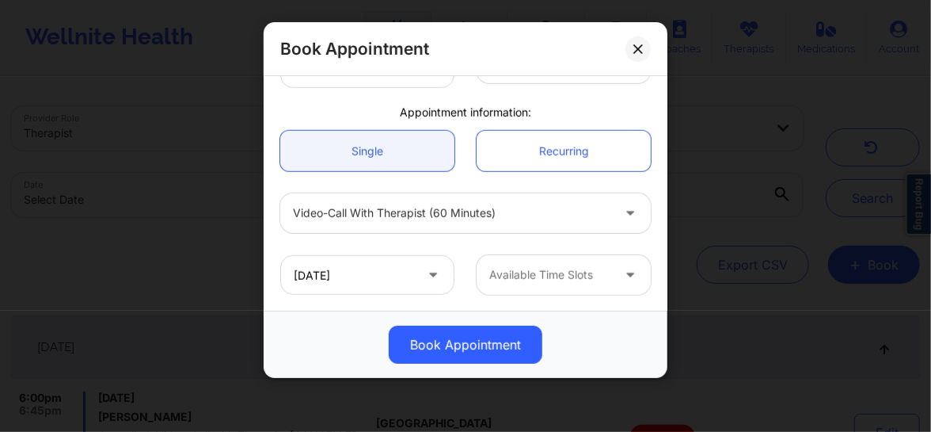
click at [508, 277] on div at bounding box center [550, 274] width 122 height 19
click at [371, 275] on input "[DATE]" at bounding box center [367, 275] width 174 height 40
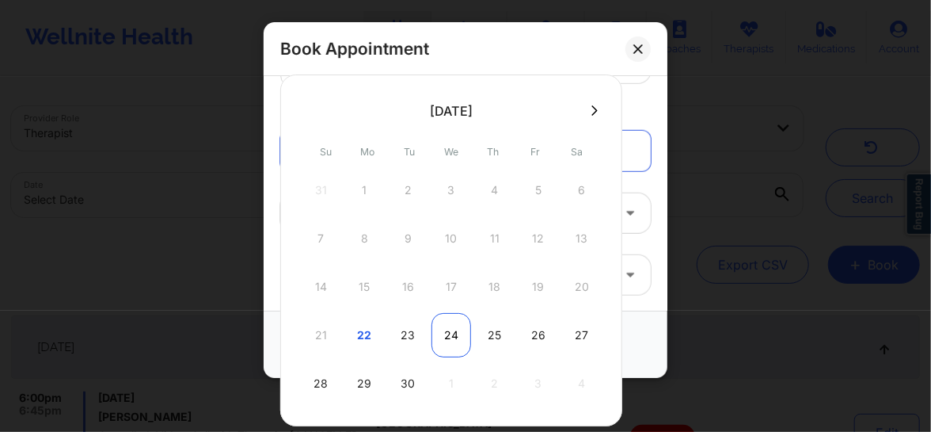
click at [445, 332] on div "24" at bounding box center [452, 335] width 40 height 44
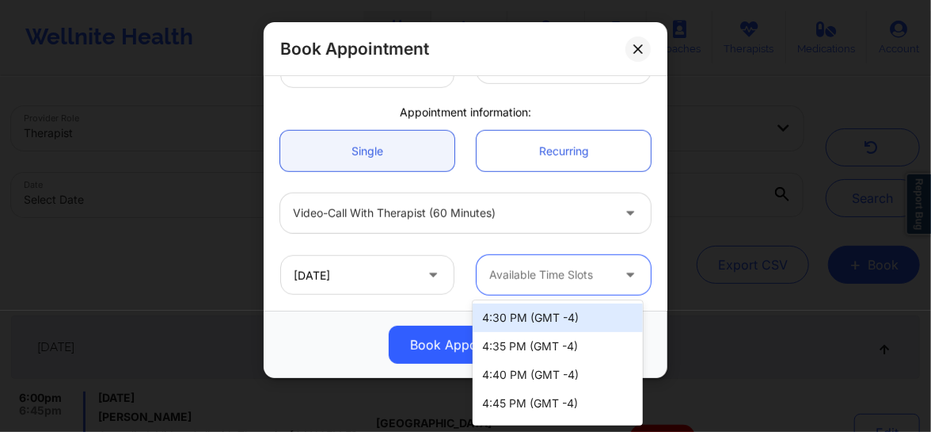
click at [548, 284] on div at bounding box center [550, 274] width 122 height 19
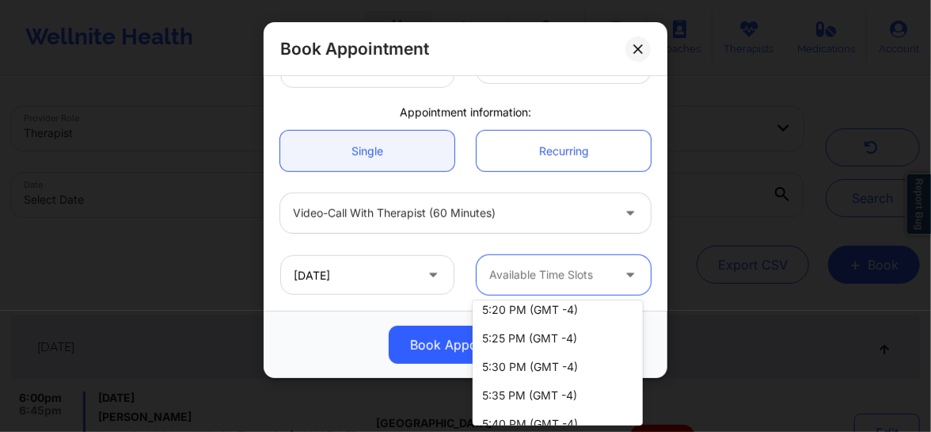
scroll to position [0, 0]
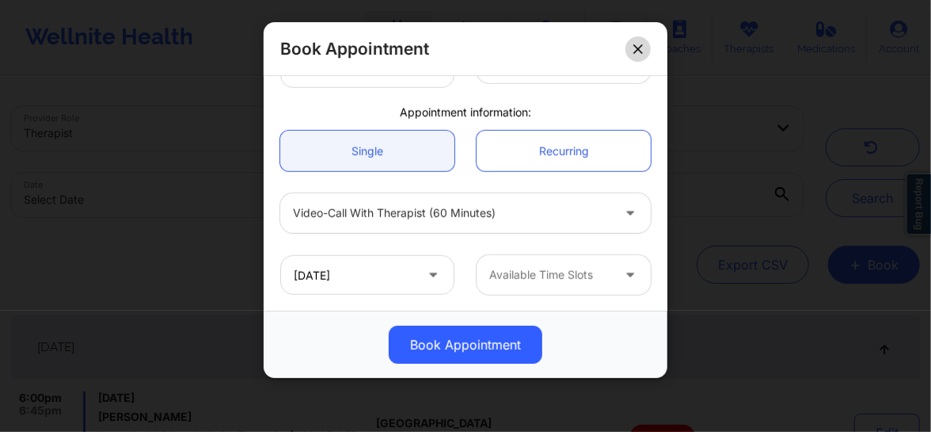
click at [643, 49] on button at bounding box center [638, 48] width 25 height 25
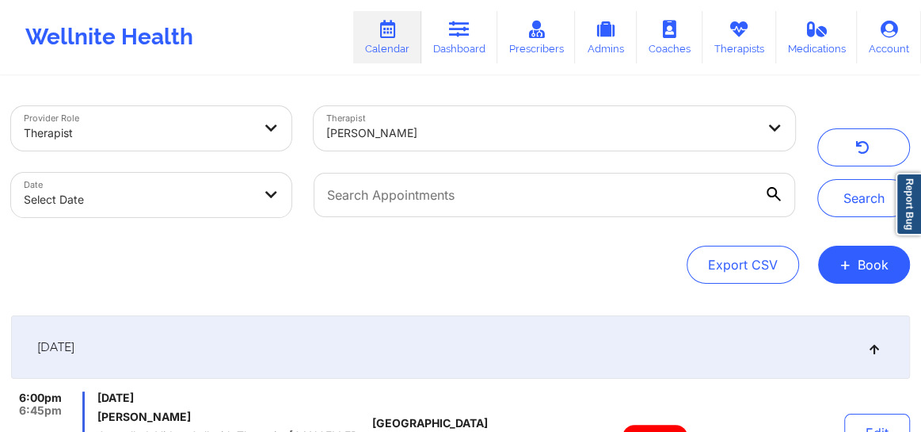
click at [547, 142] on div at bounding box center [540, 133] width 429 height 19
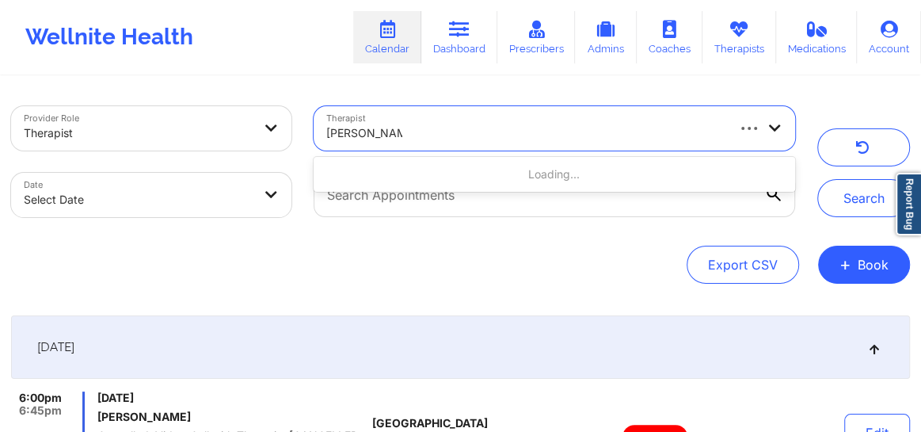
click at [332, 129] on input "[PERSON_NAME]" at bounding box center [364, 133] width 76 height 16
type input "[PERSON_NAME]"
select select "2025-8"
select select "2025-9"
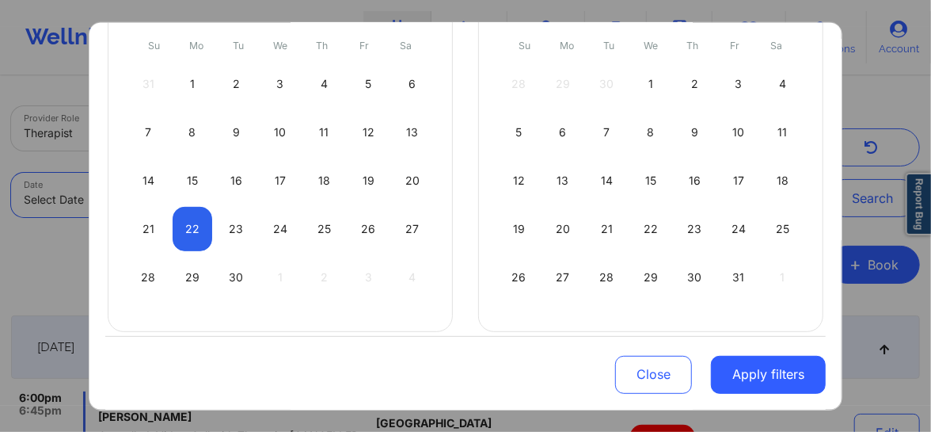
scroll to position [192, 0]
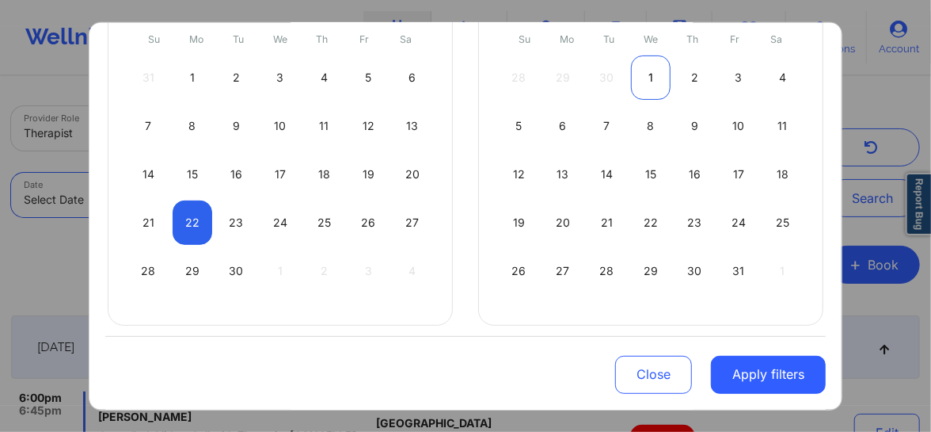
click at [653, 78] on div "1" at bounding box center [651, 77] width 40 height 44
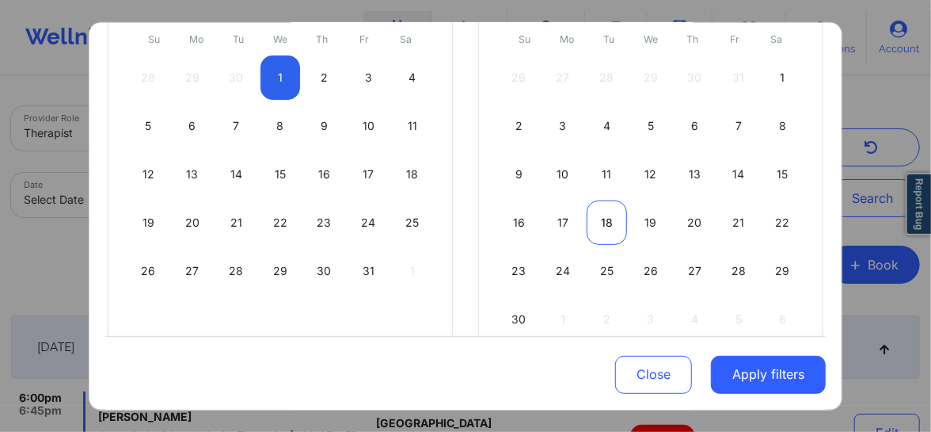
select select "2025-9"
select select "2025-10"
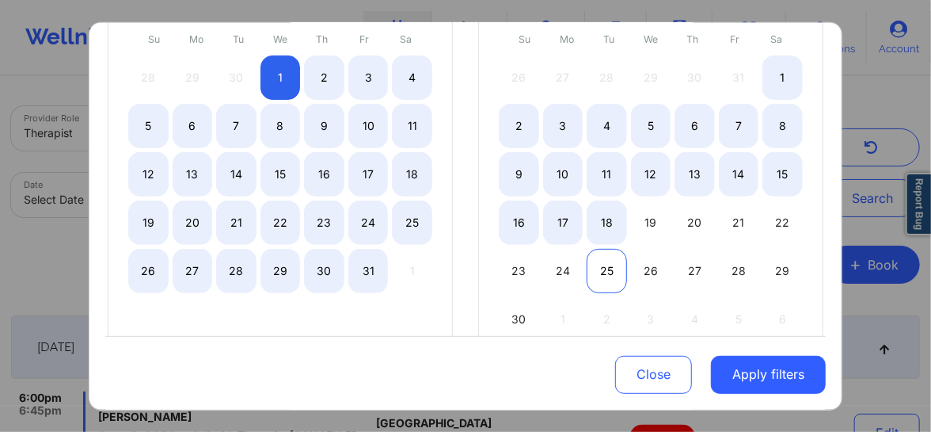
select select "2025-9"
select select "2025-10"
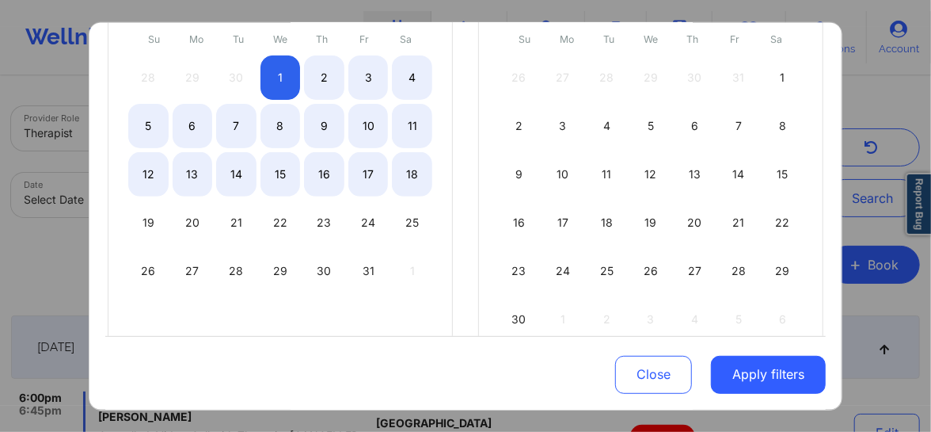
select select "2025-9"
select select "2025-10"
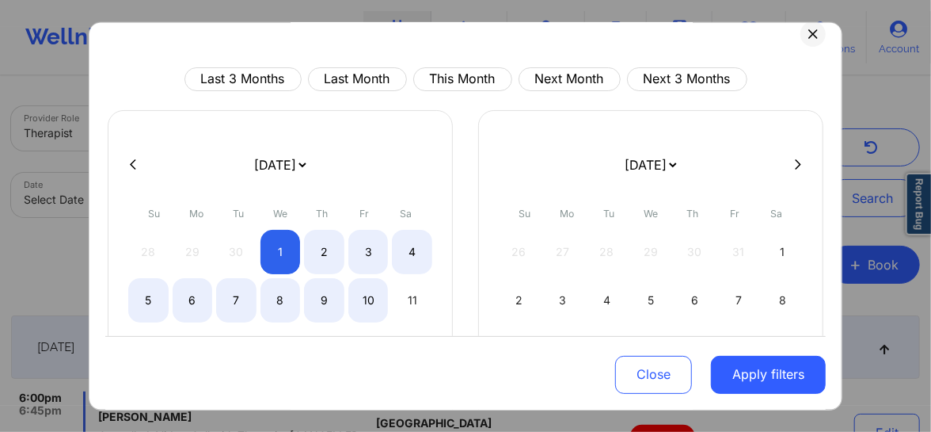
scroll to position [0, 0]
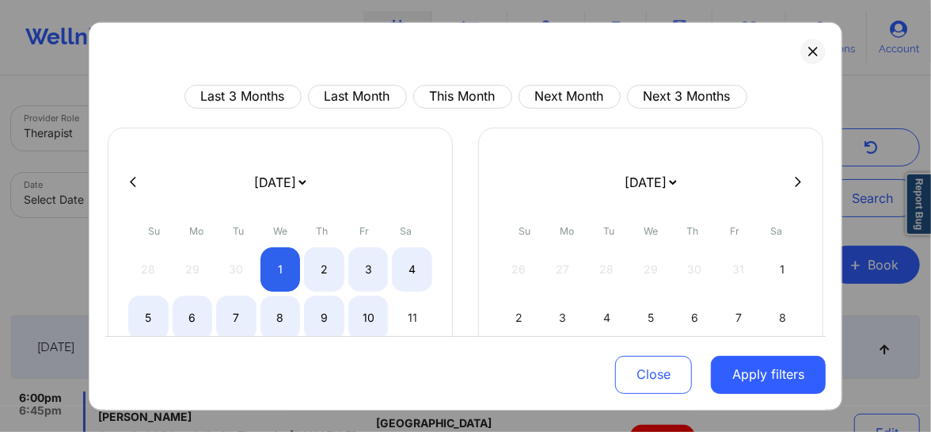
click at [133, 177] on icon at bounding box center [133, 182] width 6 height 12
select select "2025-8"
select select "2025-9"
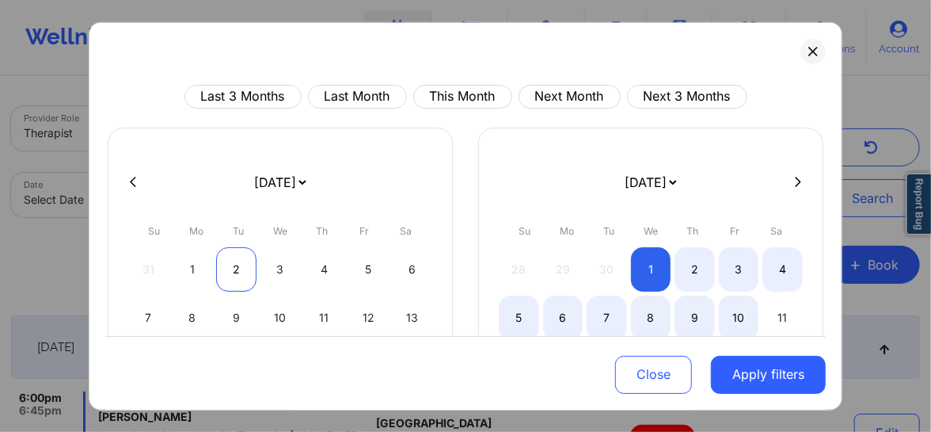
select select "2025-8"
select select "2025-9"
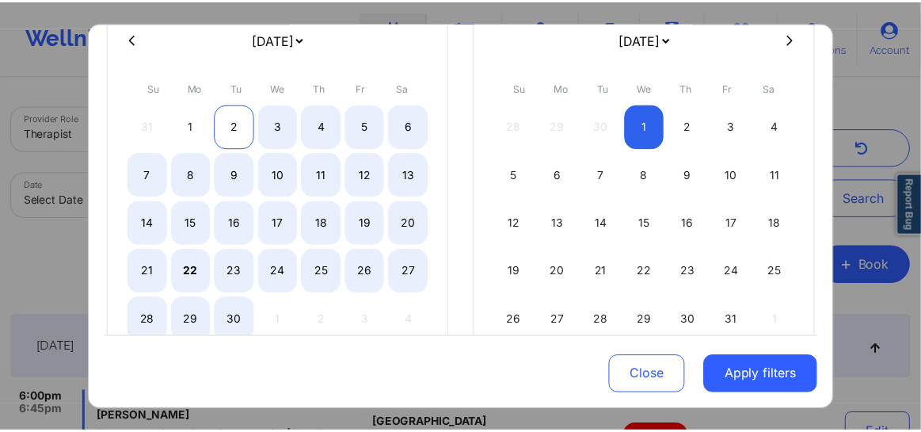
scroll to position [167, 0]
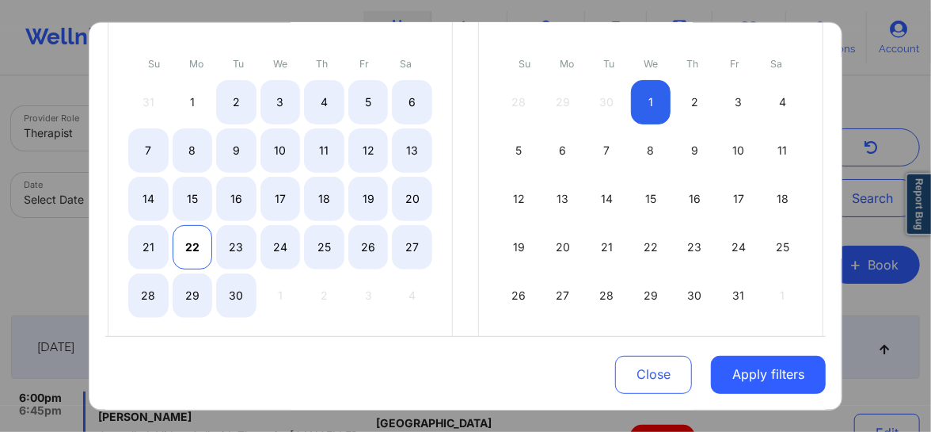
select select "2025-8"
select select "2025-9"
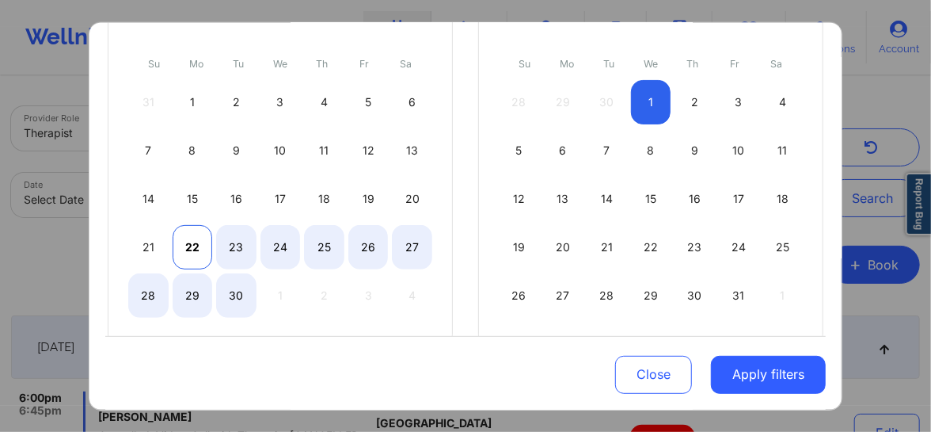
select select "2025-8"
select select "2025-9"
click at [192, 245] on div "22" at bounding box center [193, 246] width 40 height 44
select select "2025-8"
select select "2025-9"
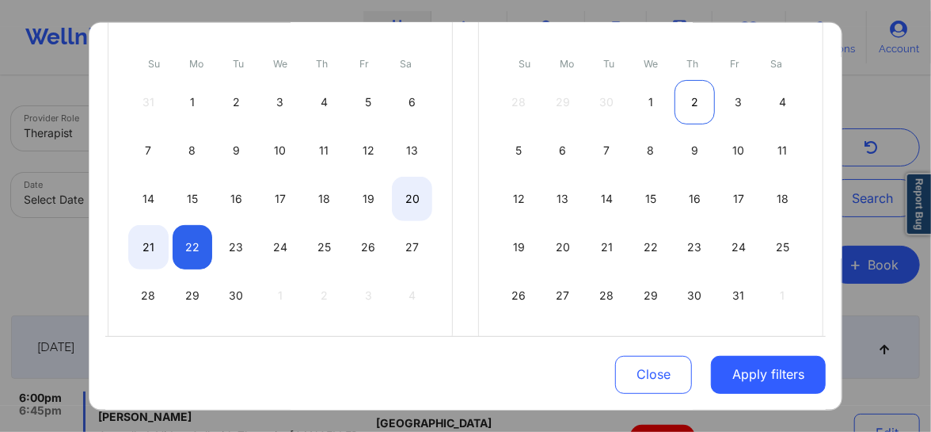
select select "2025-8"
select select "2025-9"
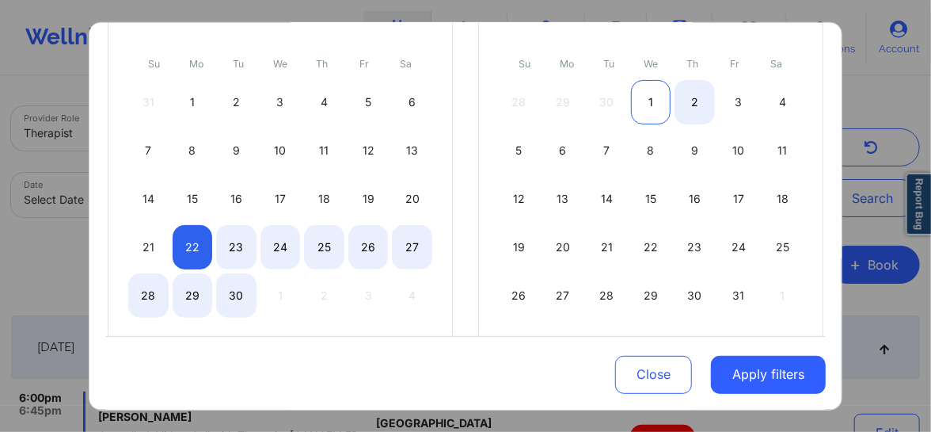
select select "2025-8"
select select "2025-9"
click at [651, 104] on div "1" at bounding box center [651, 101] width 40 height 44
select select "2025-8"
select select "2025-9"
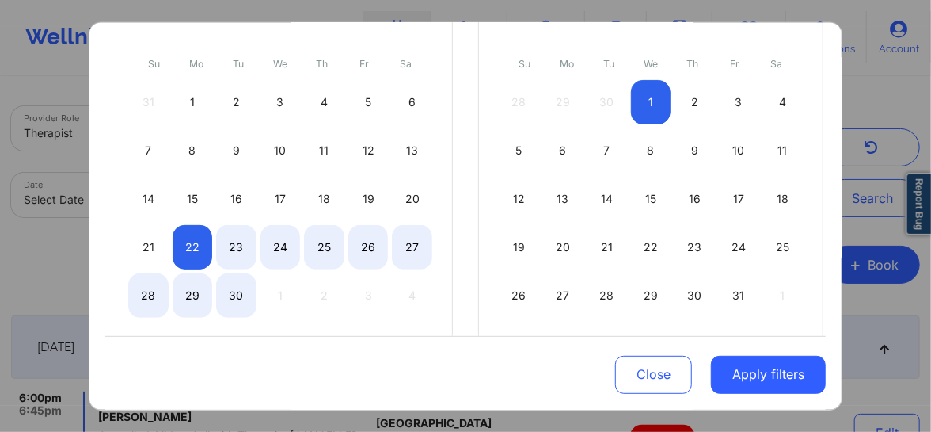
click at [756, 382] on button "Apply filters" at bounding box center [768, 375] width 115 height 38
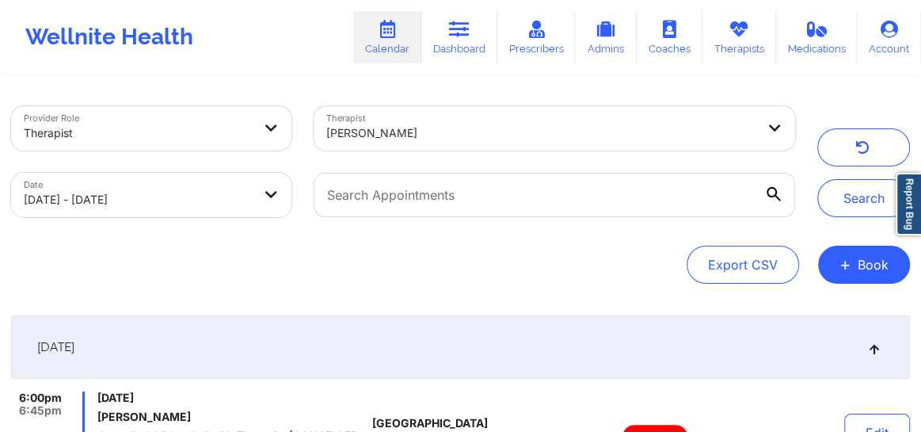
click at [414, 126] on div at bounding box center [540, 133] width 429 height 19
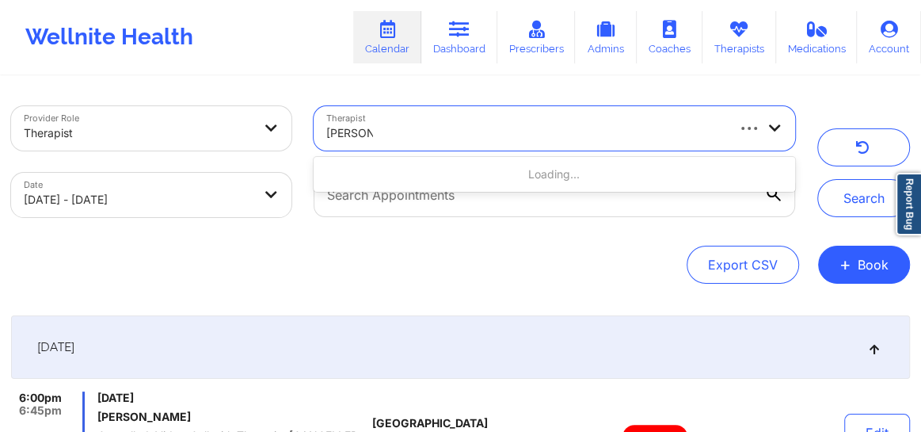
type input "[PERSON_NAME]"
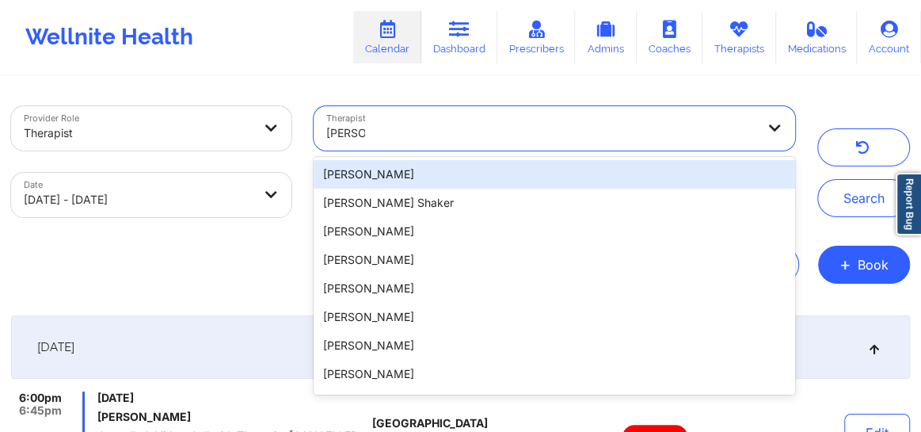
type input "[PERSON_NAME]"
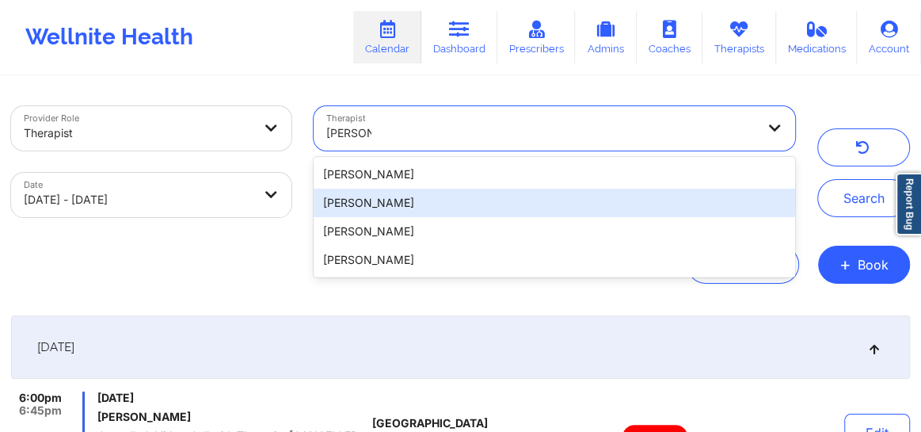
click at [387, 204] on div "[PERSON_NAME]" at bounding box center [554, 202] width 481 height 29
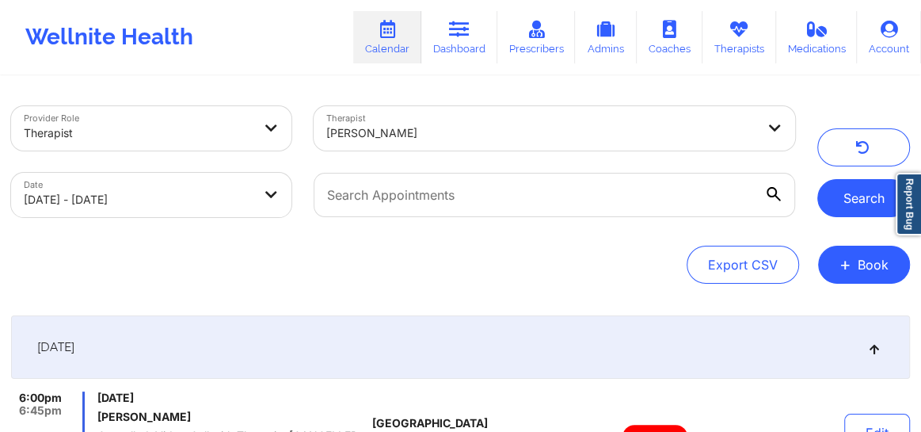
click at [839, 197] on button "Search" at bounding box center [863, 198] width 93 height 38
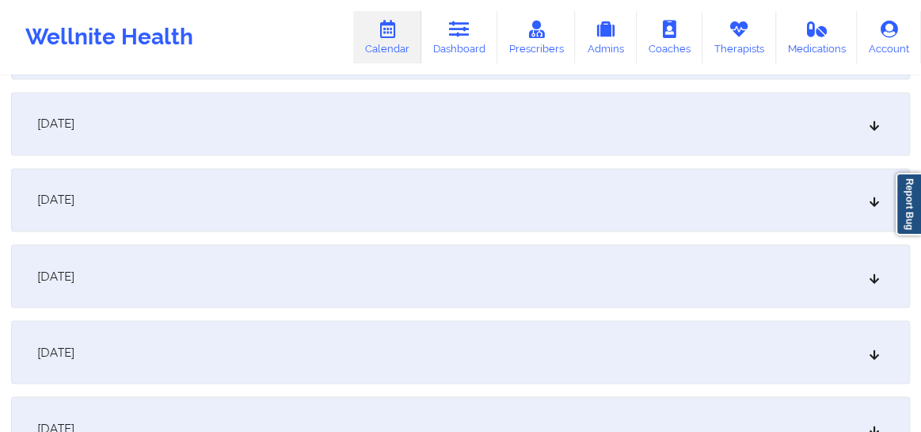
scroll to position [1427, 0]
click at [873, 117] on icon at bounding box center [874, 117] width 13 height 11
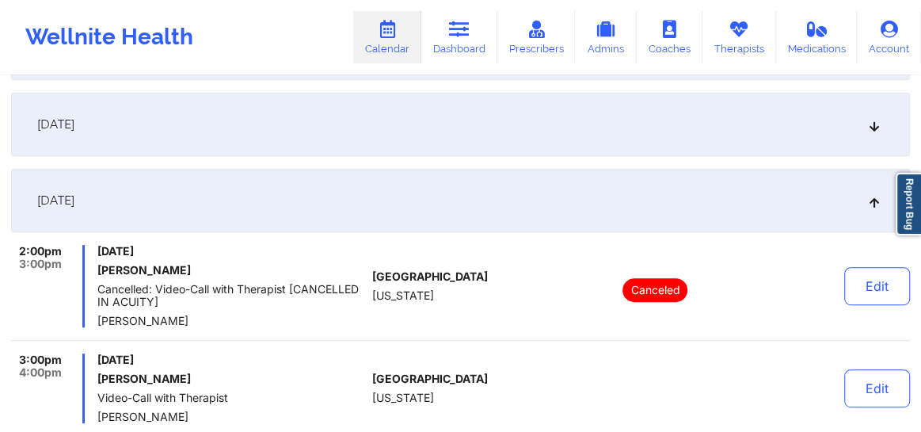
scroll to position [0, 0]
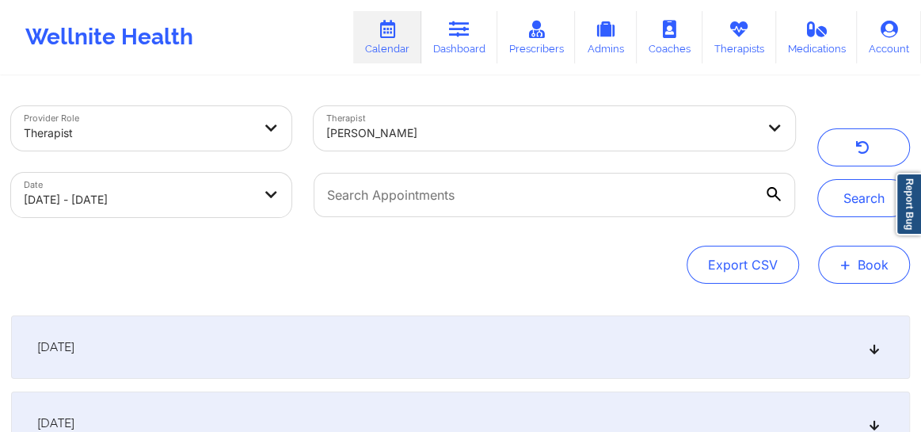
click at [850, 268] on span "+" at bounding box center [845, 264] width 12 height 9
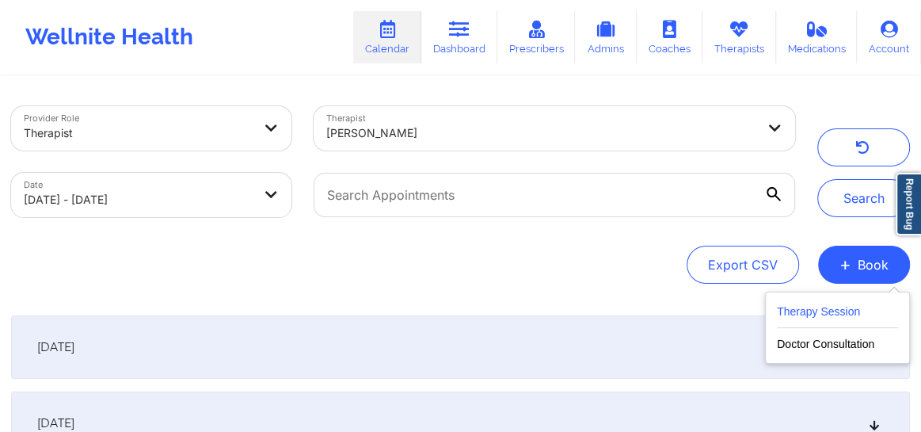
click at [834, 302] on button "Therapy Session" at bounding box center [837, 315] width 121 height 26
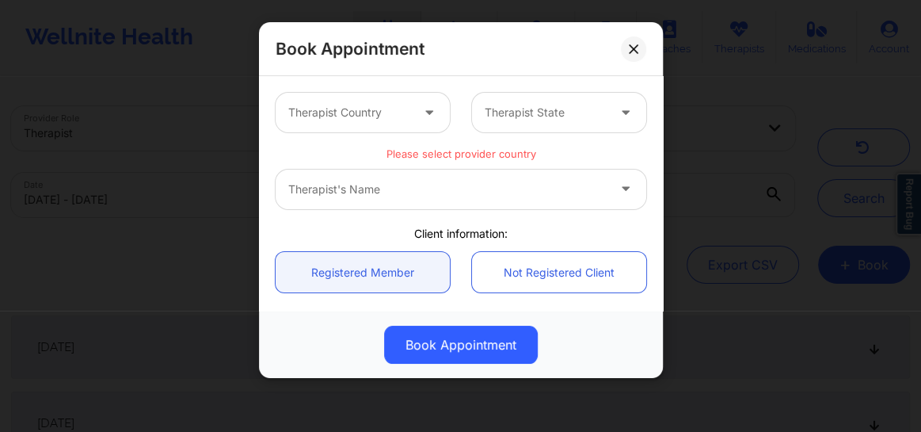
click at [326, 103] on div at bounding box center [349, 112] width 122 height 19
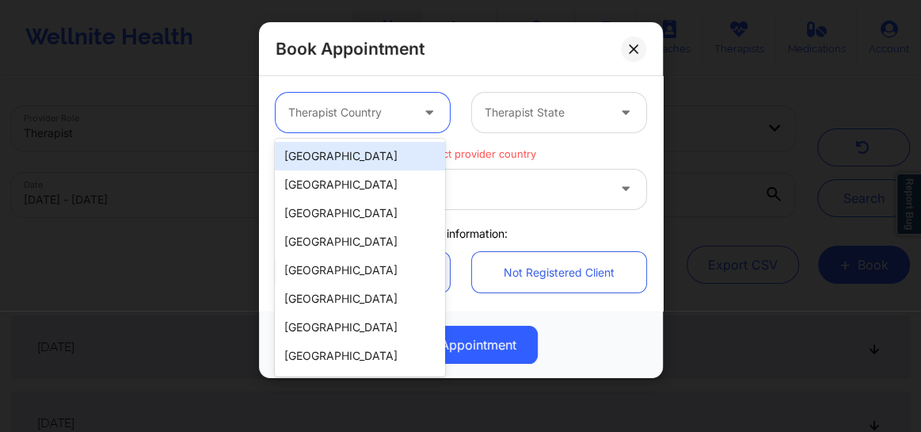
click at [341, 158] on div "[GEOGRAPHIC_DATA]" at bounding box center [360, 156] width 170 height 29
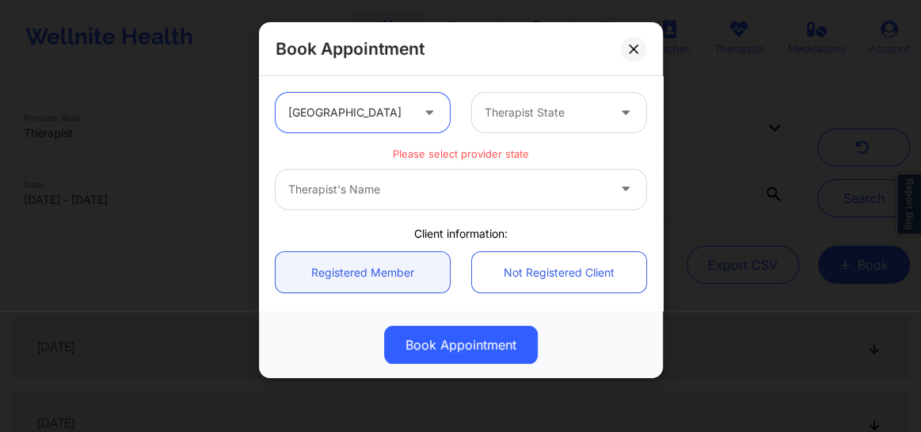
click at [501, 111] on div at bounding box center [546, 112] width 122 height 19
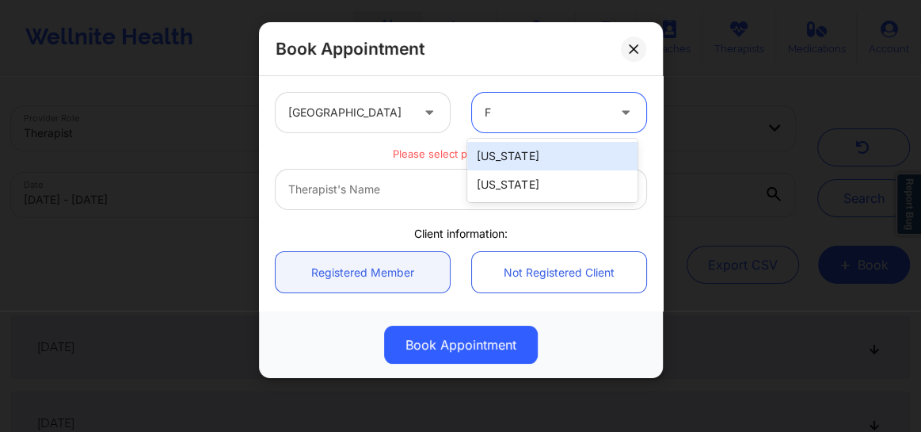
type input "FL"
click at [493, 162] on div "[US_STATE]" at bounding box center [552, 156] width 170 height 29
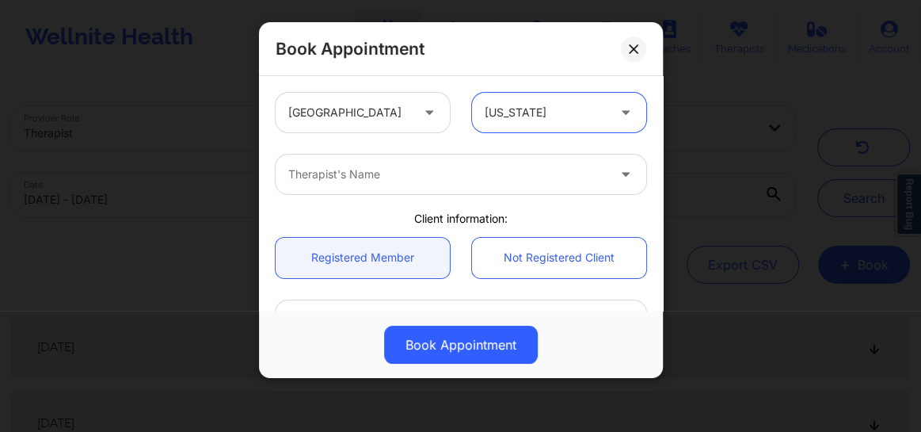
click at [395, 167] on div at bounding box center [447, 174] width 318 height 19
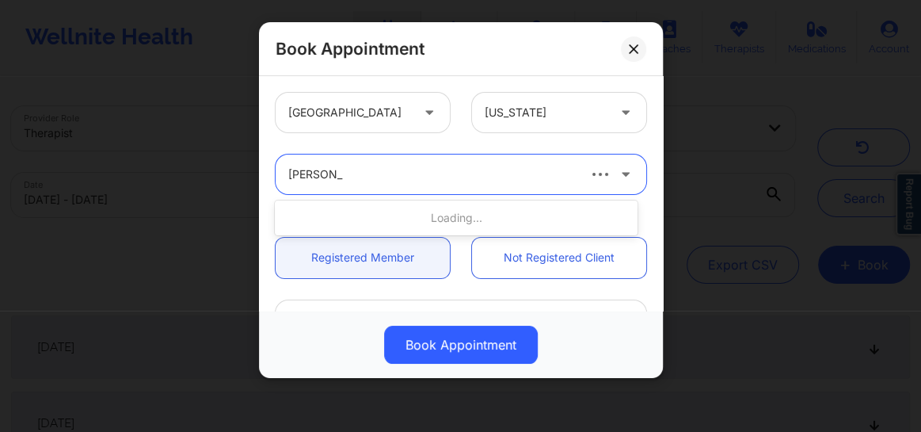
type input "[PERSON_NAME] cip"
click at [379, 184] on div "Therapist's Name" at bounding box center [442, 174] width 333 height 40
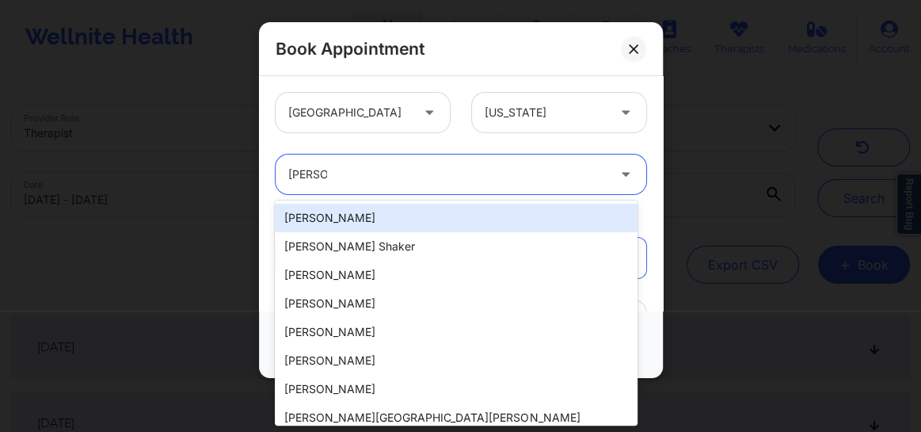
type input "[PERSON_NAME]"
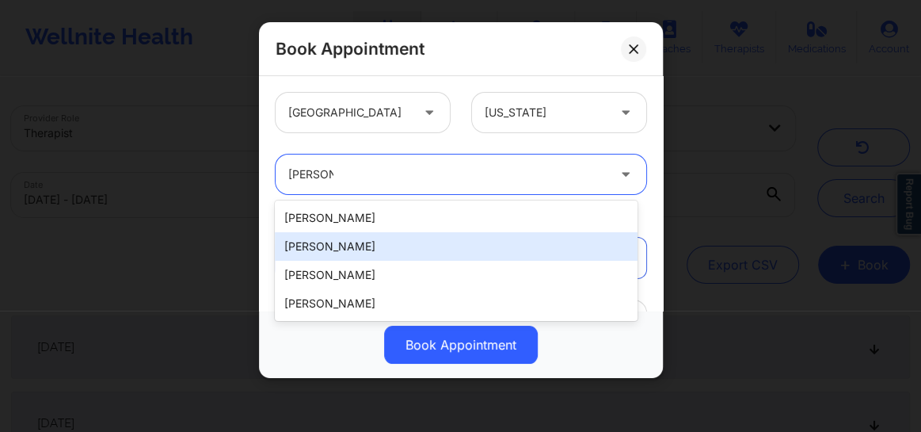
click at [334, 244] on div "[PERSON_NAME]" at bounding box center [456, 246] width 363 height 29
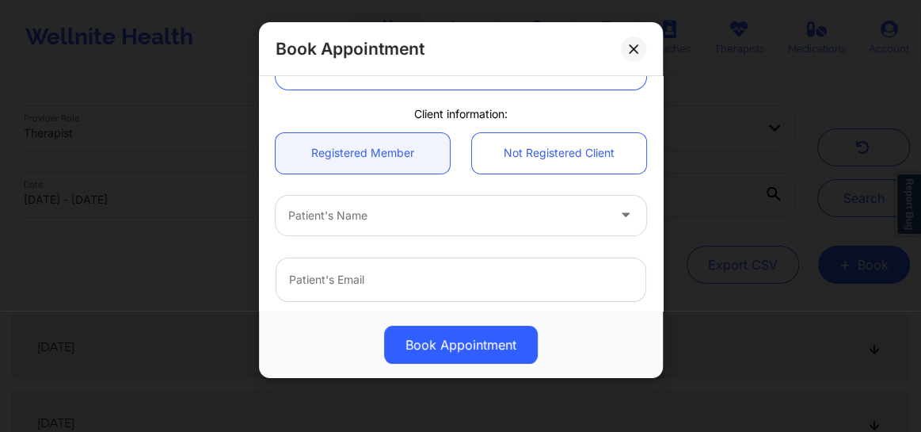
scroll to position [131, 0]
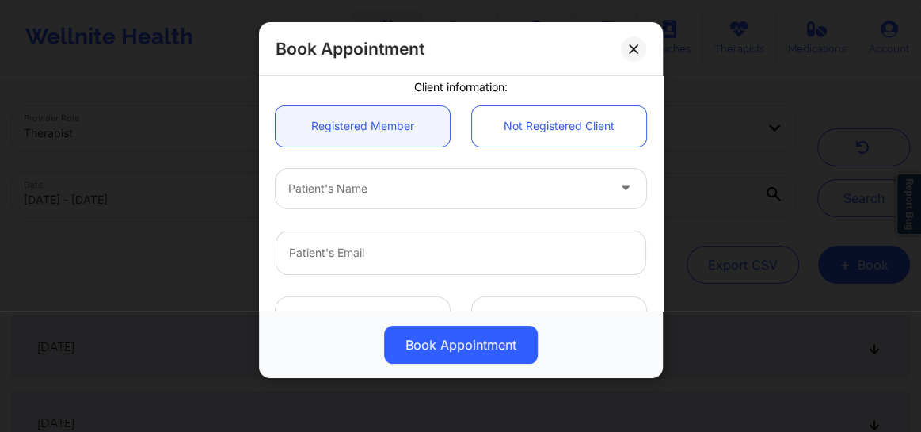
click at [362, 194] on div at bounding box center [447, 188] width 318 height 19
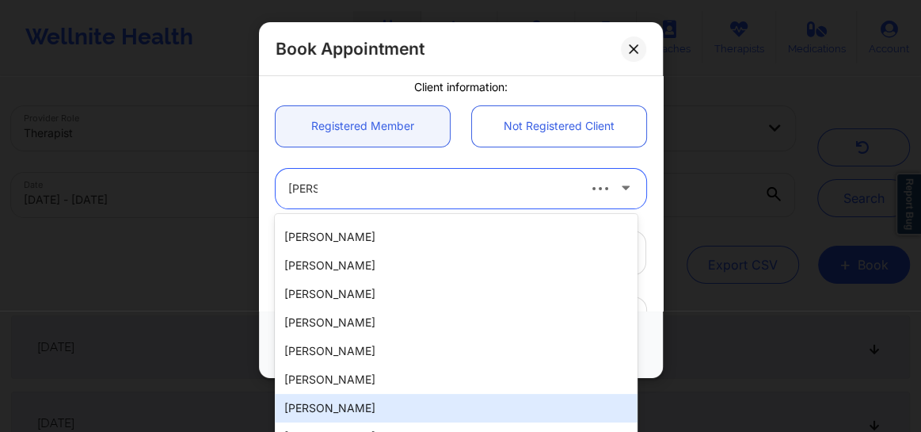
scroll to position [0, 0]
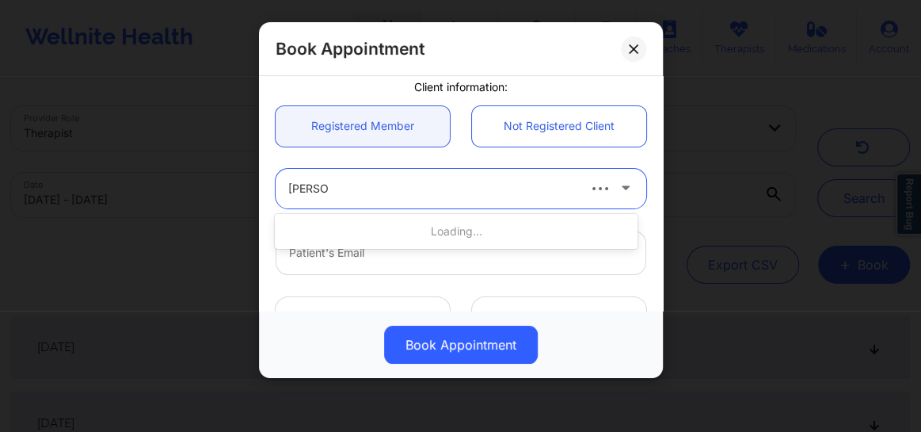
type input "[PERSON_NAME]"
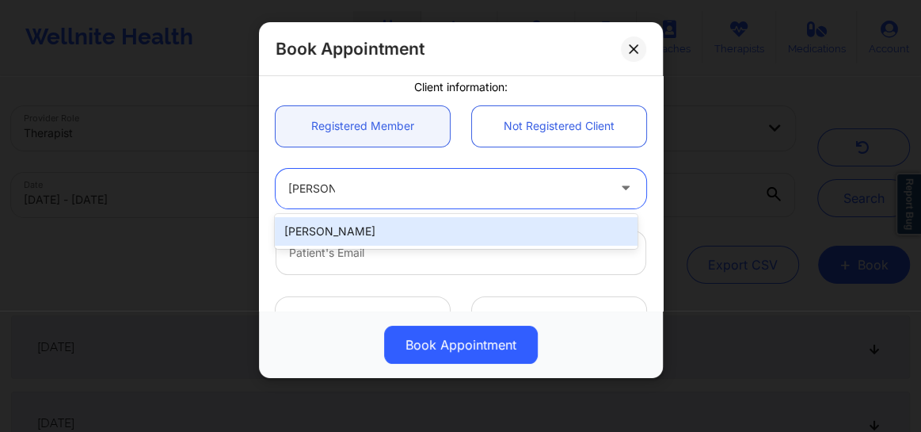
click at [352, 238] on div "[PERSON_NAME]" at bounding box center [456, 231] width 363 height 29
type input "[EMAIL_ADDRESS][DOMAIN_NAME]"
type input "[PHONE_NUMBER]"
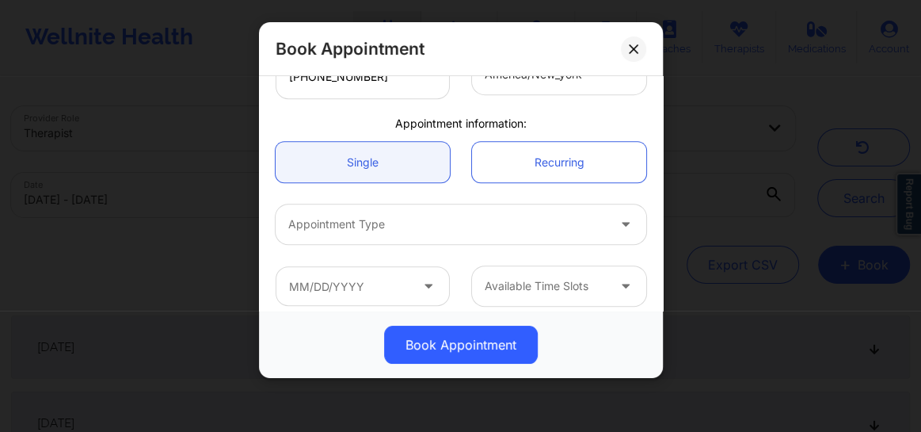
scroll to position [447, 0]
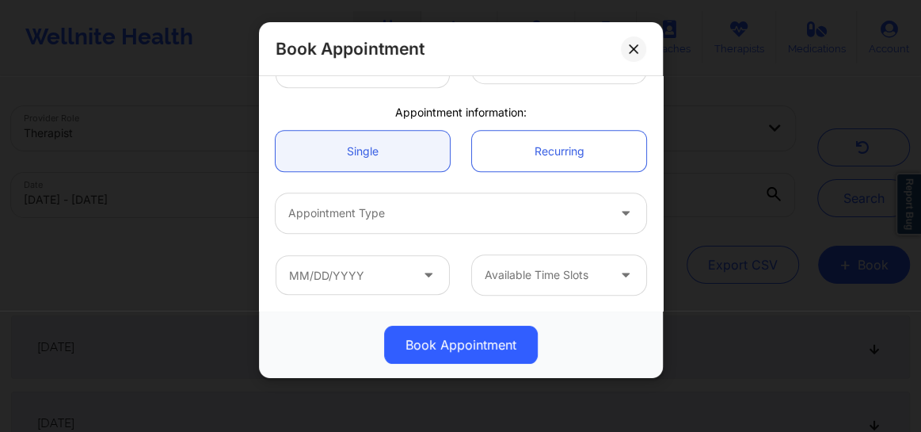
click at [395, 227] on div "Appointment Type" at bounding box center [442, 213] width 333 height 40
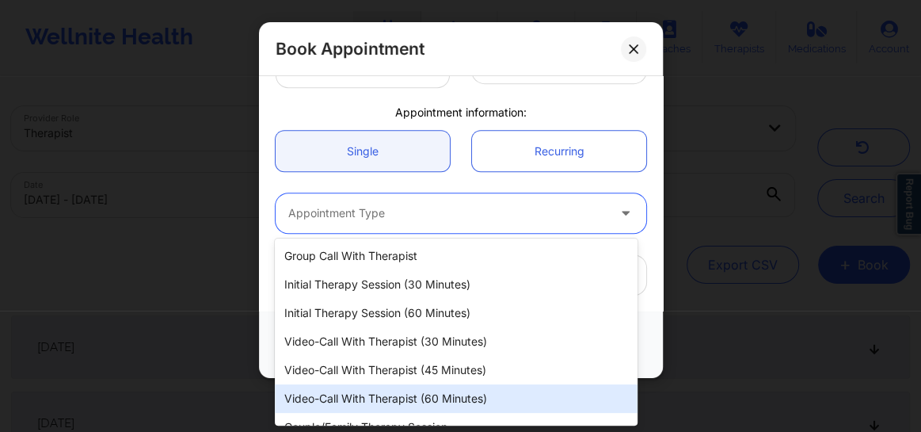
click at [401, 394] on div "Video-Call with Therapist (60 minutes)" at bounding box center [456, 398] width 363 height 29
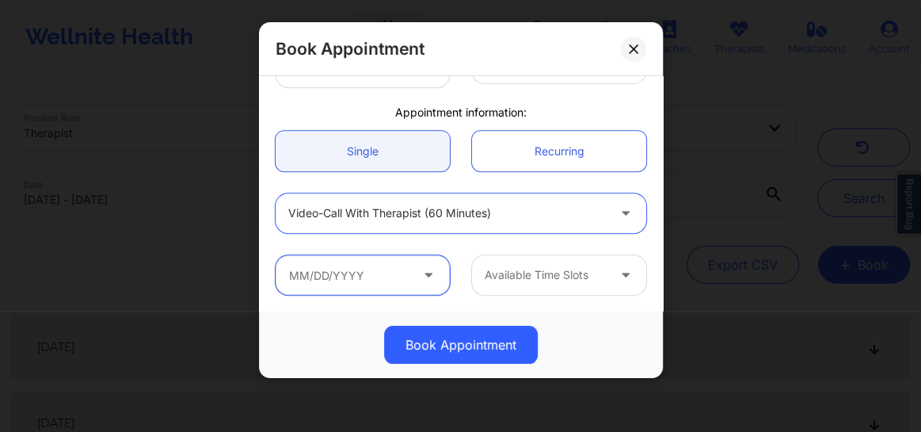
click at [386, 282] on input "text" at bounding box center [363, 275] width 174 height 40
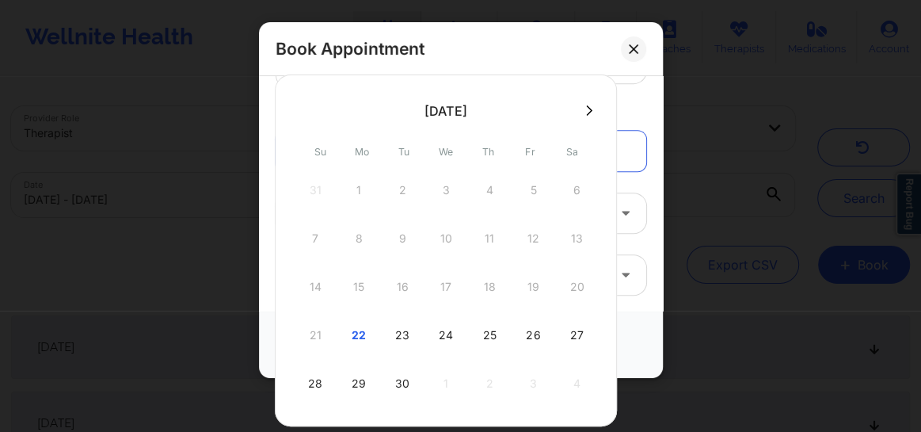
click at [445, 333] on div "24" at bounding box center [446, 335] width 40 height 44
type input "[DATE]"
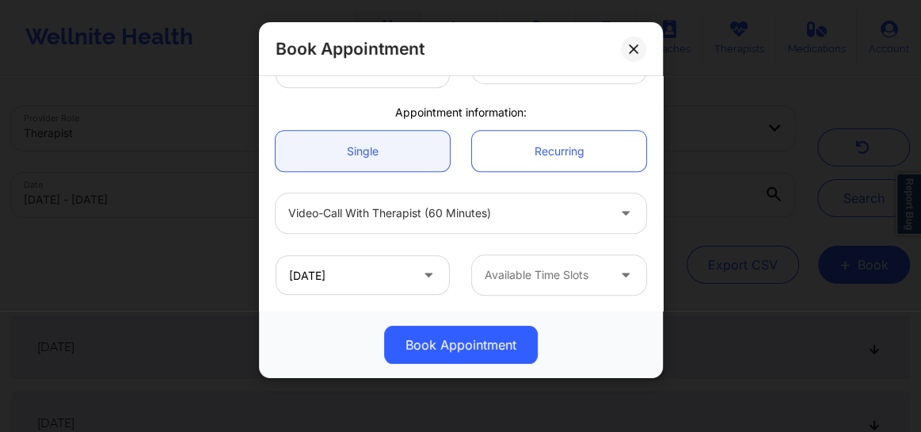
click at [518, 287] on div "Available Time Slots" at bounding box center [540, 275] width 136 height 40
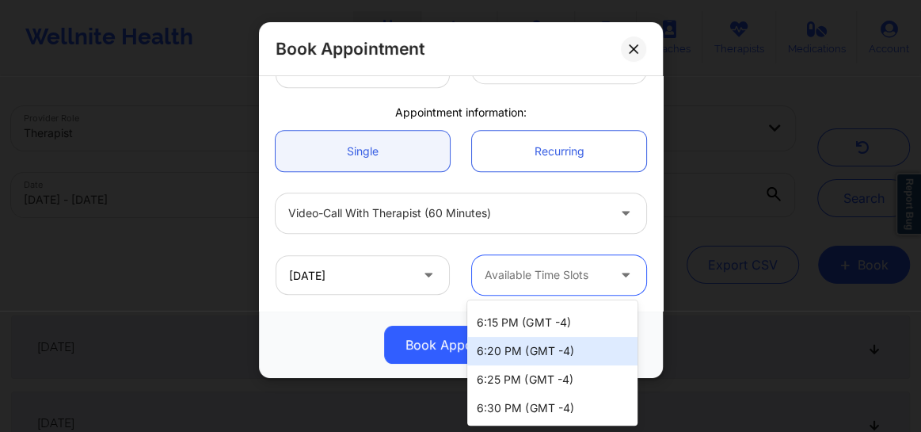
scroll to position [0, 0]
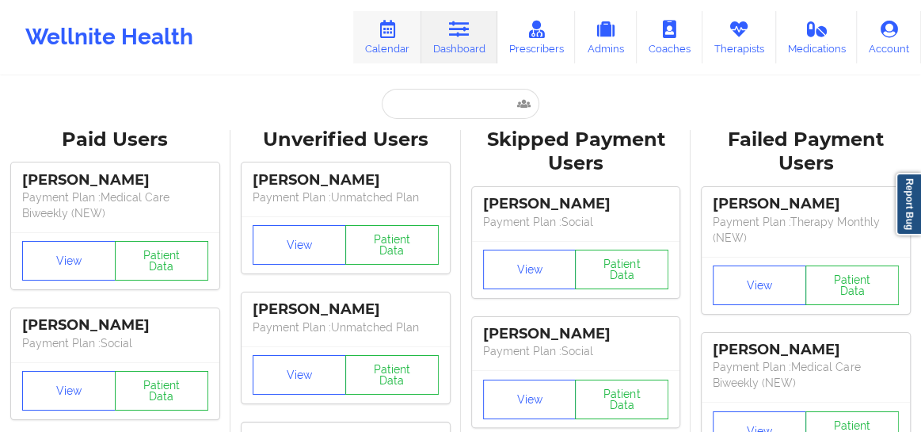
click at [377, 40] on link "Calendar" at bounding box center [387, 37] width 68 height 52
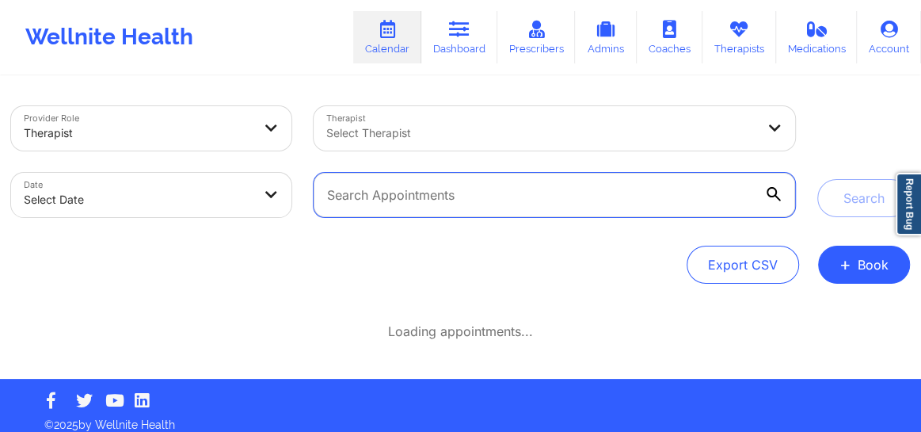
click at [466, 191] on input "text" at bounding box center [554, 195] width 481 height 44
paste input "alex.f28@hotmail.com"
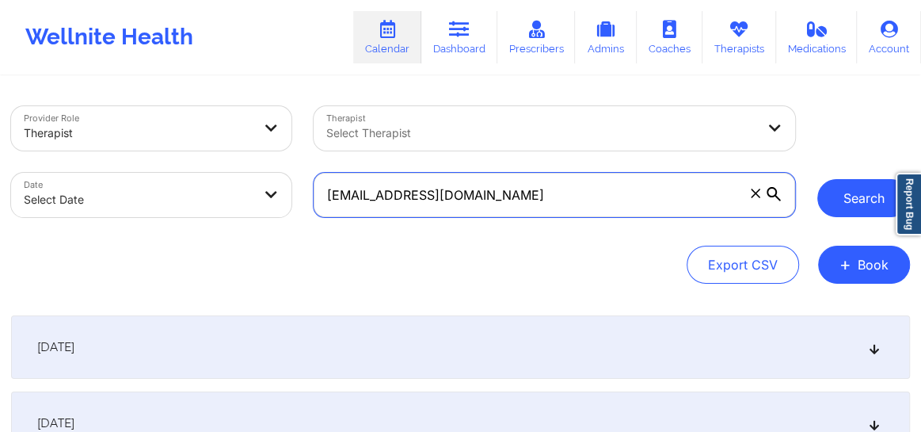
type input "alex.f28@hotmail.com"
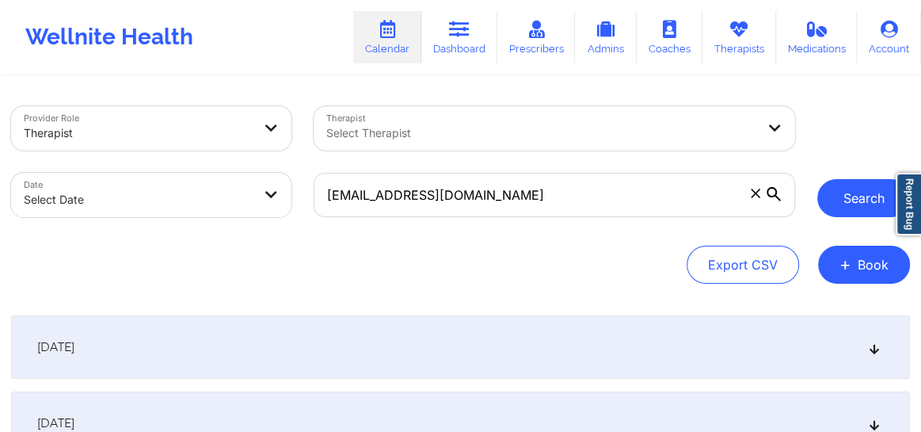
click at [851, 201] on button "Search" at bounding box center [863, 198] width 93 height 38
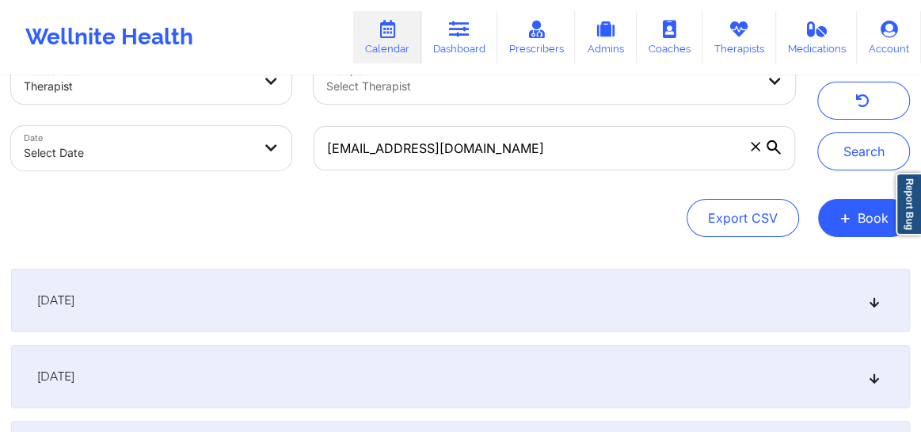
scroll to position [48, 0]
click at [875, 296] on icon at bounding box center [874, 299] width 13 height 11
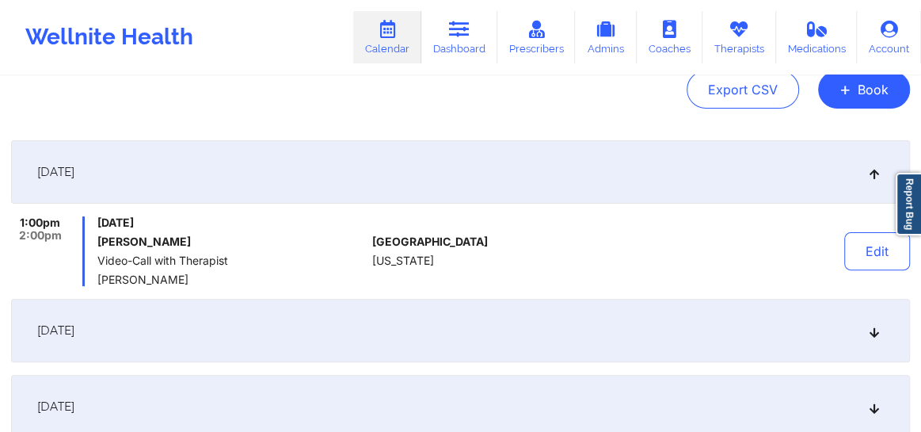
scroll to position [156, 0]
